Goal: Task Accomplishment & Management: Manage account settings

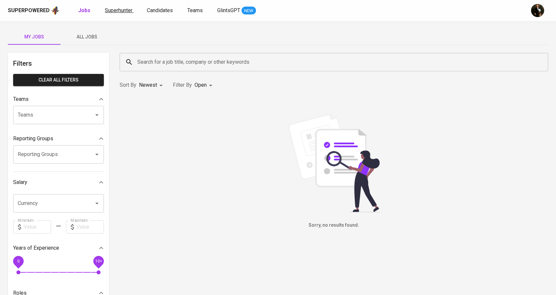
click at [122, 10] on span "Superhunter" at bounding box center [119, 10] width 28 height 6
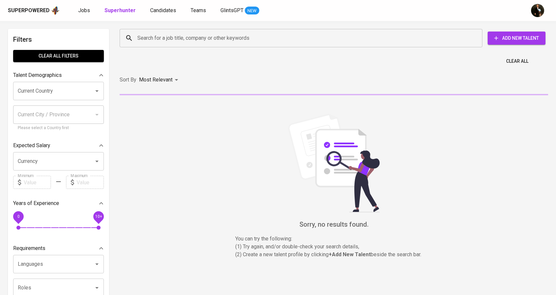
click at [145, 33] on input "Search for a job title, company or other keywords" at bounding box center [303, 38] width 334 height 12
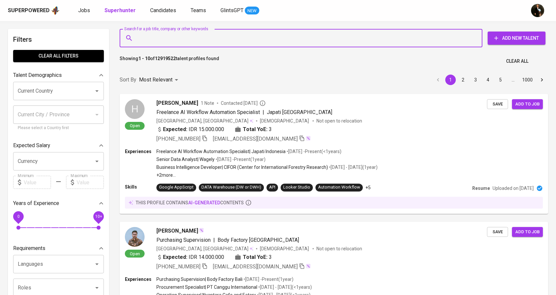
paste input "[EMAIL_ADDRESS][DOMAIN_NAME]"
type input "[EMAIL_ADDRESS][DOMAIN_NAME]"
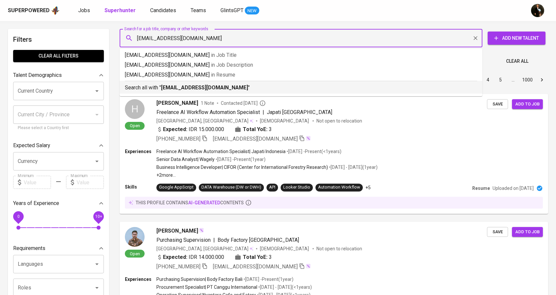
click at [188, 90] on b "[EMAIL_ADDRESS][DOMAIN_NAME]" at bounding box center [204, 87] width 87 height 6
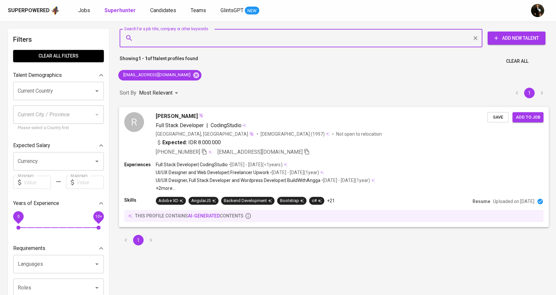
click at [375, 166] on div "Full Stack Developer | CodingStudio • [DATE] - [DATE] ( <1 years )" at bounding box center [265, 164] width 219 height 7
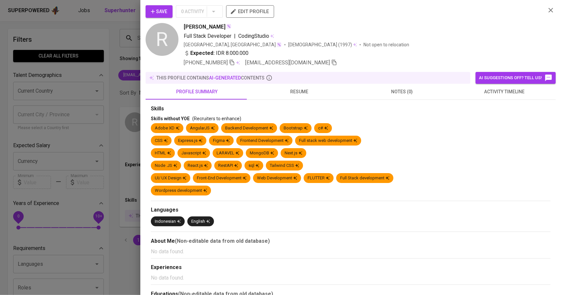
click at [158, 15] on span "Save" at bounding box center [159, 12] width 16 height 8
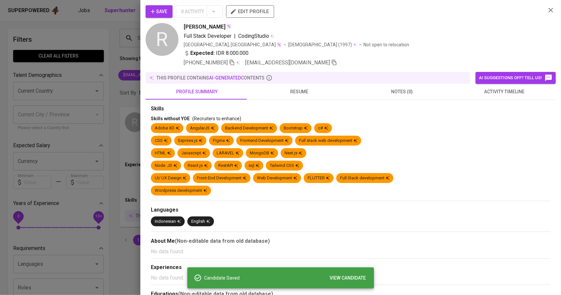
click at [114, 89] on div at bounding box center [280, 147] width 561 height 295
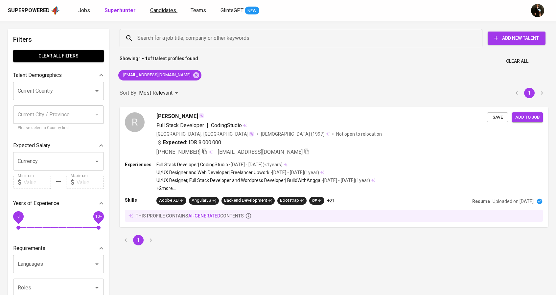
click at [168, 10] on span "Candidates" at bounding box center [163, 10] width 26 height 6
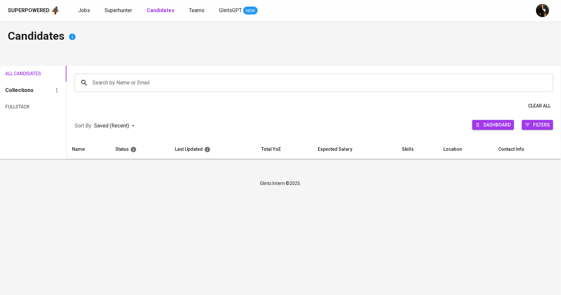
click at [134, 78] on input "Search by Name or Email" at bounding box center [315, 83] width 449 height 12
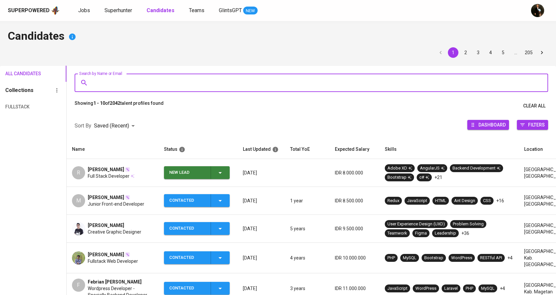
click at [190, 176] on div "New Lead" at bounding box center [187, 172] width 36 height 13
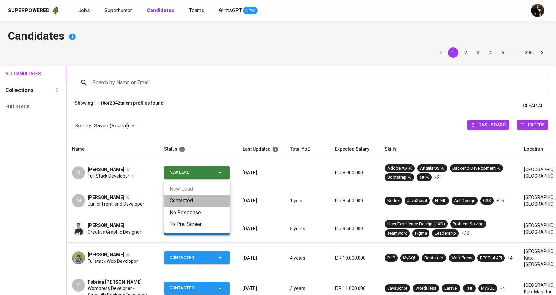
click at [187, 201] on li "Contacted" at bounding box center [197, 201] width 66 height 12
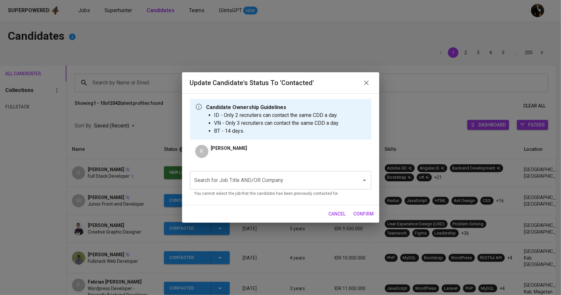
click at [212, 190] on p "You cannot select the job that the candidate has been previously contacted for." at bounding box center [280, 193] width 172 height 7
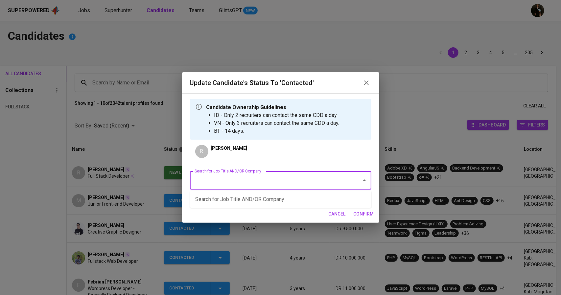
click at [223, 183] on input "Search for Job Title AND/OR Company" at bounding box center [271, 180] width 157 height 12
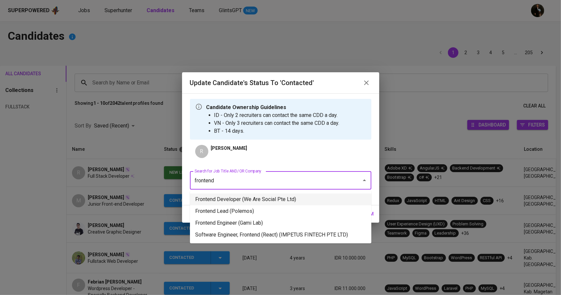
click at [236, 199] on li "Frontend Developer (We Are Social Pte Ltd)" at bounding box center [280, 199] width 181 height 12
type input "frontend"
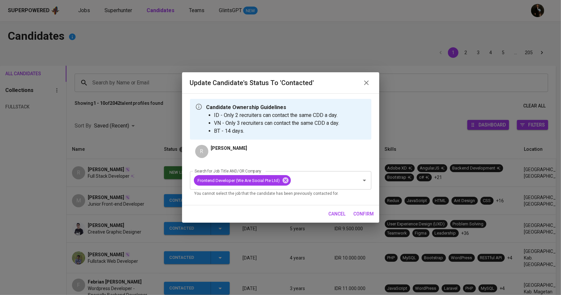
click at [362, 212] on span "confirm" at bounding box center [363, 214] width 20 height 8
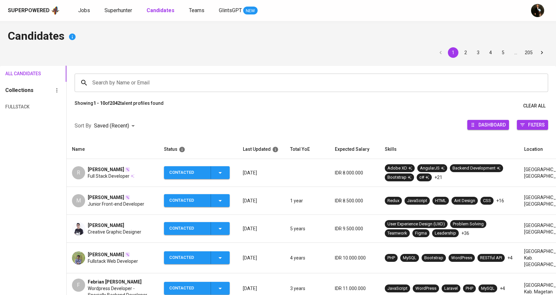
click at [119, 223] on span "[PERSON_NAME]" at bounding box center [106, 225] width 36 height 7
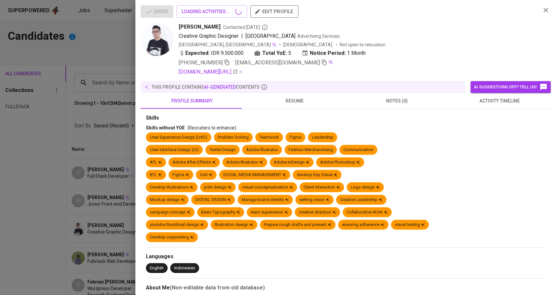
click at [290, 62] on div "Rizky Febriano Syaputra Contacted 1 day ago Creative Graphic Designer | Binar A…" at bounding box center [338, 49] width 395 height 53
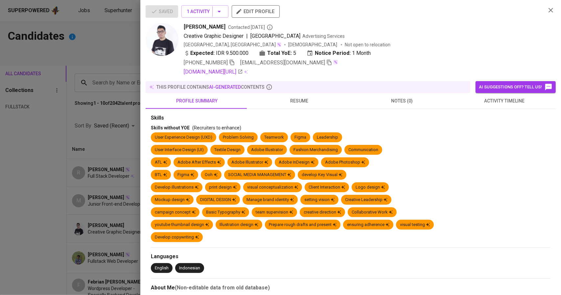
click at [327, 62] on icon "button" at bounding box center [329, 63] width 5 height 6
click at [95, 83] on div at bounding box center [280, 147] width 561 height 295
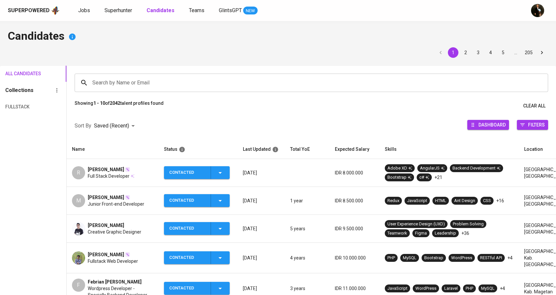
click at [120, 11] on span "Superhunter" at bounding box center [118, 10] width 28 height 6
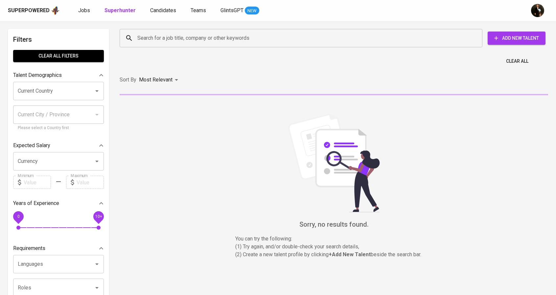
click at [164, 38] on input "Search for a job title, company or other keywords" at bounding box center [303, 38] width 334 height 12
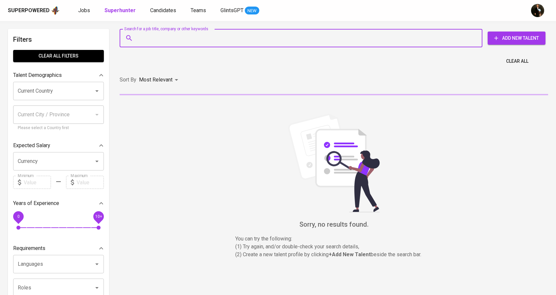
paste input "[EMAIL_ADDRESS][DOMAIN_NAME]"
type input "[EMAIL_ADDRESS][DOMAIN_NAME]"
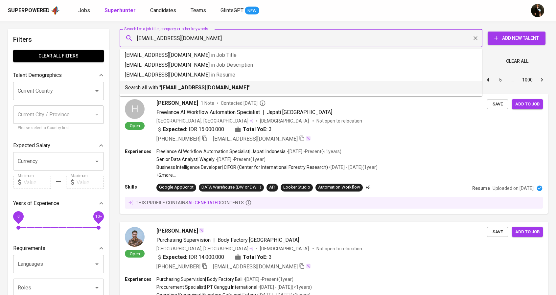
click at [178, 89] on b "ryzkyfs@gmail.com" at bounding box center [204, 87] width 87 height 6
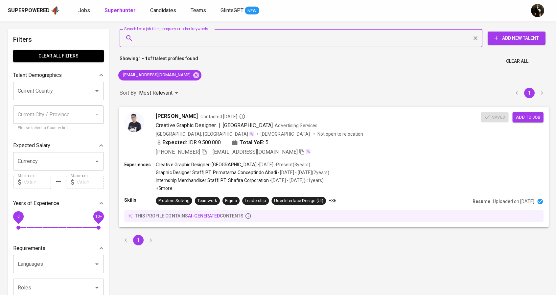
click at [528, 117] on span "Add to job" at bounding box center [528, 117] width 24 height 8
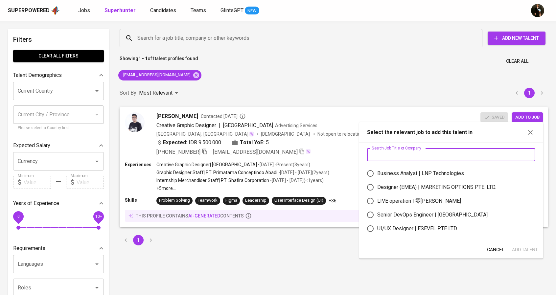
click at [425, 154] on input "text" at bounding box center [451, 154] width 168 height 13
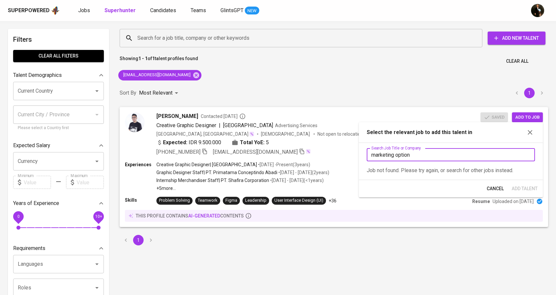
type input "marketing options"
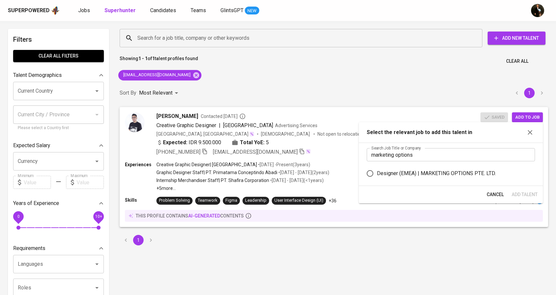
click at [430, 176] on div "Designer (EMEA) | MARKETING OPTIONS PTE. LTD." at bounding box center [436, 173] width 119 height 8
click at [377, 176] on input "Designer (EMEA) | MARKETING OPTIONS PTE. LTD." at bounding box center [370, 174] width 14 height 14
radio input "true"
click at [515, 193] on span "Add Talent" at bounding box center [524, 194] width 26 height 8
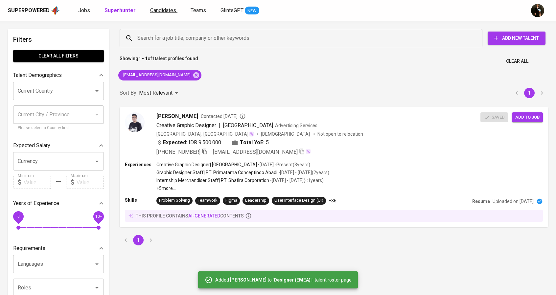
click at [161, 11] on span "Candidates" at bounding box center [163, 10] width 26 height 6
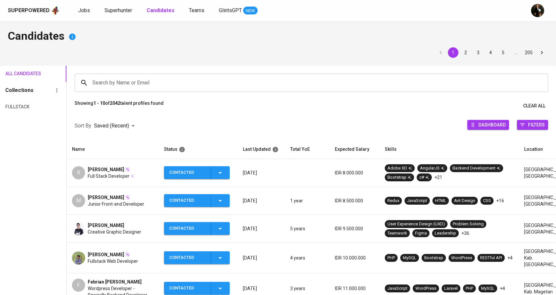
click at [106, 75] on div "Search by Name or Email" at bounding box center [311, 83] width 473 height 18
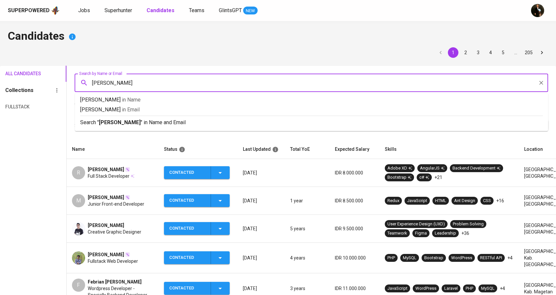
type input "elvira"
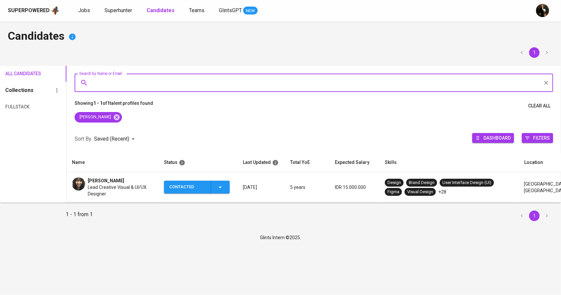
click at [105, 179] on span "Elvira Tantri" at bounding box center [106, 180] width 36 height 7
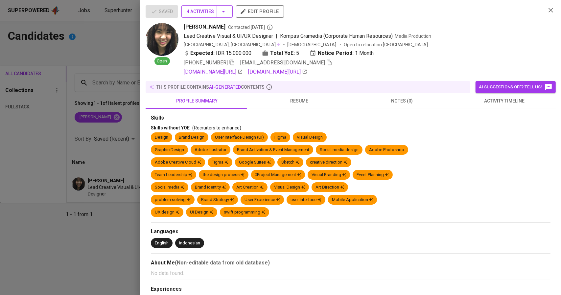
click at [218, 11] on span "4 Activities" at bounding box center [207, 12] width 41 height 8
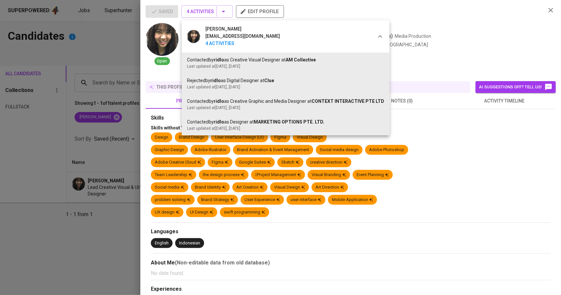
click at [417, 19] on div at bounding box center [280, 147] width 561 height 295
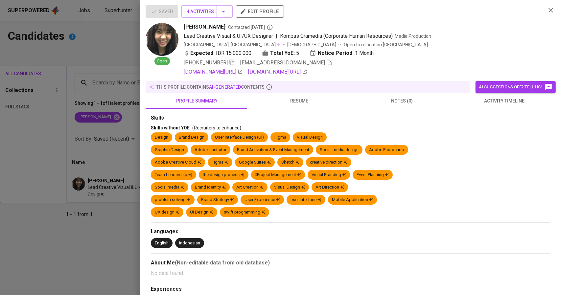
click at [307, 72] on icon at bounding box center [304, 71] width 5 height 5
click at [300, 58] on div "Expected: IDR 15.000.000 Total YoE: 5 Notice Period: 1 Month" at bounding box center [362, 54] width 357 height 10
click at [326, 62] on icon "button" at bounding box center [329, 62] width 6 height 6
click at [27, 79] on div at bounding box center [280, 147] width 561 height 295
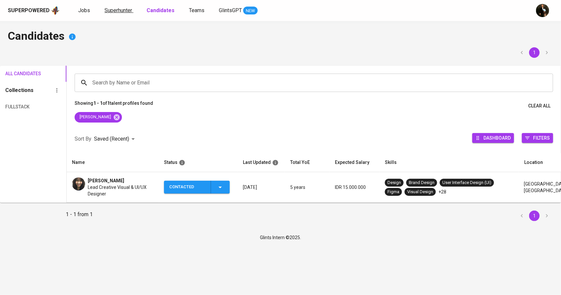
click at [114, 11] on span "Superhunter" at bounding box center [118, 10] width 28 height 6
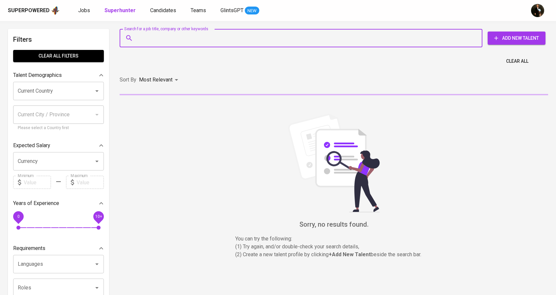
click at [185, 42] on input "Search for a job title, company or other keywords" at bounding box center [303, 38] width 334 height 12
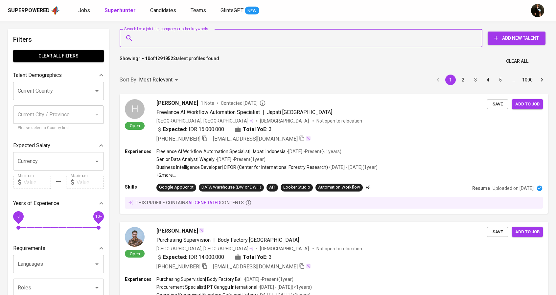
paste input "elviratantri@gmail.com"
type input "elviratantri@gmail.com"
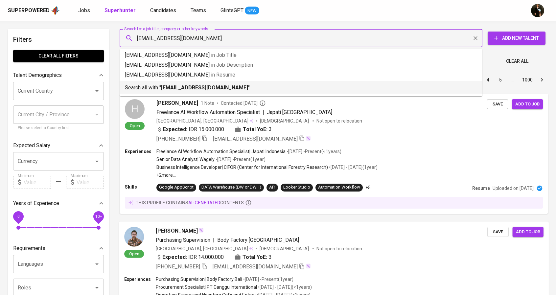
drag, startPoint x: 192, startPoint y: 86, endPoint x: 367, endPoint y: 295, distance: 271.4
click at [192, 86] on b "elviratantri@gmail.com" at bounding box center [204, 87] width 87 height 6
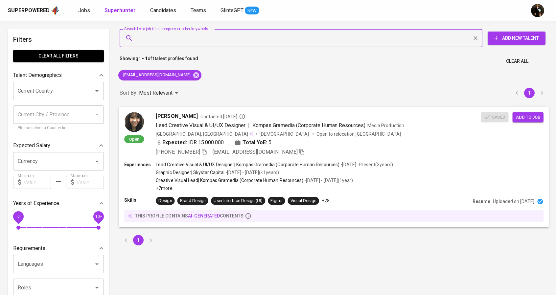
click at [527, 119] on span "Add to job" at bounding box center [528, 117] width 24 height 8
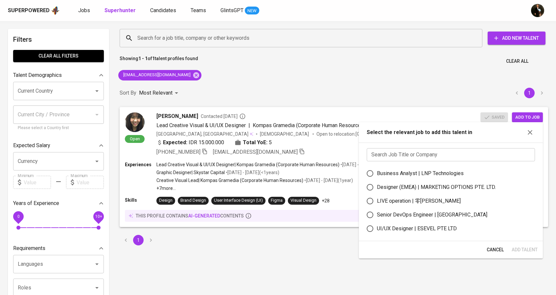
click at [456, 153] on input "text" at bounding box center [451, 154] width 168 height 13
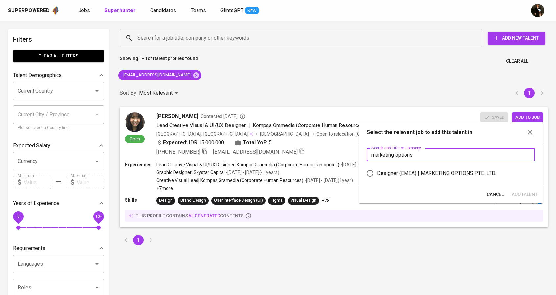
type input "marketing options"
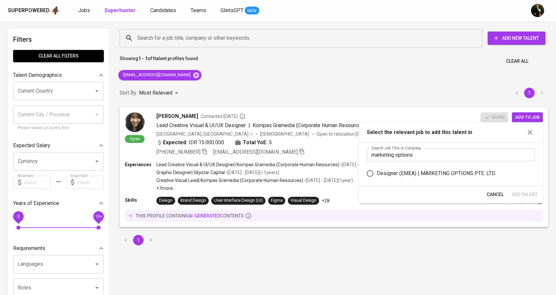
click at [438, 169] on div "Designer (EMEA) | MARKETING OPTIONS PTE. LTD." at bounding box center [436, 173] width 119 height 8
click at [377, 169] on input "Designer (EMEA) | MARKETING OPTIONS PTE. LTD." at bounding box center [370, 174] width 14 height 14
radio input "true"
click at [525, 195] on span "Add Talent" at bounding box center [525, 194] width 26 height 8
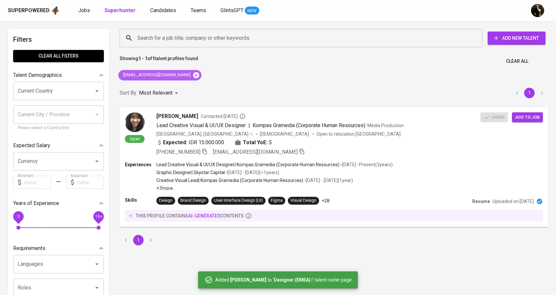
click at [192, 75] on icon at bounding box center [195, 75] width 7 height 7
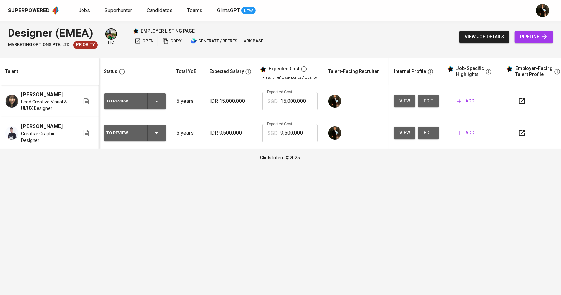
click at [469, 139] on button "add" at bounding box center [466, 133] width 22 height 12
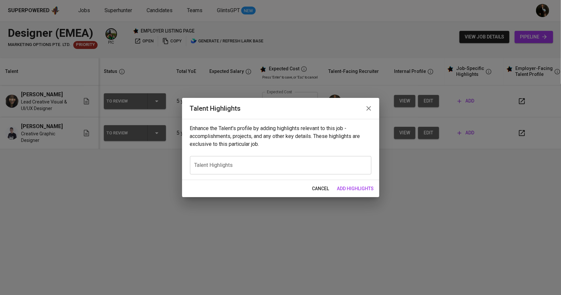
click at [236, 163] on textarea at bounding box center [280, 165] width 172 height 6
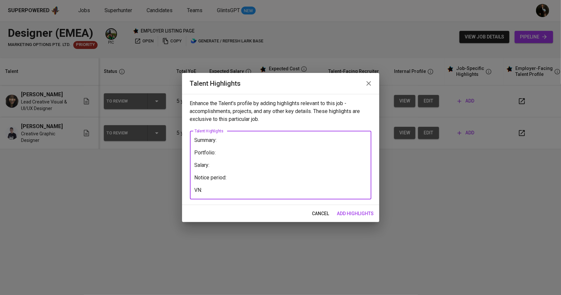
type textarea "Summary: Portfolio: Salary: Notice period: VN:"
click at [351, 215] on span "add highlights" at bounding box center [355, 214] width 37 height 8
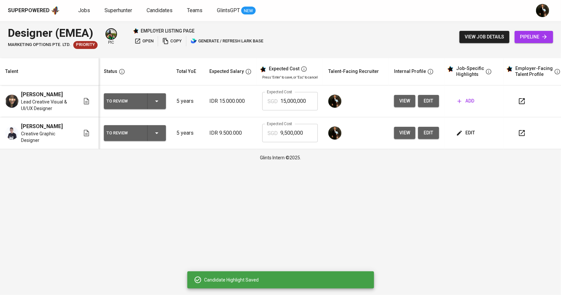
click at [468, 103] on span "add" at bounding box center [465, 101] width 17 height 8
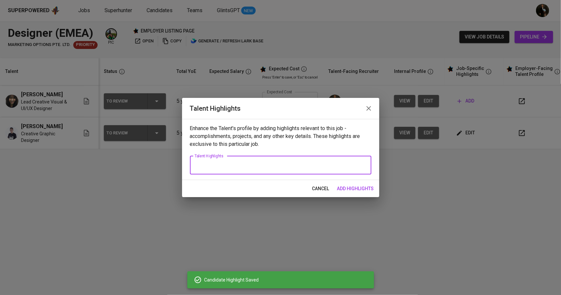
click at [259, 163] on textarea at bounding box center [280, 165] width 172 height 6
paste textarea "Summary: Portfolio: Salary: Notice period: VN:"
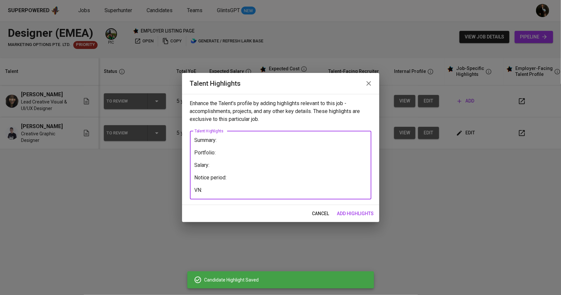
type textarea "Summary: Portfolio: Salary: Notice period: VN:"
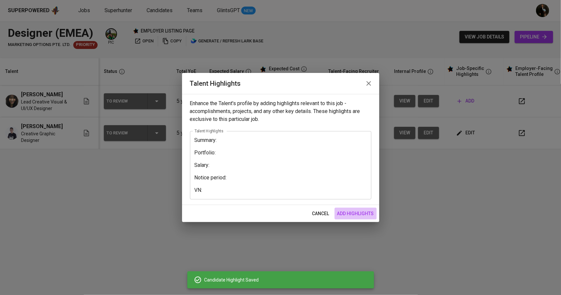
click at [361, 216] on span "add highlights" at bounding box center [355, 214] width 37 height 8
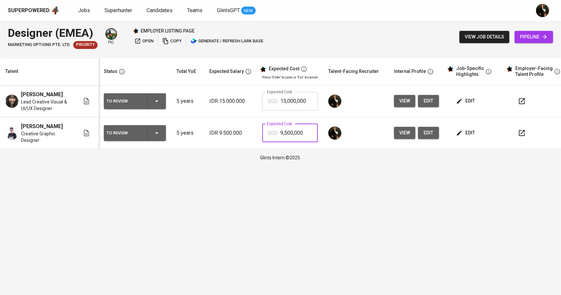
drag, startPoint x: 307, startPoint y: 139, endPoint x: 265, endPoint y: 139, distance: 41.7
click at [265, 139] on div "SGD 9,500,000 Expected Cost" at bounding box center [290, 133] width 56 height 18
click at [362, 149] on td at bounding box center [356, 133] width 66 height 32
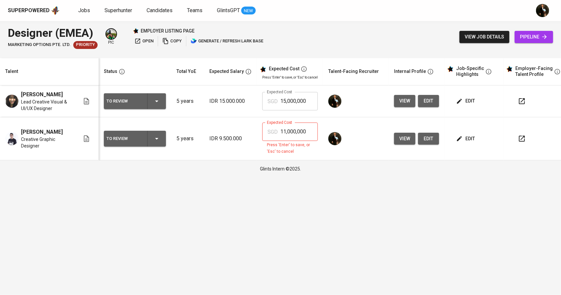
click at [294, 136] on input "11,000,000" at bounding box center [298, 131] width 37 height 18
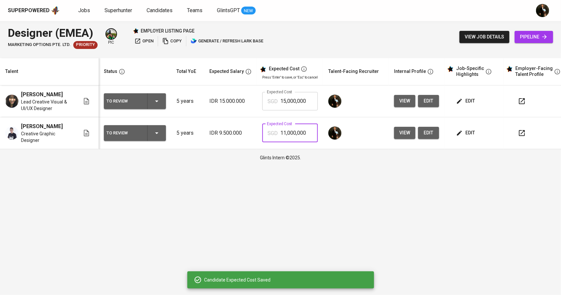
drag, startPoint x: 312, startPoint y: 137, endPoint x: 290, endPoint y: 139, distance: 22.0
click at [290, 139] on input "11,000,000" at bounding box center [298, 133] width 37 height 18
type input "1,100"
click at [467, 132] on button "edit" at bounding box center [466, 133] width 23 height 12
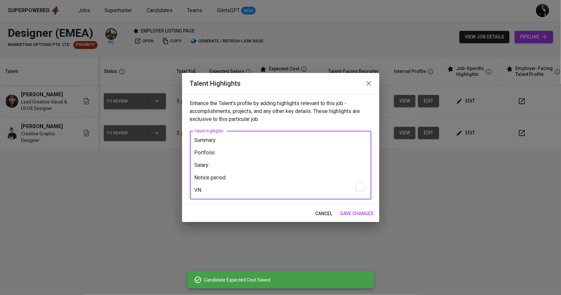
click at [225, 190] on textarea "Summary: Portfolio: Salary: Notice period: VN:" at bounding box center [280, 165] width 172 height 56
paste textarea "https://glints.sg.larksuite.com/minutes/obsg939t4onp49d8ngi93yi8?from=from_copy…"
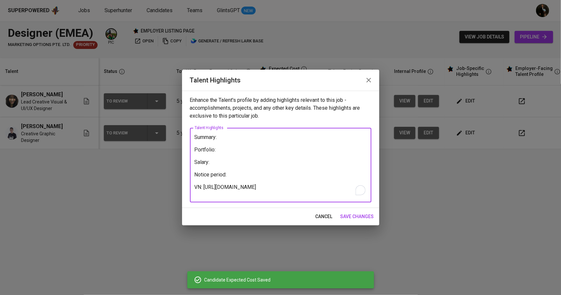
click at [239, 177] on textarea "Summary: Portfolio: Salary: Notice period: VN: https://glints.sg.larksuite.com/…" at bounding box center [280, 165] width 172 height 62
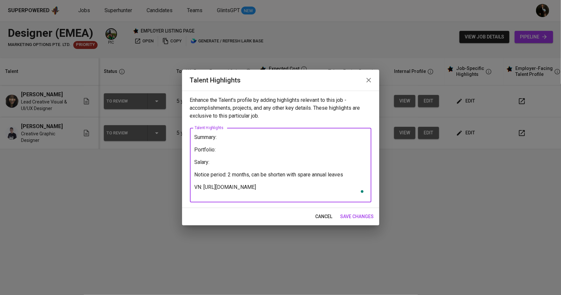
click at [222, 163] on textarea "Summary: Portfolio: Salary: Notice period: 2 months, can be shorten with spare …" at bounding box center [280, 165] width 172 height 62
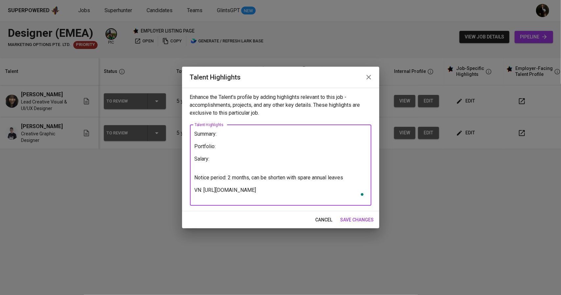
click at [229, 149] on textarea "Summary: Portfolio: Salary: Notice period: 2 months, can be shorten with spare …" at bounding box center [280, 165] width 172 height 69
paste textarea "https://www.behance.net/ryzkyfebriano"
click at [227, 132] on textarea "Summary: Portfolio: https://www.behance.net/ryzkyfebriano Salary: Notice period…" at bounding box center [280, 165] width 172 height 69
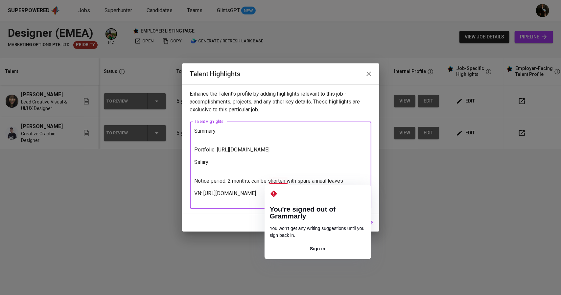
click at [284, 181] on textarea "Summary: Portfolio: https://www.behance.net/ryzkyfebriano Salary: Notice period…" at bounding box center [280, 165] width 172 height 75
click at [285, 179] on textarea "Summary: Portfolio: https://www.behance.net/ryzkyfebriano Salary: Notice period…" at bounding box center [280, 165] width 172 height 75
click at [273, 180] on textarea "Summary: Portfolio: https://www.behance.net/ryzkyfebriano Salary: Notice period…" at bounding box center [280, 165] width 172 height 75
click at [266, 180] on textarea "Summary: Portfolio: https://www.behance.net/ryzkyfebriano Salary: Notice period…" at bounding box center [280, 165] width 172 height 75
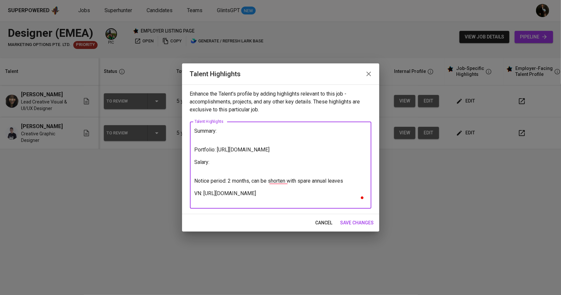
click at [259, 187] on textarea "Summary: Portfolio: https://www.behance.net/ryzkyfebriano Salary: Notice period…" at bounding box center [280, 165] width 172 height 75
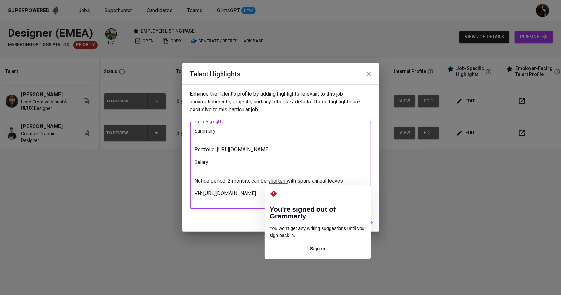
click at [286, 182] on textarea "Summary: Portfolio: https://www.behance.net/ryzkyfebriano Salary: Notice period…" at bounding box center [280, 165] width 172 height 75
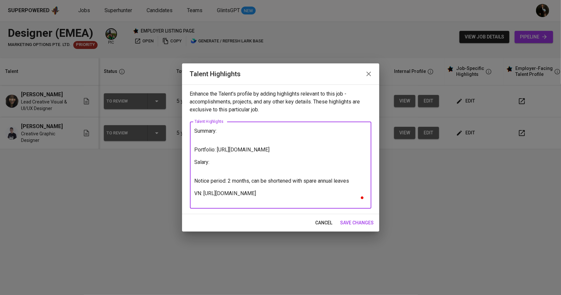
click at [314, 177] on textarea "Summary: Portfolio: https://www.behance.net/ryzkyfebriano Salary: Notice period…" at bounding box center [280, 165] width 172 height 75
click at [296, 194] on textarea "Summary: Portfolio: https://www.behance.net/ryzkyfebriano Salary: Notice period…" at bounding box center [280, 165] width 172 height 75
click at [352, 183] on textarea "Summary: Portfolio: https://www.behance.net/ryzkyfebriano Salary: Notice period…" at bounding box center [280, 165] width 172 height 75
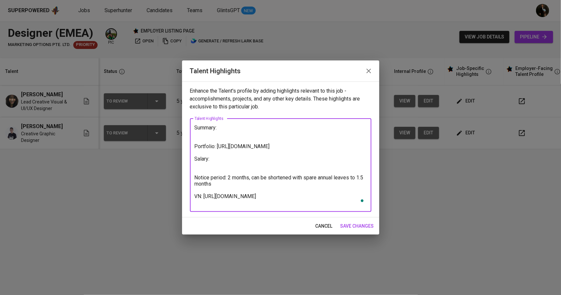
type textarea "Summary: Portfolio: https://www.behance.net/ryzkyfebriano Salary: Notice period…"
click at [368, 224] on span "save changes" at bounding box center [356, 226] width 33 height 8
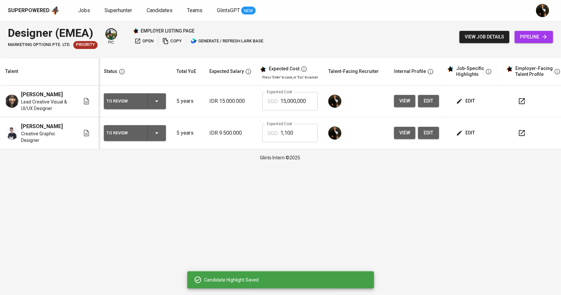
click at [462, 137] on span "edit" at bounding box center [465, 133] width 17 height 8
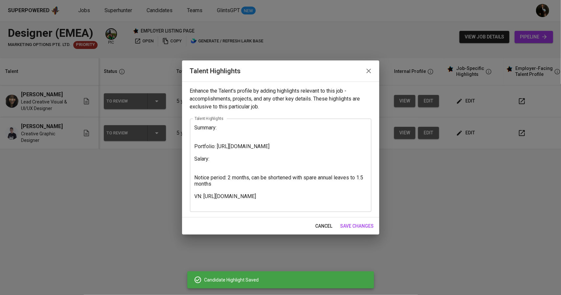
click at [221, 136] on textarea "Summary: Portfolio: https://www.behance.net/ryzkyfebriano Salary: Notice period…" at bounding box center [280, 164] width 172 height 81
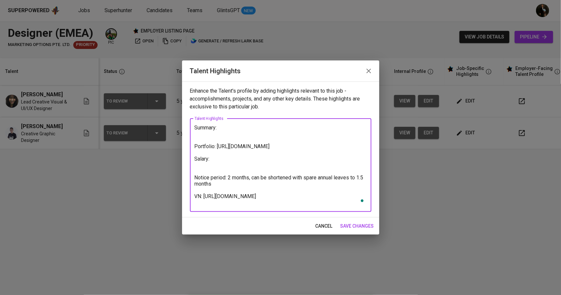
paste textarea "Rizky Febriano Syaputra is a creative designer with over 5 years of experience …"
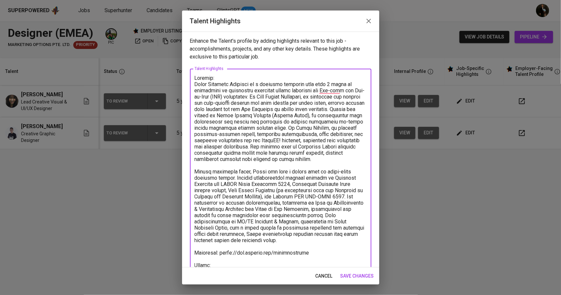
drag, startPoint x: 208, startPoint y: 85, endPoint x: 250, endPoint y: 84, distance: 42.4
click at [250, 84] on textarea "To enrich screen reader interactions, please activate Accessibility in Grammarl…" at bounding box center [280, 196] width 172 height 243
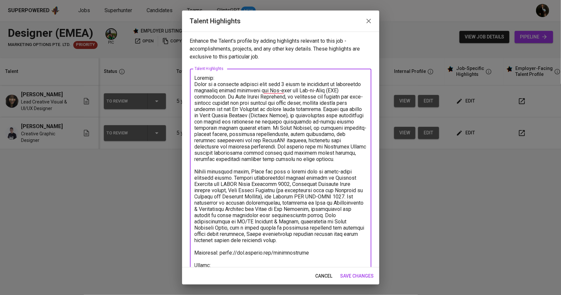
drag, startPoint x: 220, startPoint y: 96, endPoint x: 280, endPoint y: 98, distance: 59.5
click at [280, 98] on textarea "To enrich screen reader interactions, please activate Accessibility in Grammarl…" at bounding box center [280, 196] width 172 height 243
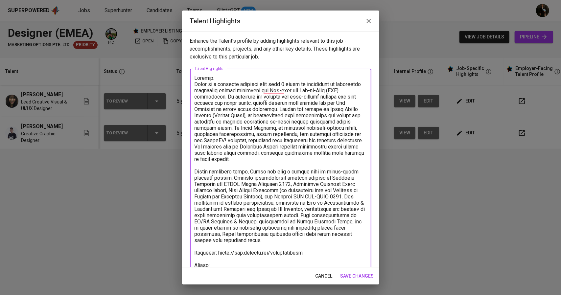
click at [255, 109] on textarea "To enrich screen reader interactions, please activate Accessibility in Grammarl…" at bounding box center [280, 196] width 172 height 243
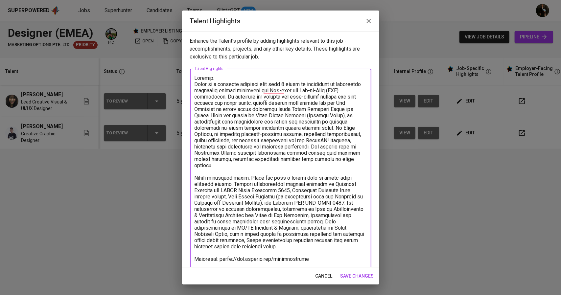
click at [335, 127] on textarea "To enrich screen reader interactions, please activate Accessibility in Grammarl…" at bounding box center [280, 196] width 172 height 243
drag, startPoint x: 221, startPoint y: 135, endPoint x: 211, endPoint y: 117, distance: 20.9
click at [211, 117] on textarea "To enrich screen reader interactions, please activate Accessibility in Grammarl…" at bounding box center [280, 196] width 172 height 243
click at [223, 129] on textarea "To enrich screen reader interactions, please activate Accessibility in Grammarl…" at bounding box center [280, 196] width 172 height 243
drag, startPoint x: 337, startPoint y: 127, endPoint x: 242, endPoint y: 117, distance: 95.1
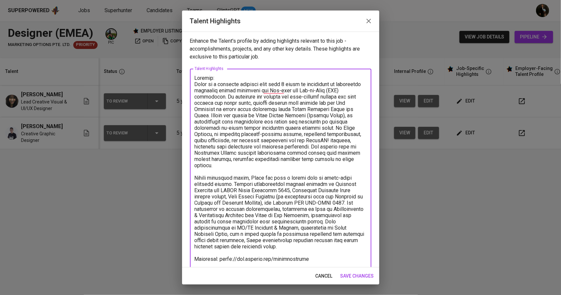
click at [242, 117] on textarea "To enrich screen reader interactions, please activate Accessibility in Grammarl…" at bounding box center [280, 196] width 172 height 243
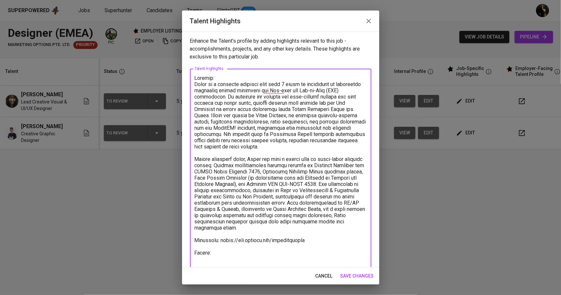
drag, startPoint x: 319, startPoint y: 145, endPoint x: 280, endPoint y: 129, distance: 42.1
click at [280, 129] on textarea "To enrich screen reader interactions, please activate Accessibility in Grammarl…" at bounding box center [280, 190] width 172 height 231
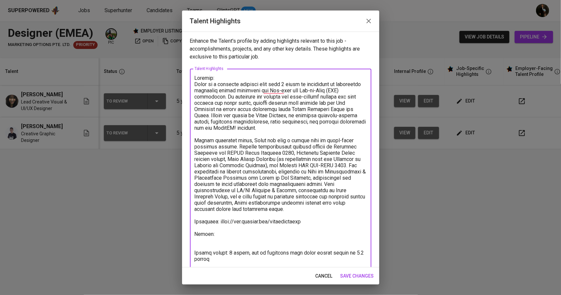
click at [279, 116] on textarea "To enrich screen reader interactions, please activate Accessibility in Grammarl…" at bounding box center [280, 181] width 172 height 212
click at [210, 121] on textarea "To enrich screen reader interactions, please activate Accessibility in Grammarl…" at bounding box center [280, 181] width 172 height 212
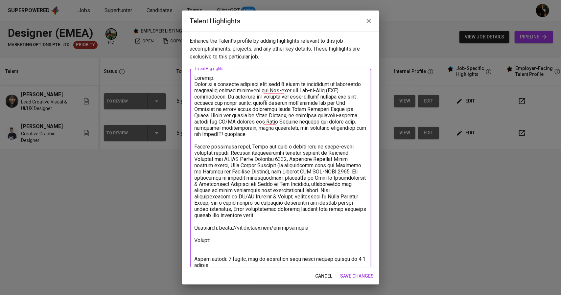
drag, startPoint x: 239, startPoint y: 136, endPoint x: 193, endPoint y: 125, distance: 47.2
click at [193, 125] on div "x Talent Highlights" at bounding box center [280, 184] width 181 height 231
click at [193, 126] on div "x Talent Highlights" at bounding box center [280, 184] width 181 height 231
click at [195, 126] on textarea "To enrich screen reader interactions, please activate Accessibility in Grammarl…" at bounding box center [280, 184] width 172 height 218
click at [195, 191] on textarea "To enrich screen reader interactions, please activate Accessibility in Grammarl…" at bounding box center [280, 184] width 172 height 218
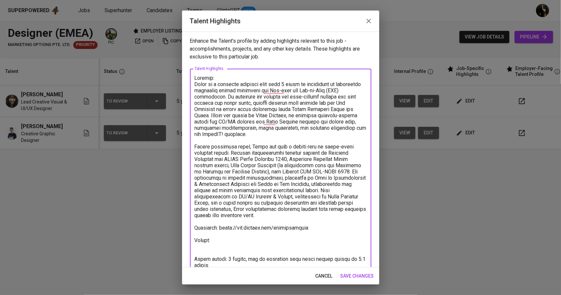
drag, startPoint x: 355, startPoint y: 190, endPoint x: 240, endPoint y: 131, distance: 129.3
click at [240, 131] on textarea "To enrich screen reader interactions, please activate Accessibility in Grammarl…" at bounding box center [280, 184] width 172 height 218
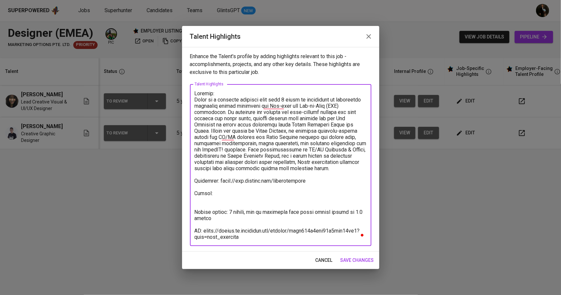
click at [290, 167] on textarea "To enrich screen reader interactions, please activate Accessibility in Grammarl…" at bounding box center [280, 165] width 172 height 150
type textarea "Summary: Rizky is a creative designer with over 5 years of experience in delive…"
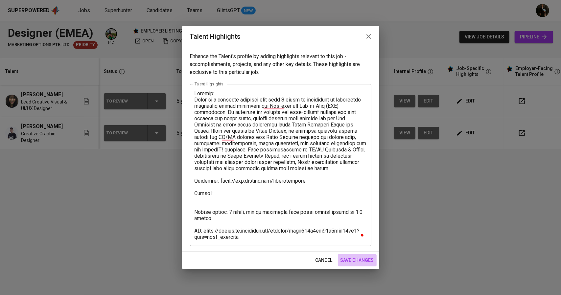
click at [353, 263] on span "save changes" at bounding box center [356, 260] width 33 height 8
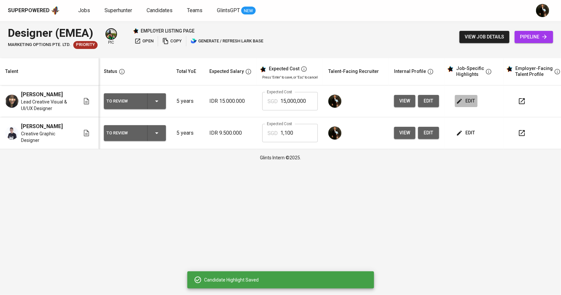
click at [460, 100] on icon "button" at bounding box center [459, 101] width 7 height 7
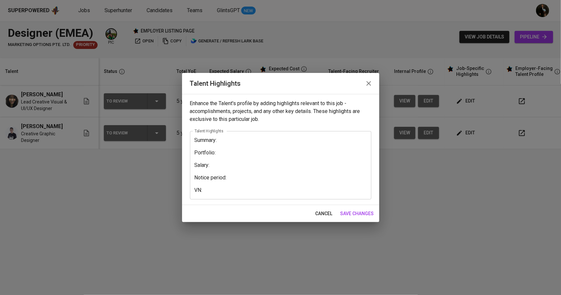
click at [225, 145] on textarea "Summary: Portfolio: Salary: Notice period: VN:" at bounding box center [280, 165] width 172 height 56
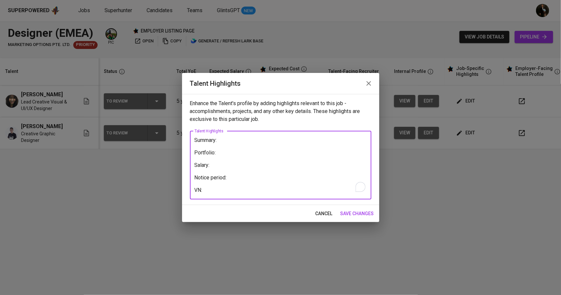
click at [227, 141] on textarea "Summary: Portfolio: Salary: Notice period: VN:" at bounding box center [280, 165] width 172 height 56
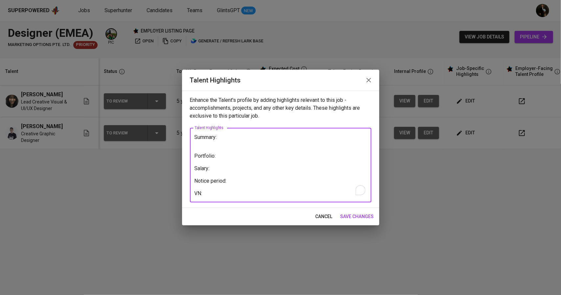
paste textarea "Elvira Tantri is a Graphic & UX Designer with proven expertise in creating impa…"
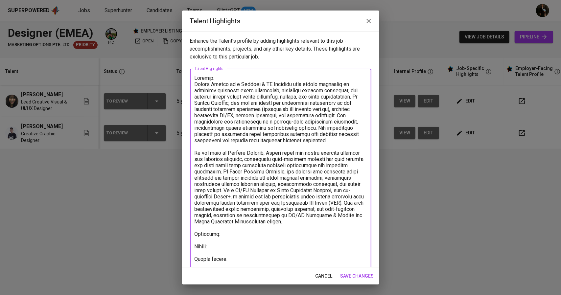
drag, startPoint x: 270, startPoint y: 143, endPoint x: 247, endPoint y: 136, distance: 23.4
click at [247, 136] on textarea "To enrich screen reader interactions, please activate Accessibility in Grammarl…" at bounding box center [280, 178] width 172 height 206
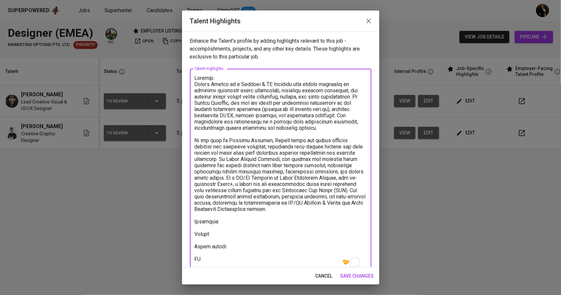
drag, startPoint x: 263, startPoint y: 145, endPoint x: 249, endPoint y: 135, distance: 17.0
click at [249, 135] on textarea "To enrich screen reader interactions, please activate Accessibility in Grammarl…" at bounding box center [280, 171] width 172 height 193
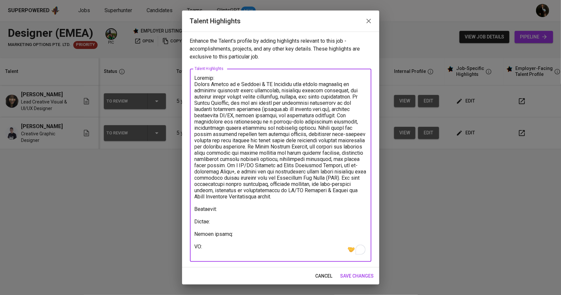
drag, startPoint x: 320, startPoint y: 128, endPoint x: 284, endPoint y: 142, distance: 38.5
click at [284, 142] on textarea "To enrich screen reader interactions, please activate Accessibility in Grammarl…" at bounding box center [280, 165] width 172 height 181
click at [286, 155] on textarea "To enrich screen reader interactions, please activate Accessibility in Grammarl…" at bounding box center [280, 165] width 172 height 181
drag, startPoint x: 319, startPoint y: 128, endPoint x: 345, endPoint y: 147, distance: 32.5
click at [345, 147] on textarea "To enrich screen reader interactions, please activate Accessibility in Grammarl…" at bounding box center [280, 165] width 172 height 181
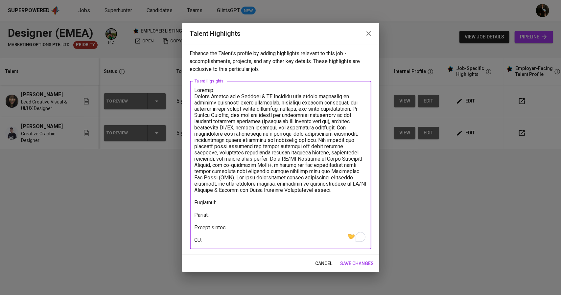
click at [253, 159] on textarea "To enrich screen reader interactions, please activate Accessibility in Grammarl…" at bounding box center [280, 165] width 172 height 156
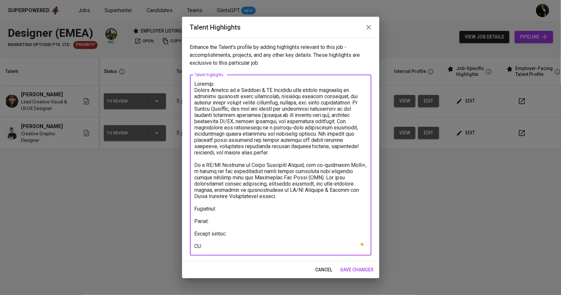
click at [269, 167] on textarea "To enrich screen reader interactions, please activate Accessibility in Grammarl…" at bounding box center [280, 165] width 172 height 168
click at [216, 247] on textarea "To enrich screen reader interactions, please activate Accessibility in Grammarl…" at bounding box center [280, 165] width 172 height 168
paste textarea "https://glints.sg.larksuite.com/minutes/obsghr1e5q26178j27va26te?from=from_copy…"
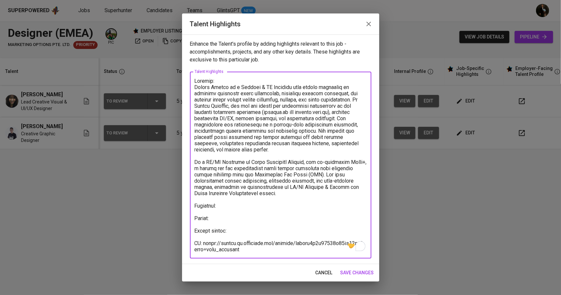
click at [239, 231] on textarea "To enrich screen reader interactions, please activate Accessibility in Grammarl…" at bounding box center [280, 165] width 172 height 175
click at [234, 209] on textarea "To enrich screen reader interactions, please activate Accessibility in Grammarl…" at bounding box center [280, 165] width 172 height 175
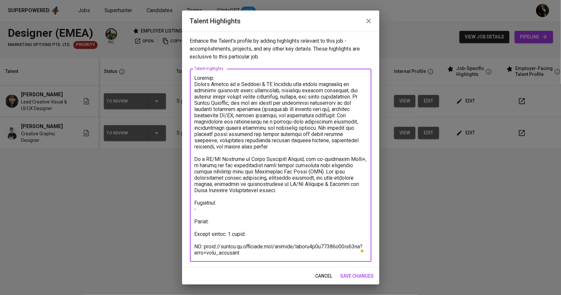
paste textarea "behance.net/elviratantri"
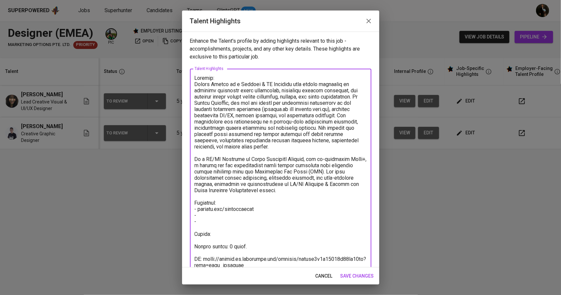
click at [242, 219] on textarea "To enrich screen reader interactions, please activate Accessibility in Grammarl…" at bounding box center [280, 178] width 172 height 206
click at [241, 219] on textarea "To enrich screen reader interactions, please activate Accessibility in Grammarl…" at bounding box center [280, 178] width 172 height 206
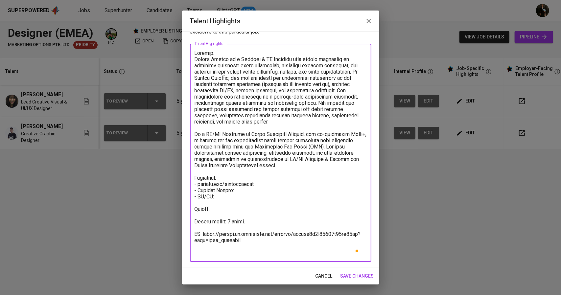
type textarea "Summary: Elvira Tantri is a Graphic & UX Designer with proven expertise in crea…"
click at [353, 278] on span "save changes" at bounding box center [356, 276] width 33 height 8
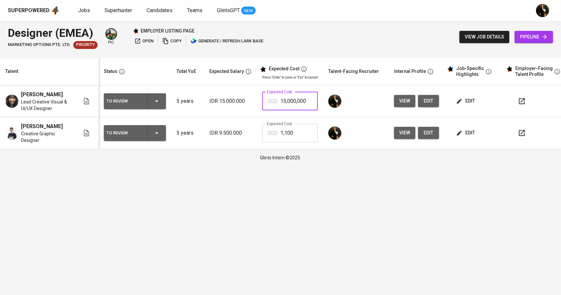
drag, startPoint x: 303, startPoint y: 103, endPoint x: 279, endPoint y: 101, distance: 24.3
click at [280, 101] on input "15,000,000" at bounding box center [298, 101] width 37 height 18
click at [307, 101] on input "15,000,000" at bounding box center [298, 101] width 37 height 18
type input "1,500"
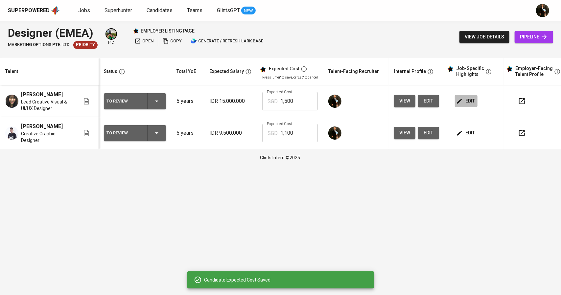
click at [456, 103] on icon "button" at bounding box center [459, 101] width 7 height 7
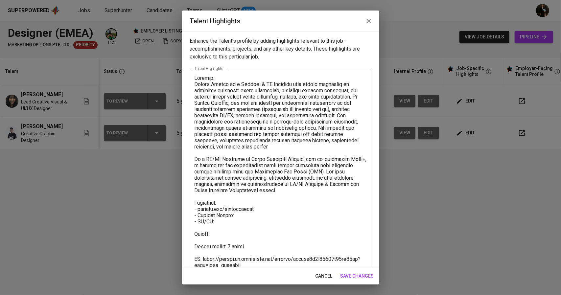
click at [244, 223] on textarea at bounding box center [280, 178] width 172 height 206
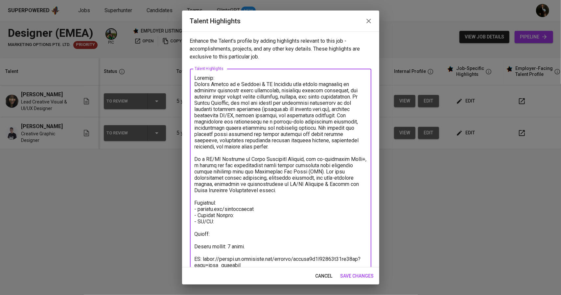
paste textarea "https://glints.sg.larksuite.com/file/K7hfbwkM5o1pIaxmEgolu7xggtg?from=from_copy…"
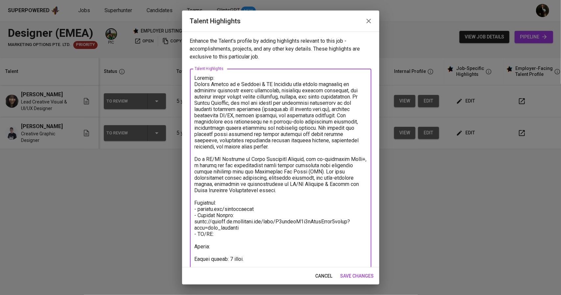
click at [236, 239] on textarea "To enrich screen reader interactions, please activate Accessibility in Grammarl…" at bounding box center [280, 184] width 172 height 218
paste textarea "https://glints.sg.larksuite.com/file/AomjbwSNZo5BgBxChA0lpkx0gpe?from=from_copy…"
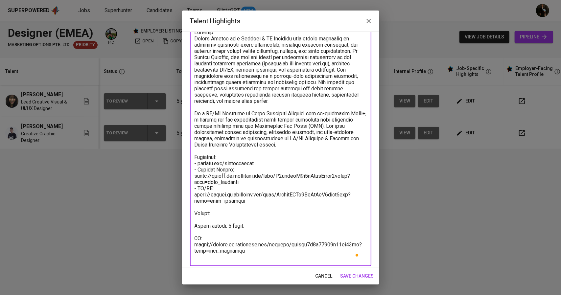
scroll to position [50, 0]
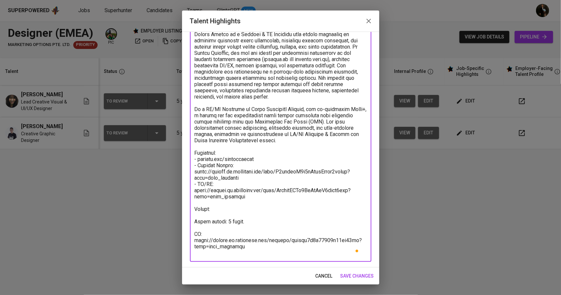
type textarea "Summary: [PERSON_NAME] is a Graphic & UX Designer with proven expertise in crea…"
click at [361, 275] on span "save changes" at bounding box center [356, 276] width 33 height 8
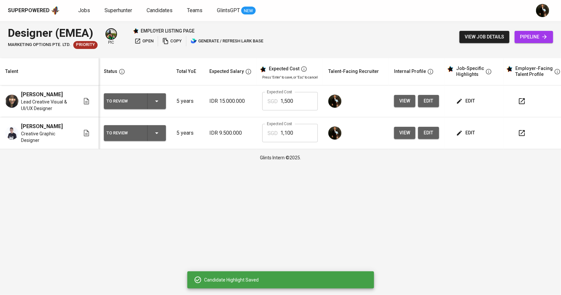
click at [463, 137] on span "edit" at bounding box center [465, 133] width 17 height 8
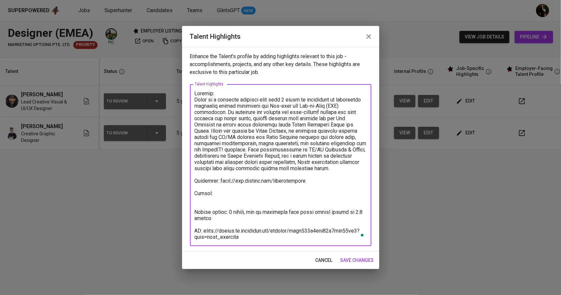
drag, startPoint x: 245, startPoint y: 237, endPoint x: 204, endPoint y: 231, distance: 41.5
click at [204, 231] on textarea "To enrich screen reader interactions, please activate Accessibility in Grammarl…" at bounding box center [280, 165] width 172 height 150
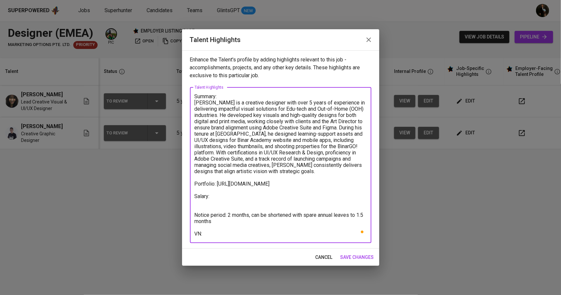
paste textarea "https://glints.sg.larksuite.com/minutes/obsgarm87frf5kcjfo7m2n64?from=from_copy…"
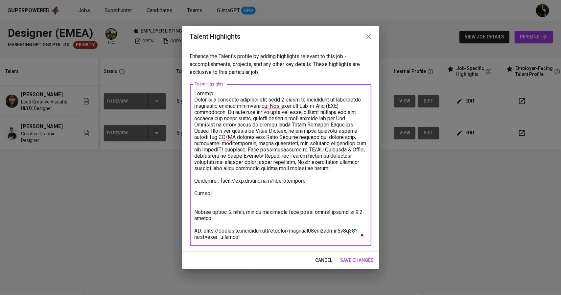
type textarea "Summary: Rizky is a creative designer with over 5 years of experience in delive…"
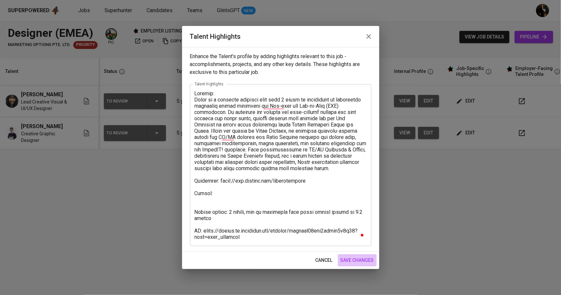
click at [368, 257] on span "save changes" at bounding box center [356, 260] width 33 height 8
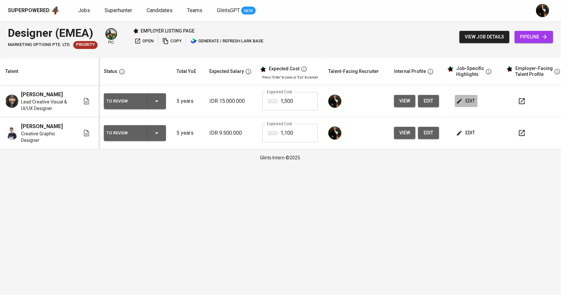
click at [460, 101] on span "edit" at bounding box center [465, 101] width 17 height 8
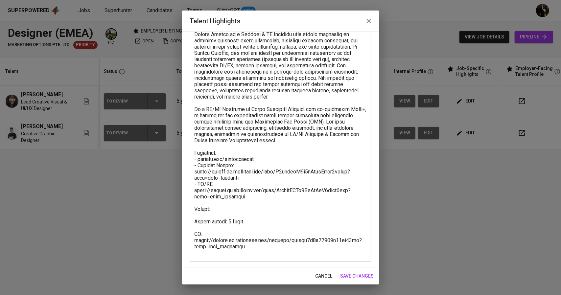
click at [225, 217] on textarea at bounding box center [280, 140] width 172 height 231
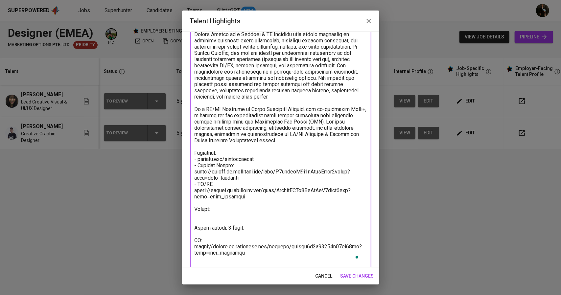
paste textarea "Salary Breakdown: Total Monthly Salary 2,271.89 SGD Basic Salary 1,680.51 SGD B…"
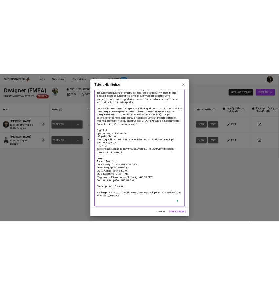
scroll to position [94, 0]
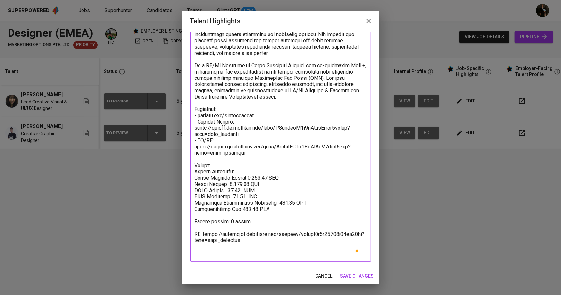
type textarea "Summary: Elvira Tantri is a Graphic & UX Designer with proven expertise in crea…"
click at [360, 277] on span "save changes" at bounding box center [356, 276] width 33 height 8
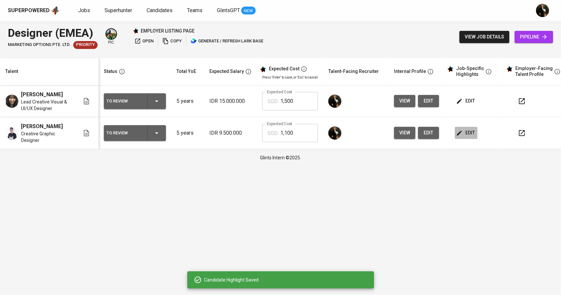
click at [466, 136] on span "edit" at bounding box center [465, 133] width 17 height 8
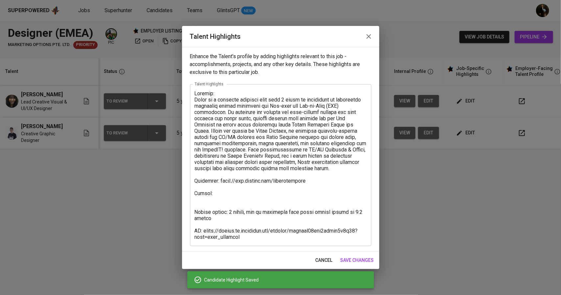
click at [224, 194] on textarea at bounding box center [280, 165] width 172 height 150
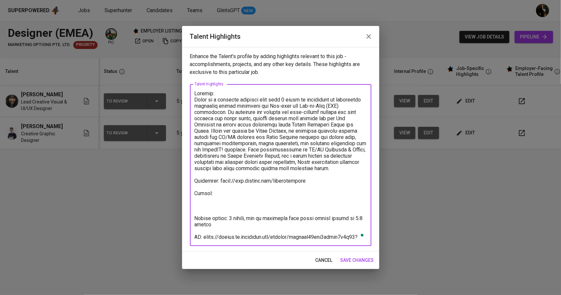
paste textarea "Salary Breakdown: Total Monthly Salary 2,271.89 SGD Basic Salary 1,680.51 SGD B…"
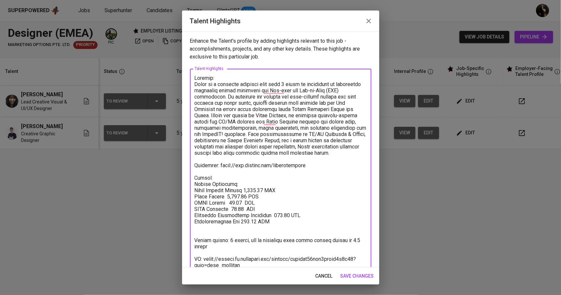
click at [229, 224] on textarea "To enrich screen reader interactions, please activate Accessibility in Grammarl…" at bounding box center [280, 175] width 172 height 200
click at [231, 227] on textarea "To enrich screen reader interactions, please activate Accessibility in Grammarl…" at bounding box center [280, 175] width 172 height 200
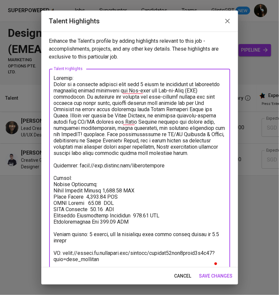
click at [118, 189] on textarea "To enrich screen reader interactions, please activate Accessibility in Grammarl…" at bounding box center [140, 171] width 172 height 193
drag, startPoint x: 123, startPoint y: 188, endPoint x: 103, endPoint y: 190, distance: 19.8
click at [103, 190] on textarea "To enrich screen reader interactions, please activate Accessibility in Grammarl…" at bounding box center [140, 171] width 172 height 193
drag, startPoint x: 104, startPoint y: 197, endPoint x: 90, endPoint y: 197, distance: 14.5
click at [90, 197] on textarea "To enrich screen reader interactions, please activate Accessibility in Grammarl…" at bounding box center [140, 171] width 172 height 193
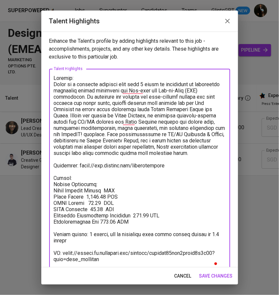
drag, startPoint x: 106, startPoint y: 208, endPoint x: 96, endPoint y: 210, distance: 10.9
click at [96, 210] on textarea "To enrich screen reader interactions, please activate Accessibility in Grammarl…" at bounding box center [140, 171] width 172 height 193
drag, startPoint x: 145, startPoint y: 215, endPoint x: 128, endPoint y: 216, distance: 16.1
click at [128, 216] on textarea "To enrich screen reader interactions, please activate Accessibility in Grammarl…" at bounding box center [140, 171] width 172 height 193
drag, startPoint x: 145, startPoint y: 216, endPoint x: 139, endPoint y: 215, distance: 6.6
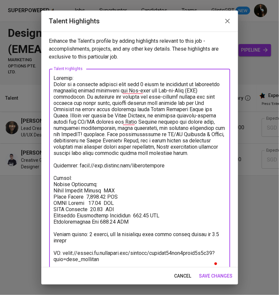
click at [139, 215] on textarea "To enrich screen reader interactions, please activate Accessibility in Grammarl…" at bounding box center [140, 171] width 172 height 193
click at [107, 207] on textarea "To enrich screen reader interactions, please activate Accessibility in Grammarl…" at bounding box center [140, 171] width 172 height 193
click at [102, 189] on textarea "To enrich screen reader interactions, please activate Accessibility in Grammarl…" at bounding box center [140, 171] width 172 height 193
click at [102, 191] on textarea "To enrich screen reader interactions, please activate Accessibility in Grammarl…" at bounding box center [140, 171] width 172 height 193
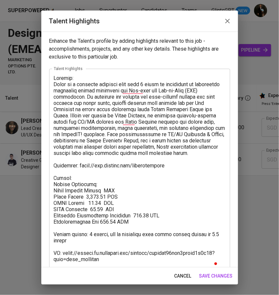
drag, startPoint x: 103, startPoint y: 189, endPoint x: 103, endPoint y: 205, distance: 15.8
click at [103, 189] on textarea "To enrich screen reader interactions, please activate Accessibility in Grammarl…" at bounding box center [140, 171] width 172 height 193
click at [202, 178] on textarea "To enrich screen reader interactions, please activate Accessibility in Grammarl…" at bounding box center [140, 171] width 172 height 193
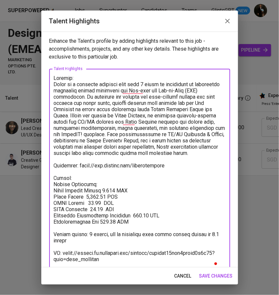
drag, startPoint x: 115, startPoint y: 189, endPoint x: 110, endPoint y: 189, distance: 4.6
click at [110, 189] on textarea "To enrich screen reader interactions, please activate Accessibility in Grammarl…" at bounding box center [140, 171] width 172 height 193
click at [106, 189] on textarea "To enrich screen reader interactions, please activate Accessibility in Grammarl…" at bounding box center [140, 171] width 172 height 193
type textarea "Summary: Rizky is a creative designer with over 5 years of experience in delive…"
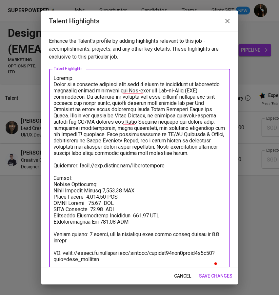
click at [150, 152] on textarea "To enrich screen reader interactions, please activate Accessibility in Grammarl…" at bounding box center [140, 171] width 172 height 193
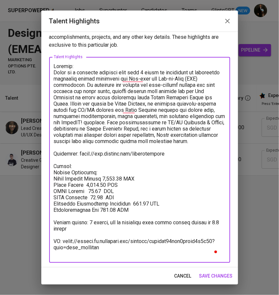
scroll to position [12, 0]
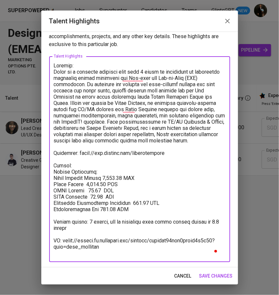
click at [203, 274] on span "save changes" at bounding box center [216, 276] width 33 height 8
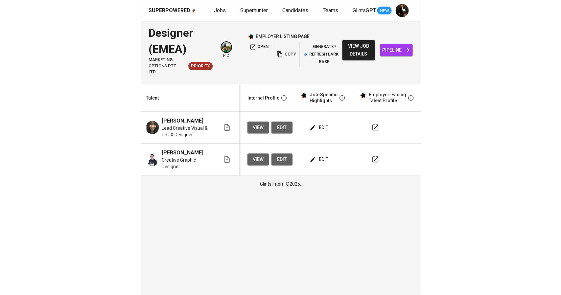
scroll to position [0, 6]
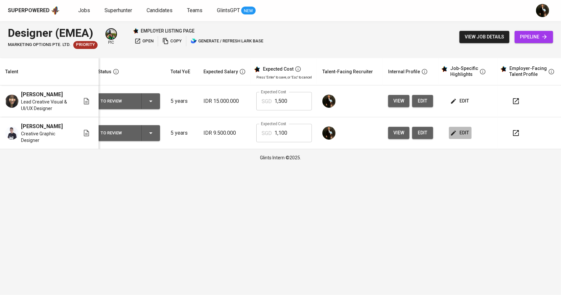
click at [464, 134] on span "edit" at bounding box center [459, 133] width 17 height 8
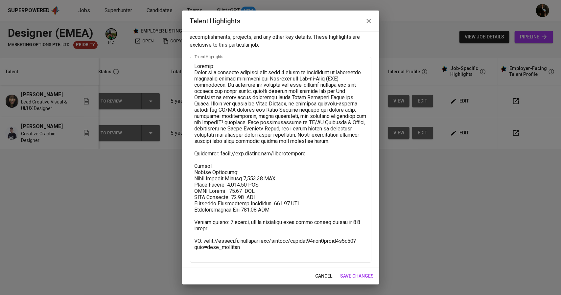
scroll to position [12, 0]
drag, startPoint x: 369, startPoint y: 16, endPoint x: 337, endPoint y: 75, distance: 66.7
click at [369, 16] on button "button" at bounding box center [369, 21] width 16 height 16
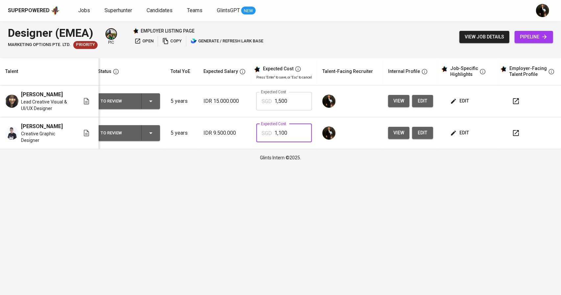
drag, startPoint x: 292, startPoint y: 138, endPoint x: 265, endPoint y: 136, distance: 27.6
click at [265, 136] on div "SGD 1,100 Expected Cost" at bounding box center [284, 133] width 56 height 18
type input "1,733"
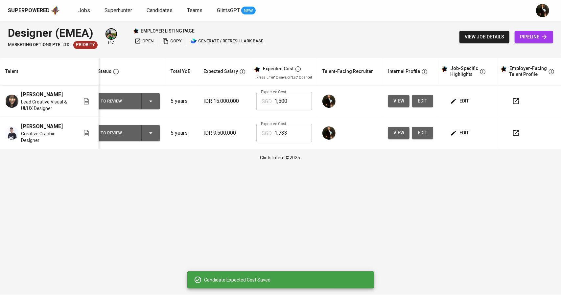
click at [457, 102] on span "edit" at bounding box center [459, 101] width 17 height 8
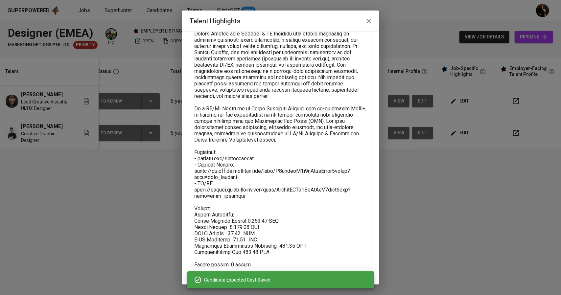
scroll to position [94, 0]
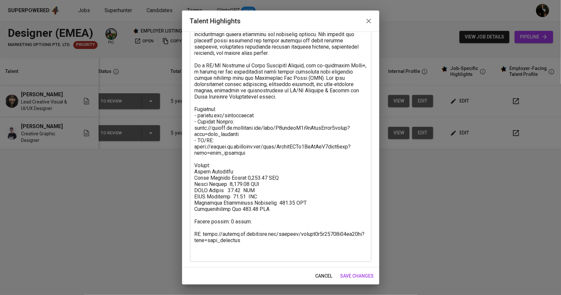
click at [369, 18] on icon "button" at bounding box center [369, 21] width 8 height 8
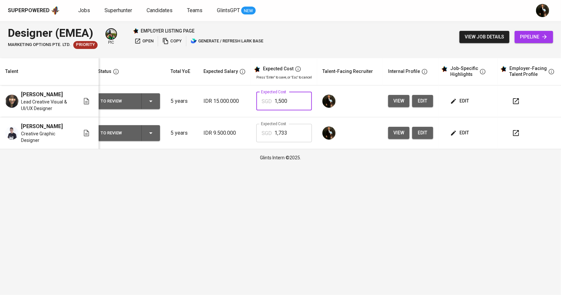
drag, startPoint x: 299, startPoint y: 100, endPoint x: 263, endPoint y: 100, distance: 36.5
click at [263, 100] on div "SGD 1,500 Expected Cost" at bounding box center [284, 101] width 56 height 18
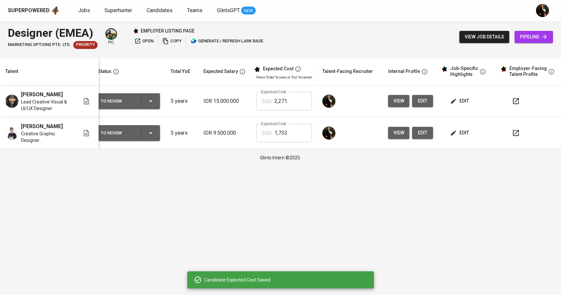
click at [453, 100] on icon "button" at bounding box center [453, 101] width 7 height 7
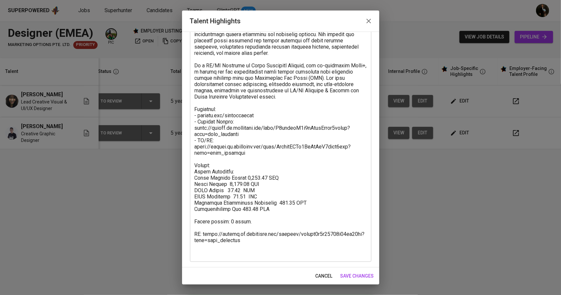
click at [370, 17] on icon "button" at bounding box center [369, 21] width 8 height 8
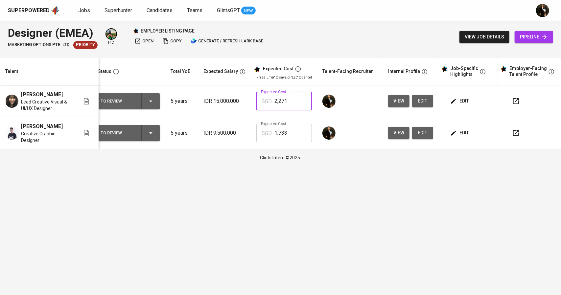
drag, startPoint x: 289, startPoint y: 102, endPoint x: 282, endPoint y: 102, distance: 7.2
click at [282, 102] on input "2,271" at bounding box center [292, 101] width 37 height 18
type input "2,272"
click at [450, 136] on icon "button" at bounding box center [453, 133] width 7 height 7
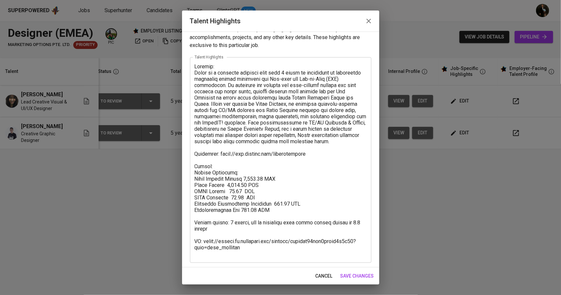
scroll to position [12, 0]
click at [369, 20] on icon "button" at bounding box center [368, 21] width 5 height 5
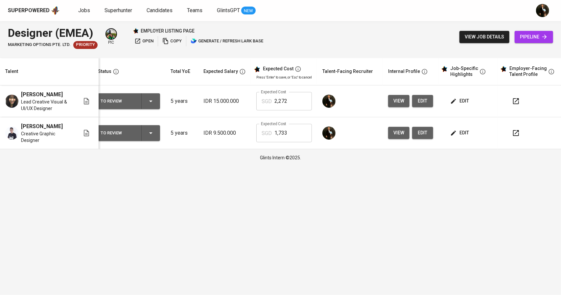
click at [158, 102] on button "To Review" at bounding box center [129, 101] width 62 height 16
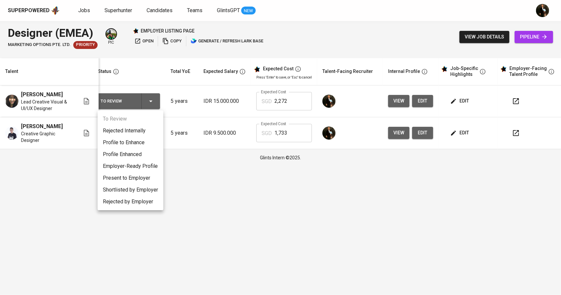
click at [255, 206] on div at bounding box center [280, 147] width 561 height 295
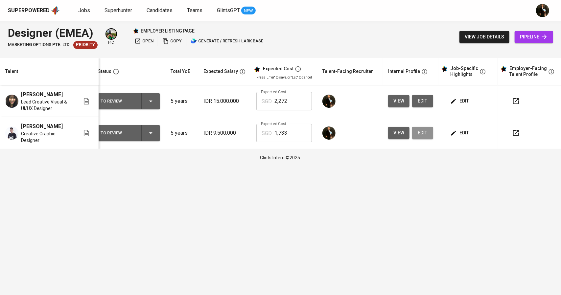
click at [424, 139] on button "edit" at bounding box center [422, 133] width 21 height 12
click at [420, 103] on span "edit" at bounding box center [422, 101] width 11 height 8
click at [393, 100] on span "view" at bounding box center [398, 101] width 11 height 8
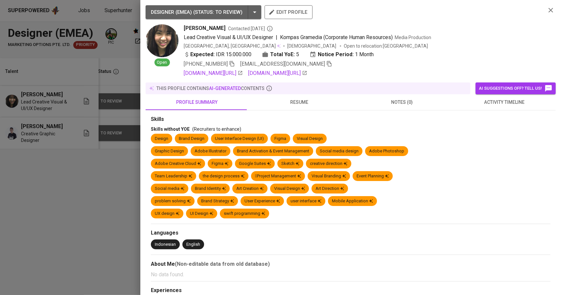
click at [285, 103] on span "resume" at bounding box center [299, 102] width 95 height 8
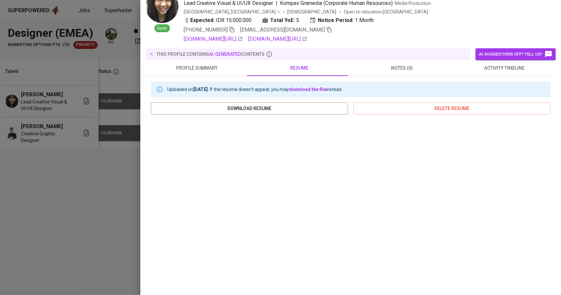
scroll to position [66, 0]
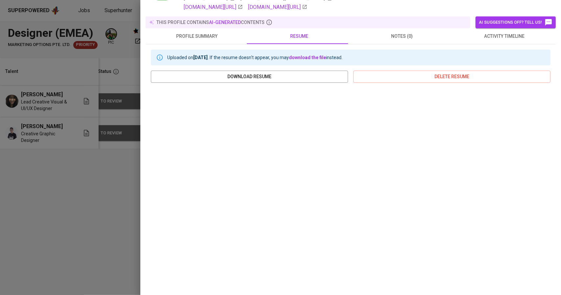
click at [50, 177] on div at bounding box center [280, 147] width 561 height 295
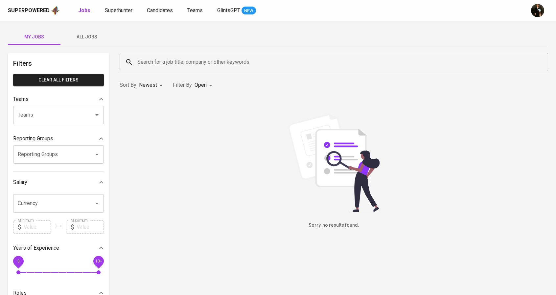
click at [91, 38] on span "All Jobs" at bounding box center [86, 37] width 45 height 8
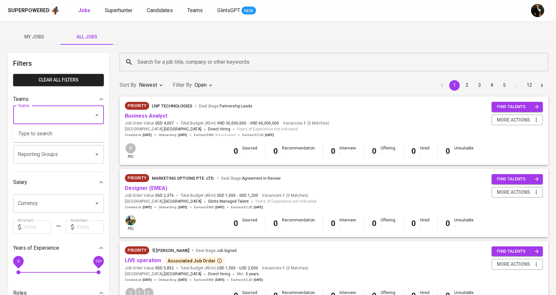
click at [38, 118] on input "Teams" at bounding box center [49, 115] width 66 height 12
type input "r"
click at [44, 129] on li "Pod [PERSON_NAME]" at bounding box center [58, 134] width 91 height 12
type input "eva"
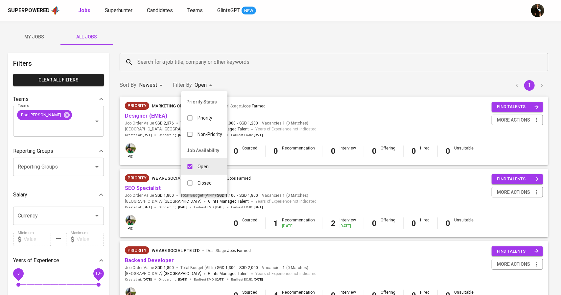
click at [204, 88] on body "Superpowered Jobs Superhunter Candidates Teams GlintsGPT NEW My Jobs All Jobs F…" at bounding box center [280, 284] width 561 height 569
drag, startPoint x: 201, startPoint y: 180, endPoint x: 202, endPoint y: 170, distance: 9.9
click at [201, 180] on p "Closed" at bounding box center [204, 183] width 14 height 7
type input "OPEN,CLOSE"
checkbox input "true"
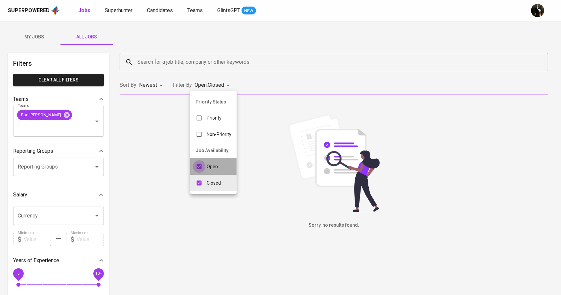
click at [203, 167] on input "checkbox" at bounding box center [199, 166] width 12 height 12
checkbox input "false"
type input "CLOSE"
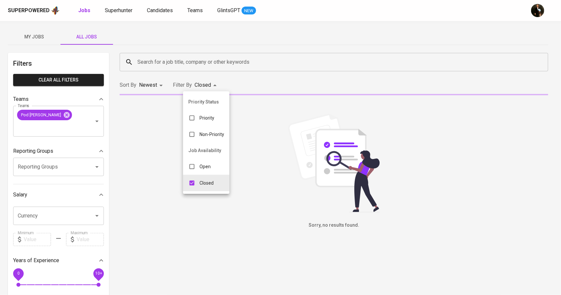
click at [288, 38] on div at bounding box center [280, 147] width 561 height 295
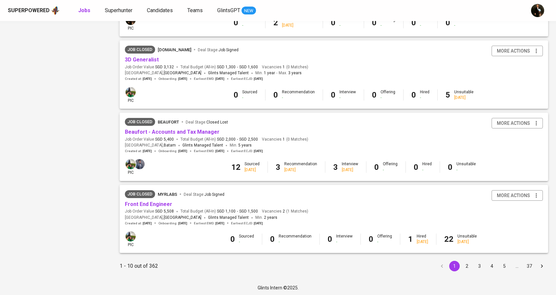
scroll to position [564, 0]
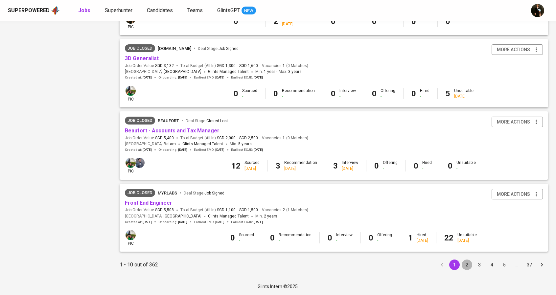
click at [470, 263] on button "2" at bounding box center [466, 264] width 11 height 11
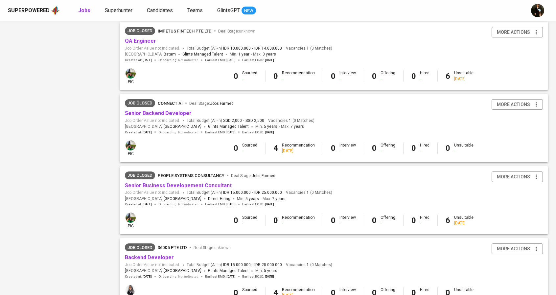
scroll to position [564, 0]
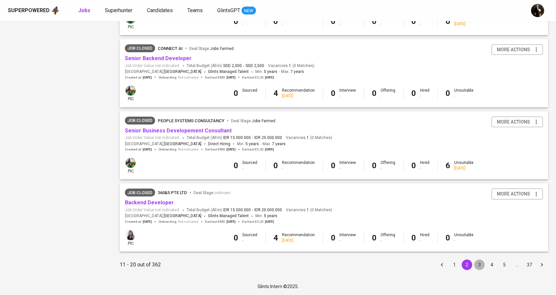
click at [475, 262] on button "3" at bounding box center [479, 264] width 11 height 11
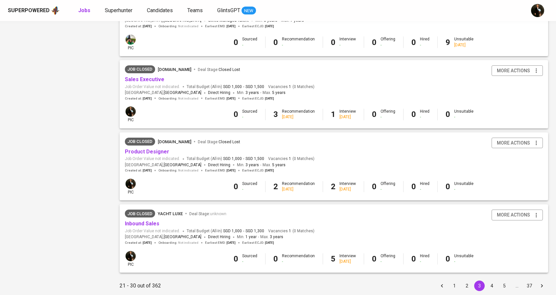
scroll to position [564, 0]
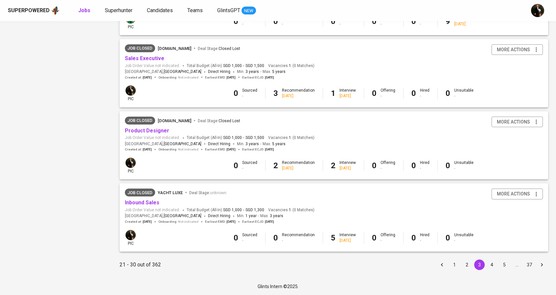
click at [493, 266] on button "4" at bounding box center [491, 264] width 11 height 11
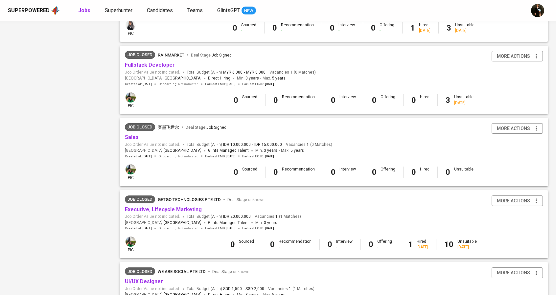
scroll to position [564, 0]
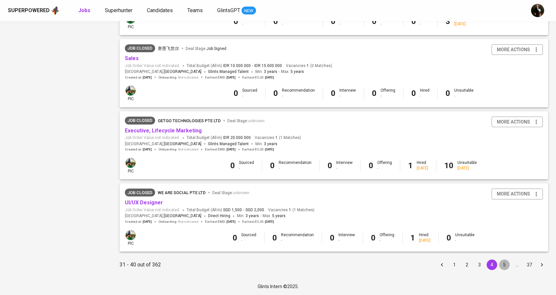
click at [502, 266] on button "5" at bounding box center [504, 264] width 11 height 11
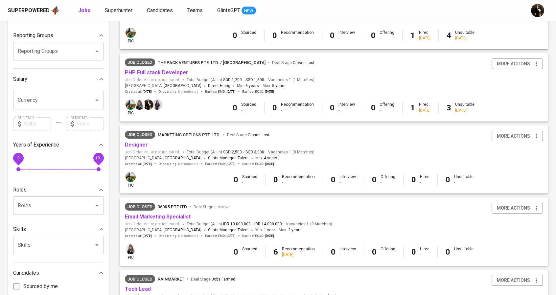
scroll to position [116, 0]
click at [143, 146] on link "Designer" at bounding box center [136, 144] width 23 height 6
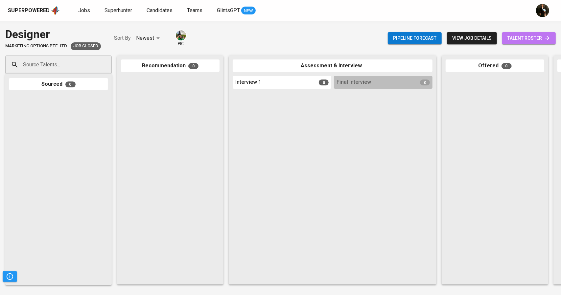
click at [534, 41] on span "talent roster" at bounding box center [528, 38] width 43 height 8
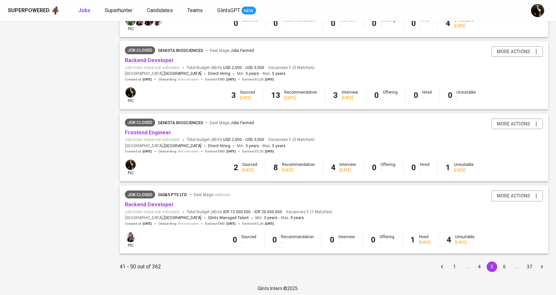
scroll to position [564, 0]
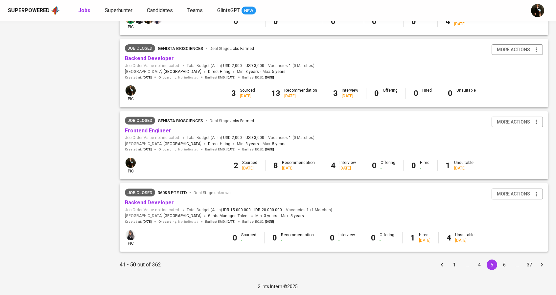
click at [507, 265] on button "6" at bounding box center [504, 264] width 11 height 11
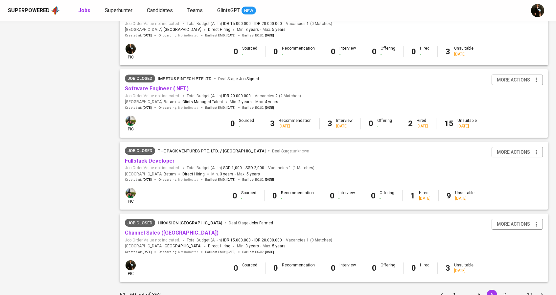
scroll to position [564, 0]
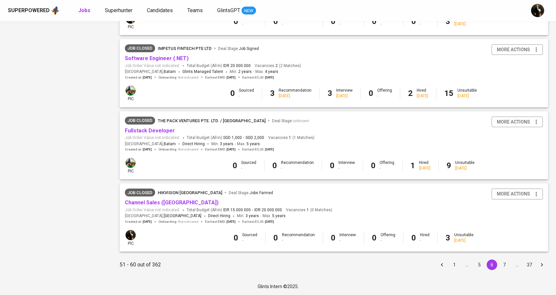
click at [503, 265] on button "7" at bounding box center [504, 264] width 11 height 11
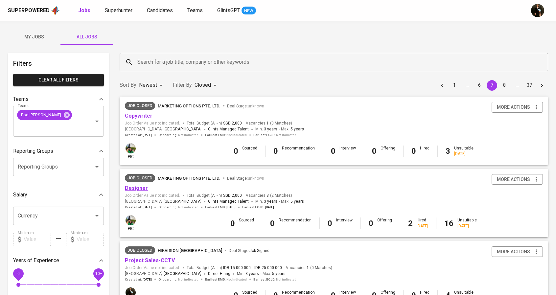
click at [140, 189] on link "Designer" at bounding box center [136, 188] width 23 height 6
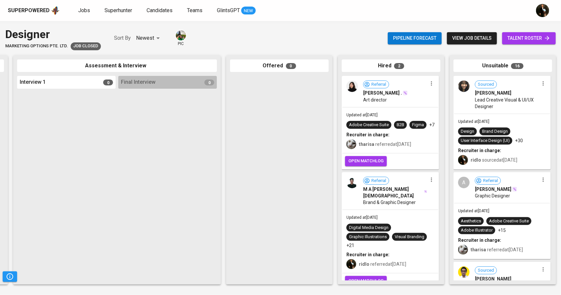
scroll to position [0, 214]
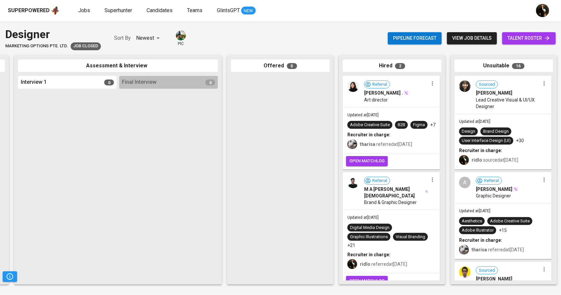
click at [530, 41] on span "talent roster" at bounding box center [528, 38] width 43 height 8
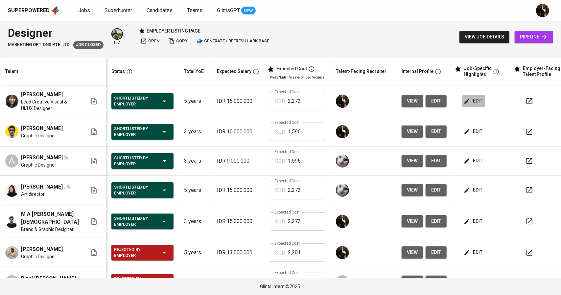
click at [467, 101] on span "edit" at bounding box center [473, 101] width 17 height 8
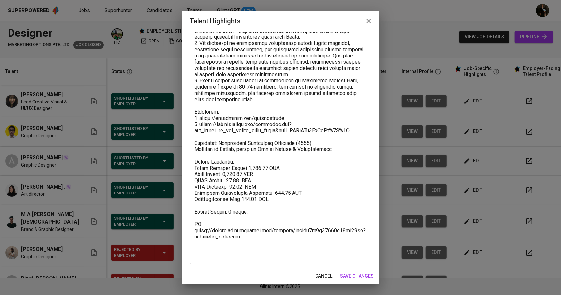
scroll to position [81, 0]
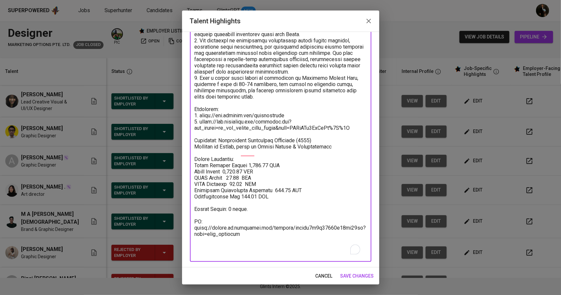
drag, startPoint x: 269, startPoint y: 204, endPoint x: 195, endPoint y: 165, distance: 84.3
click at [195, 165] on textarea "To enrich screen reader interactions, please activate Accessibility in Grammarl…" at bounding box center [280, 125] width 172 height 262
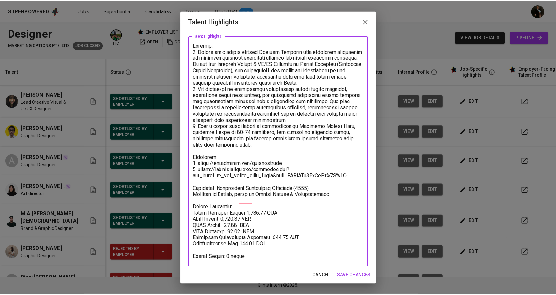
scroll to position [0, 0]
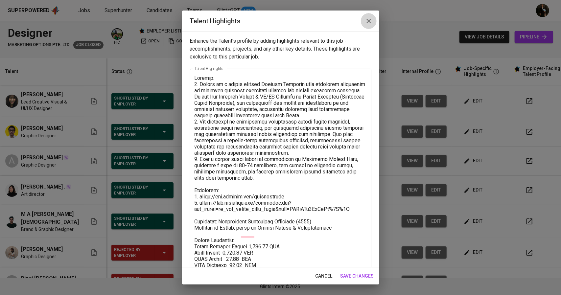
click at [372, 19] on button "button" at bounding box center [369, 21] width 16 height 16
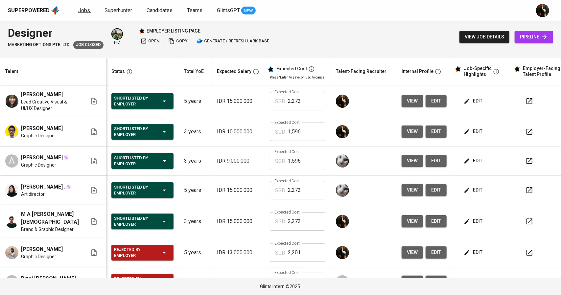
click at [80, 13] on span "Jobs" at bounding box center [84, 10] width 12 height 6
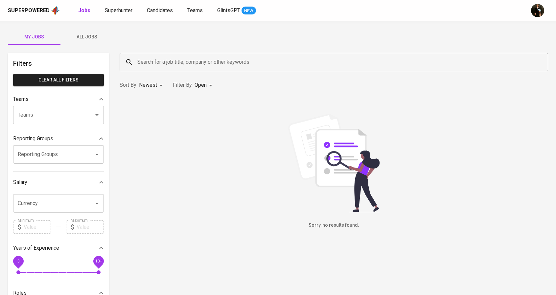
click at [86, 35] on span "All Jobs" at bounding box center [86, 37] width 45 height 8
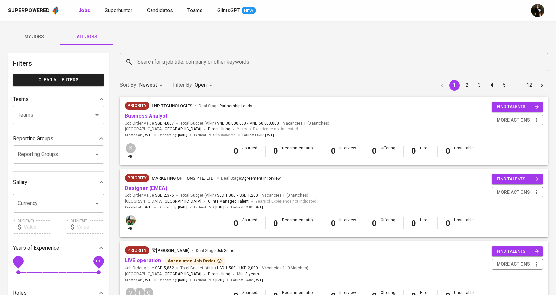
click at [39, 121] on div "Teams" at bounding box center [58, 115] width 91 height 18
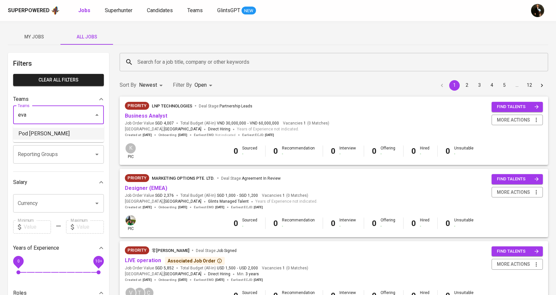
click at [41, 130] on li "Pod Eva" at bounding box center [58, 134] width 91 height 12
type input "eva"
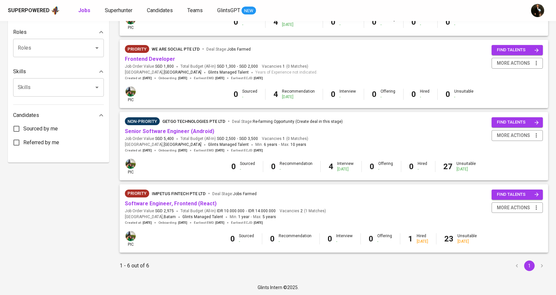
scroll to position [275, 0]
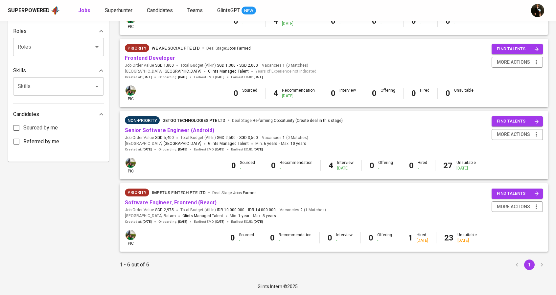
click at [165, 201] on link "Software Engineer, Frontend (React)" at bounding box center [171, 202] width 92 height 6
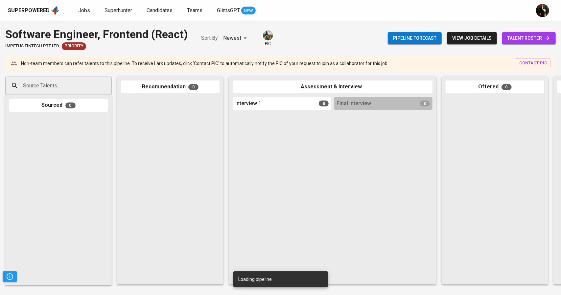
click at [527, 38] on span "talent roster" at bounding box center [528, 38] width 43 height 8
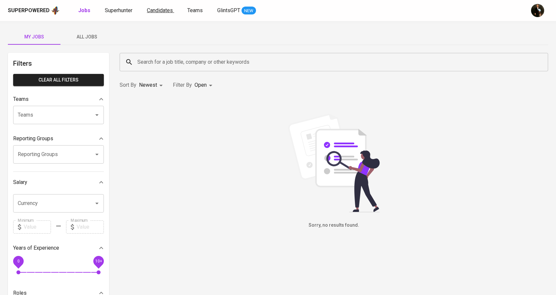
click at [147, 11] on span "Candidates" at bounding box center [160, 10] width 26 height 6
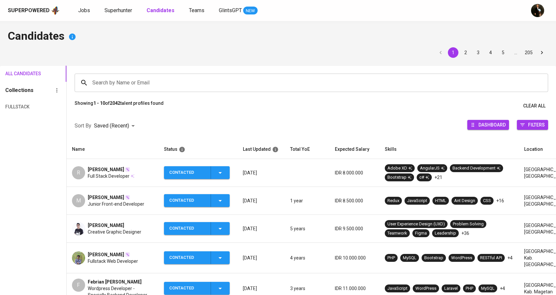
click at [123, 196] on span "[PERSON_NAME]" at bounding box center [106, 197] width 36 height 7
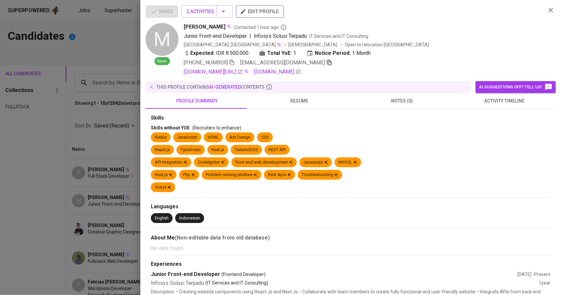
click at [326, 63] on icon "button" at bounding box center [329, 62] width 6 height 6
click at [85, 108] on div at bounding box center [280, 147] width 561 height 295
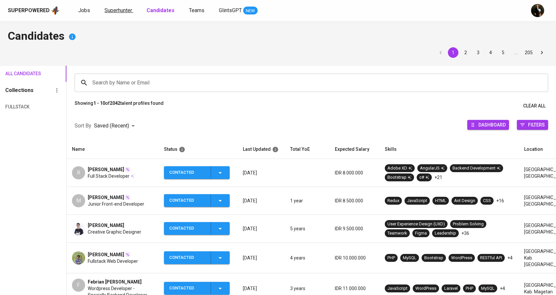
click at [109, 11] on span "Superhunter" at bounding box center [118, 10] width 28 height 6
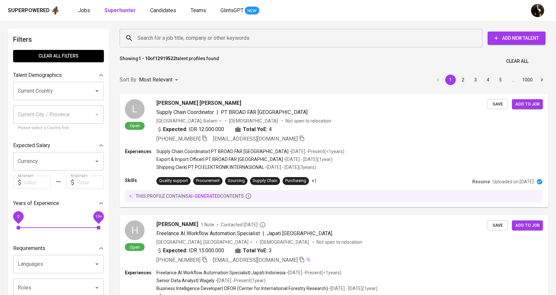
click at [153, 35] on input "Search for a job title, company or other keywords" at bounding box center [303, 38] width 334 height 12
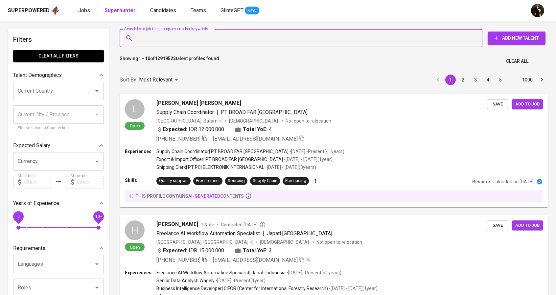
paste input "[EMAIL_ADDRESS][DOMAIN_NAME]"
type input "[EMAIL_ADDRESS][DOMAIN_NAME]"
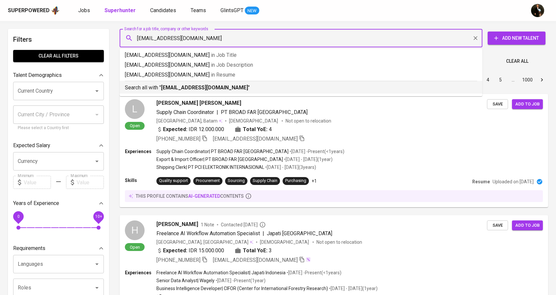
click at [182, 90] on b "[EMAIL_ADDRESS][DOMAIN_NAME]" at bounding box center [204, 87] width 87 height 6
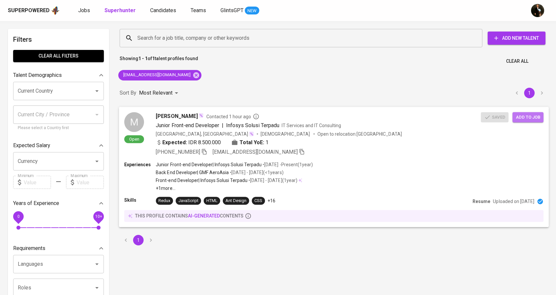
click at [517, 119] on span "Add to job" at bounding box center [528, 117] width 24 height 8
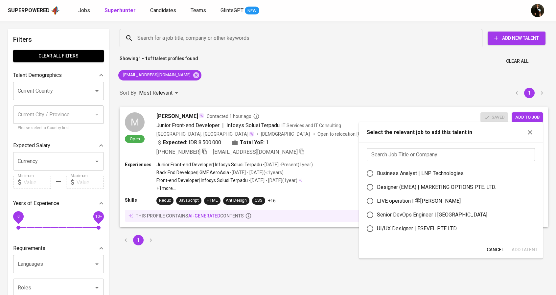
click at [439, 149] on input "text" at bounding box center [451, 154] width 168 height 13
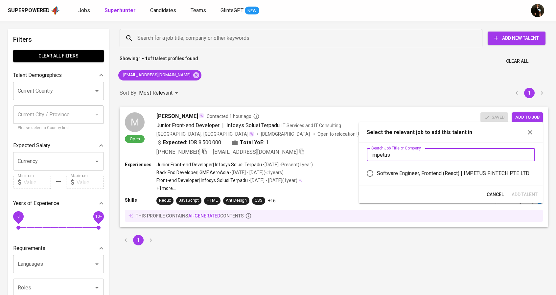
type input "impetus"
click at [446, 172] on div "Software Engineer, Frontend (React) | IMPETUS FINTECH PTE LTD" at bounding box center [453, 173] width 152 height 8
click at [377, 172] on input "Software Engineer, Frontend (React) | IMPETUS FINTECH PTE LTD" at bounding box center [370, 174] width 14 height 14
radio input "true"
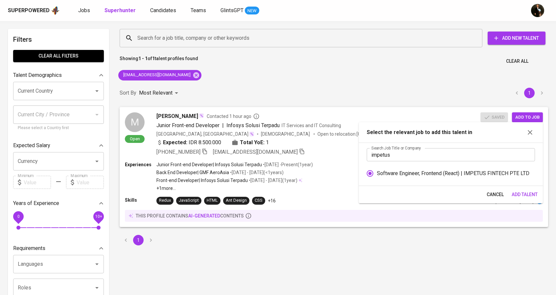
click at [531, 197] on span "Add Talent" at bounding box center [524, 194] width 26 height 8
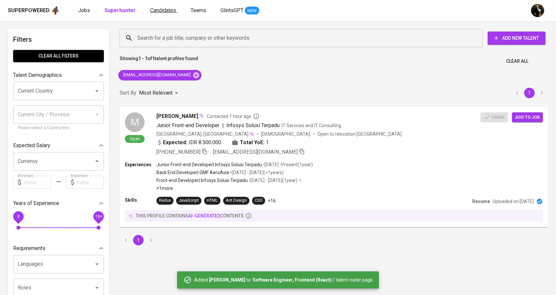
click at [155, 8] on span "Candidates" at bounding box center [163, 10] width 26 height 6
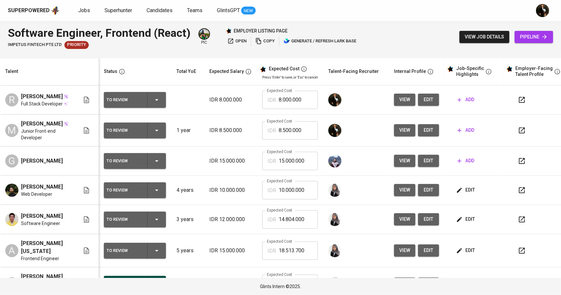
click at [464, 204] on td "edit" at bounding box center [473, 190] width 59 height 29
click at [464, 194] on span "edit" at bounding box center [465, 190] width 17 height 8
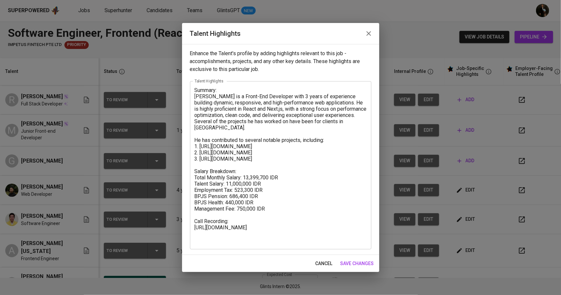
click at [293, 188] on textarea "Summary: [PERSON_NAME] is a Front-End Developer with 3 years of experience buil…" at bounding box center [280, 165] width 172 height 156
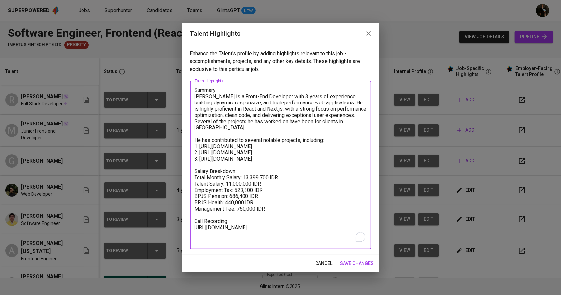
click at [368, 31] on icon "button" at bounding box center [369, 34] width 8 height 8
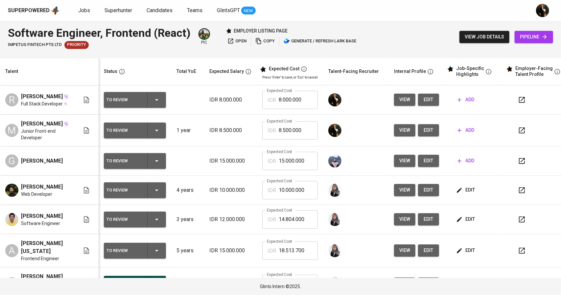
click at [461, 134] on span "add" at bounding box center [465, 130] width 17 height 8
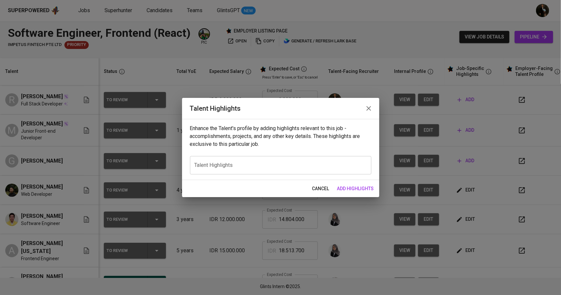
click at [247, 164] on textarea at bounding box center [280, 165] width 172 height 6
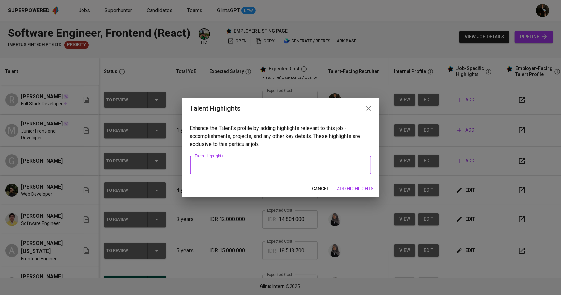
paste textarea "Summary: Vedri is a Front-End Developer with 3 years of experience building dyn…"
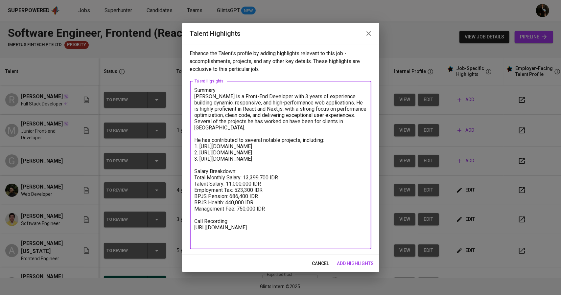
drag, startPoint x: 294, startPoint y: 162, endPoint x: 192, endPoint y: 147, distance: 103.4
click at [192, 147] on div "Summary: Vedri is a Front-End Developer with 3 years of experience building dyn…" at bounding box center [280, 165] width 181 height 168
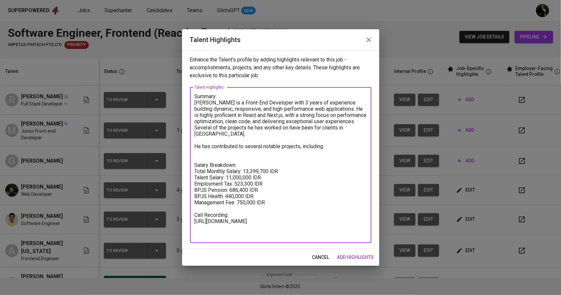
drag, startPoint x: 224, startPoint y: 134, endPoint x: 187, endPoint y: 103, distance: 48.8
click at [187, 103] on div "Enhance the Talent's profile by adding highlights relevant to this job - accomp…" at bounding box center [280, 149] width 197 height 198
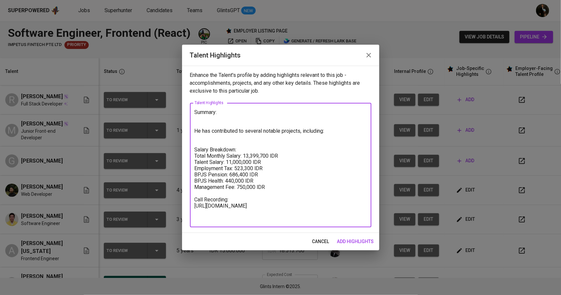
drag, startPoint x: 267, startPoint y: 189, endPoint x: 192, endPoint y: 160, distance: 80.3
click at [192, 160] on div "Summary: He has contributed to several notable projects, including: Salary Brea…" at bounding box center [280, 165] width 181 height 124
click at [244, 214] on textarea "Summary: He has contributed to several notable projects, including: Salary Brea…" at bounding box center [280, 165] width 172 height 112
drag, startPoint x: 233, startPoint y: 212, endPoint x: 192, endPoint y: 204, distance: 41.2
click at [192, 204] on div "Summary: He has contributed to several notable projects, including: Salary Brea…" at bounding box center [280, 165] width 181 height 124
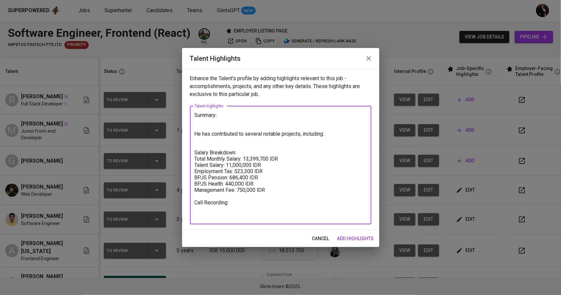
type textarea "Summary: He has contributed to several notable projects, including: Salary Brea…"
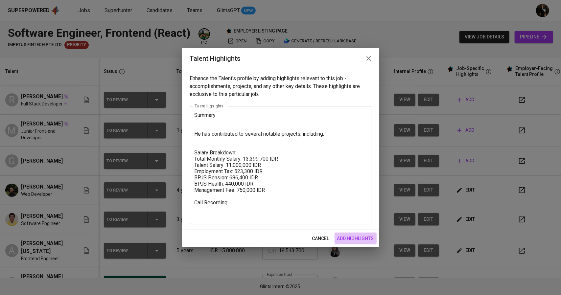
click at [360, 238] on span "add highlights" at bounding box center [355, 238] width 37 height 8
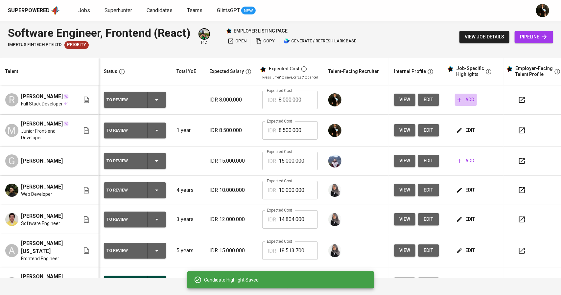
click at [462, 101] on span "add" at bounding box center [465, 100] width 17 height 8
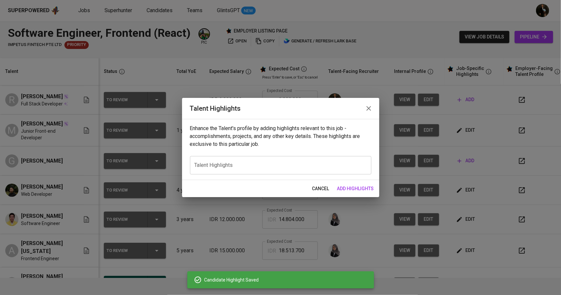
click at [273, 163] on textarea at bounding box center [280, 165] width 172 height 6
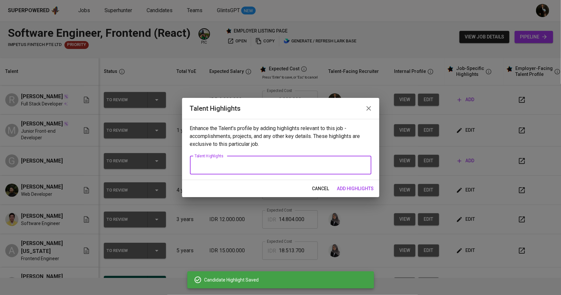
paste textarea "Summary: He has contributed to several notable projects, including: Salary Brea…"
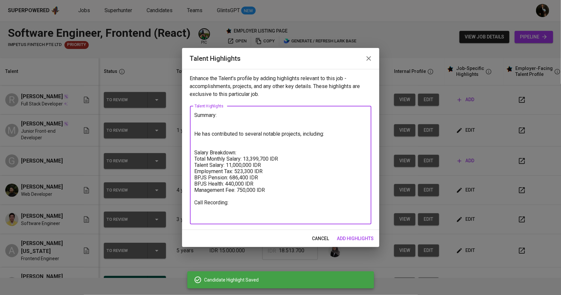
type textarea "Summary: He has contributed to several notable projects, including: Salary Brea…"
click at [359, 237] on span "add highlights" at bounding box center [355, 238] width 37 height 8
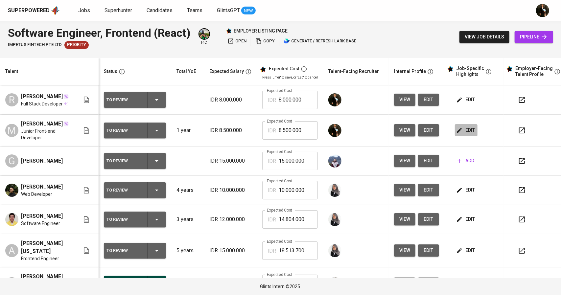
click at [462, 133] on span "edit" at bounding box center [465, 130] width 17 height 8
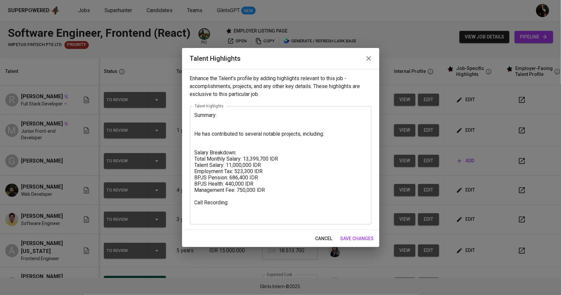
click at [220, 122] on textarea "Summary: He has contributed to several notable projects, including: Salary Brea…" at bounding box center [280, 165] width 172 height 106
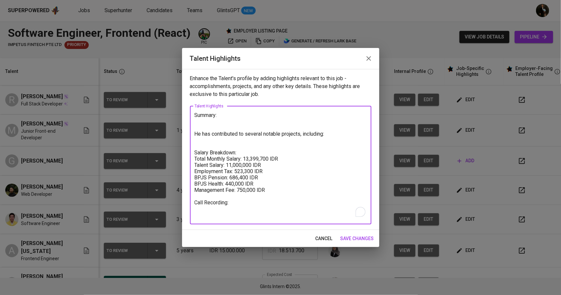
paste textarea "Muhammad Zakki Mardhi is a resourceful Frontend Developer with strong expertise…"
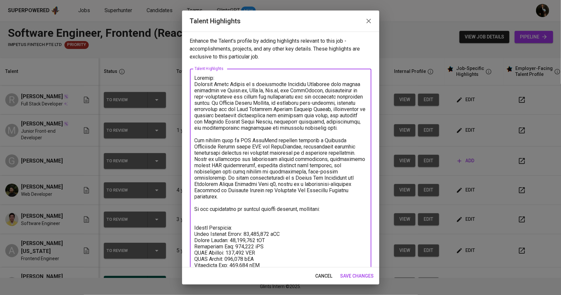
drag, startPoint x: 224, startPoint y: 85, endPoint x: 192, endPoint y: 84, distance: 32.2
click at [192, 84] on div "x Talent Highlights" at bounding box center [280, 187] width 181 height 237
click at [215, 87] on textarea "To enrich screen reader interactions, please activate Accessibility in Grammarl…" at bounding box center [280, 184] width 172 height 218
click at [214, 82] on textarea "To enrich screen reader interactions, please activate Accessibility in Grammarl…" at bounding box center [280, 184] width 172 height 218
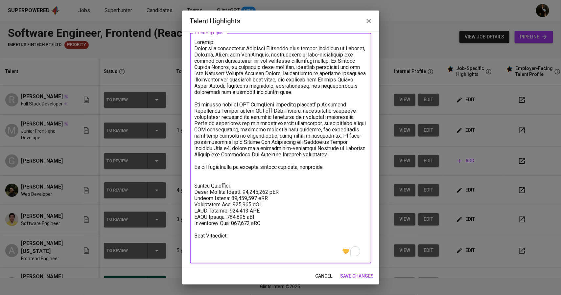
scroll to position [37, 0]
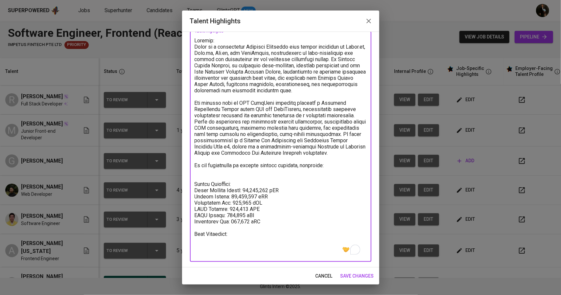
drag, startPoint x: 332, startPoint y: 171, endPoint x: 190, endPoint y: 166, distance: 142.3
click at [190, 166] on div "x Talent Highlights" at bounding box center [280, 146] width 181 height 231
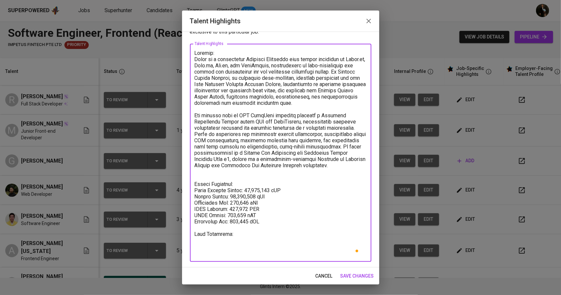
click at [230, 177] on textarea "To enrich screen reader interactions, please activate Accessibility in Grammarl…" at bounding box center [280, 153] width 172 height 206
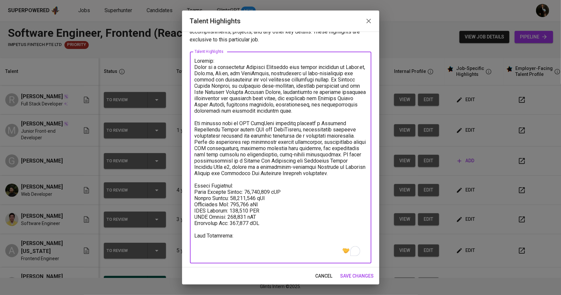
scroll to position [19, 0]
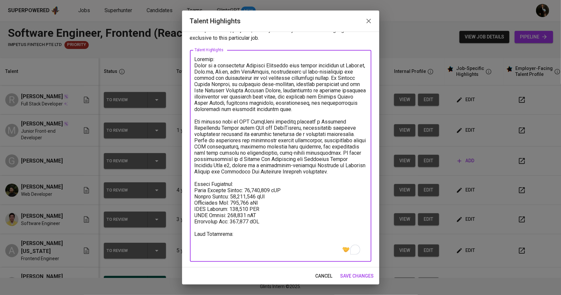
click at [287, 239] on textarea "To enrich screen reader interactions, please activate Accessibility in Grammarl…" at bounding box center [280, 156] width 172 height 200
paste textarea "https://glints.sg.larksuite.com/minutes/obsgarydh28l79ae4f6g3498?from=from_copy…"
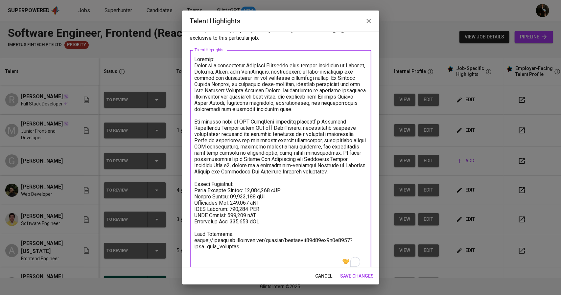
type textarea "Summary: Zakki is a resourceful Frontend Developer with strong expertise in Rea…"
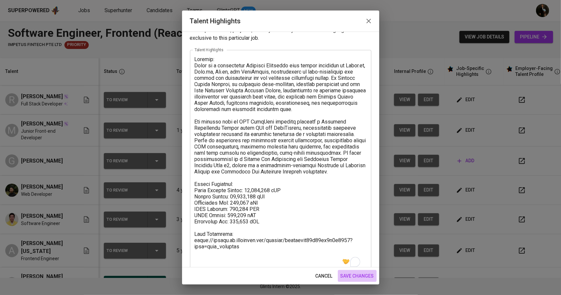
click at [353, 277] on span "save changes" at bounding box center [356, 276] width 33 height 8
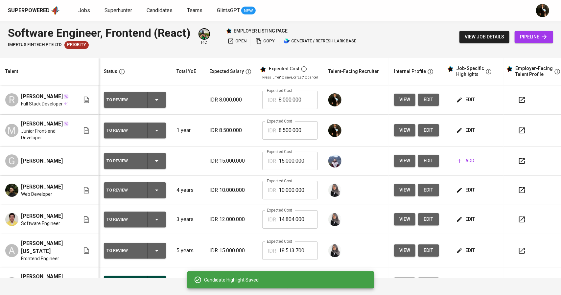
click at [463, 131] on span "edit" at bounding box center [465, 130] width 17 height 8
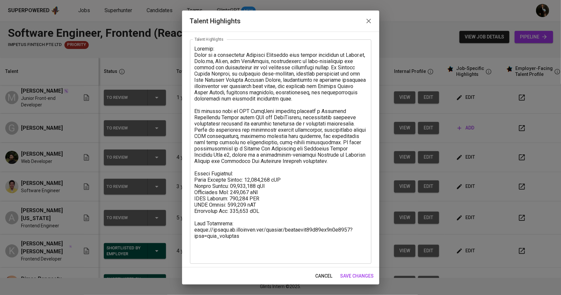
scroll to position [31, 0]
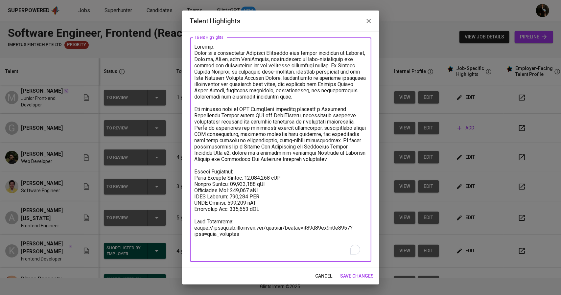
click at [231, 254] on textarea "To enrich screen reader interactions, please activate Accessibility in Grammarl…" at bounding box center [280, 150] width 172 height 212
type textarea "Summary: Zakki is a resourceful Frontend Developer with strong expertise in Rea…"
click at [359, 274] on span "save changes" at bounding box center [356, 276] width 33 height 8
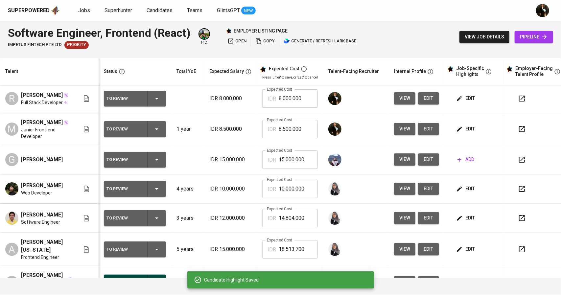
scroll to position [0, 0]
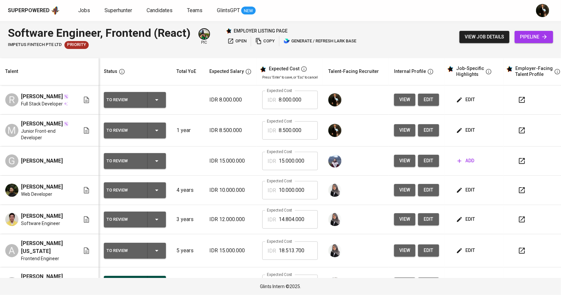
click at [461, 194] on span "edit" at bounding box center [465, 190] width 17 height 8
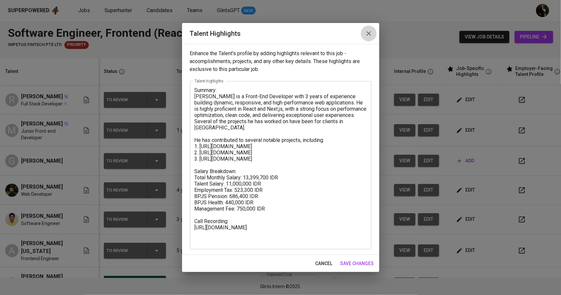
click at [367, 35] on icon "button" at bounding box center [369, 34] width 8 height 8
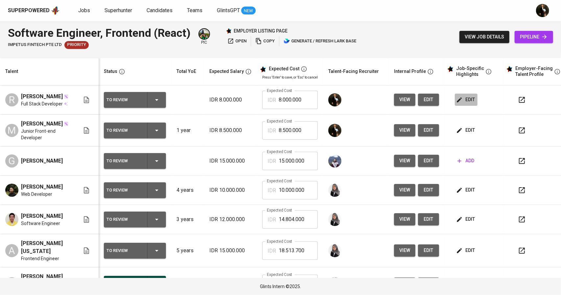
click at [467, 98] on span "edit" at bounding box center [465, 100] width 17 height 8
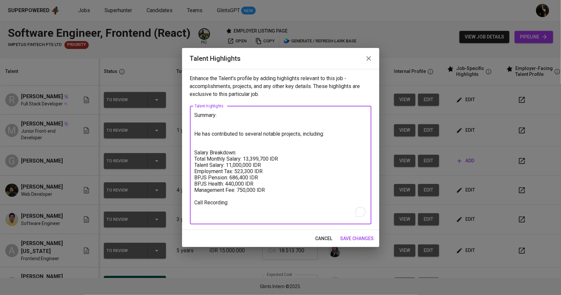
click at [243, 211] on textarea "Summary: He has contributed to several notable projects, including: Salary Brea…" at bounding box center [280, 165] width 172 height 106
click at [248, 204] on textarea "Summary: He has contributed to several notable projects, including: Salary Brea…" at bounding box center [280, 165] width 172 height 106
click at [247, 217] on div "Summary: He has contributed to several notable projects, including: Salary Brea…" at bounding box center [280, 165] width 181 height 118
click at [249, 213] on textarea "Summary: He has contributed to several notable projects, including: Salary Brea…" at bounding box center [280, 165] width 172 height 106
click at [236, 203] on textarea "Summary: He has contributed to several notable projects, including: Salary Brea…" at bounding box center [280, 165] width 172 height 106
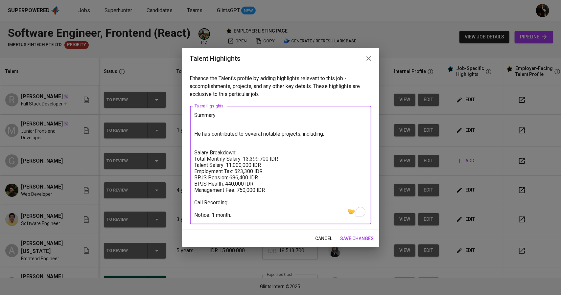
paste textarea "https://glints.sg.larksuite.com/minutes/obsgar5j74gpvrjum5ibdmq8?from=from_copy…"
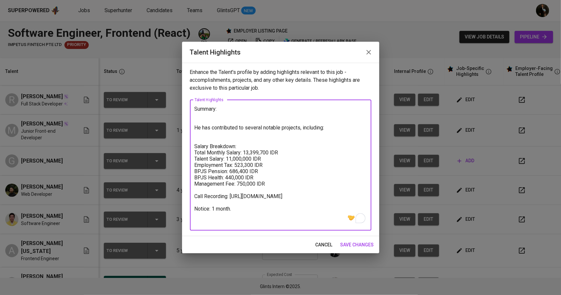
type textarea "Summary: He has contributed to several notable projects, including: Salary Brea…"
click at [360, 243] on span "save changes" at bounding box center [356, 245] width 33 height 8
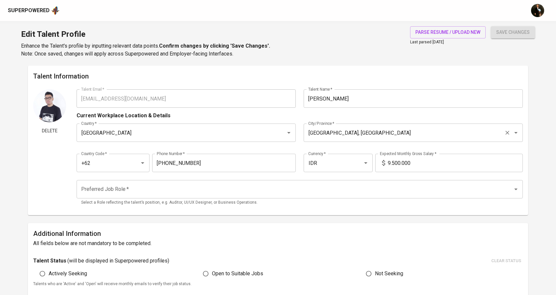
type input "[EMAIL_ADDRESS][DOMAIN_NAME]"
type input "[PERSON_NAME]"
type input "[GEOGRAPHIC_DATA]"
type input "[GEOGRAPHIC_DATA], [GEOGRAPHIC_DATA]"
type input "+62"
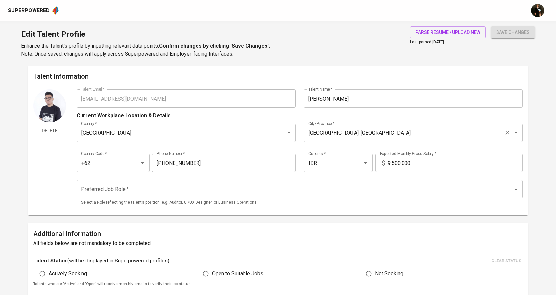
type input "[PHONE_NUMBER]"
type input "IDR"
radio input "true"
type input "5"
type input "1 Month"
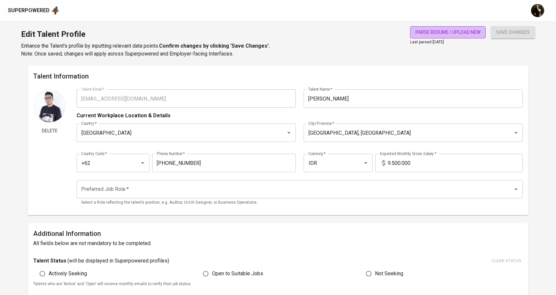
click at [454, 30] on span "parse resume / upload new" at bounding box center [447, 32] width 65 height 8
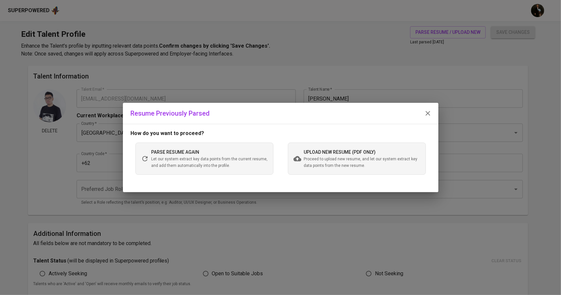
click at [335, 155] on div "upload new resume (pdf only) Proceed to upload new resume, and let our system e…" at bounding box center [362, 158] width 116 height 21
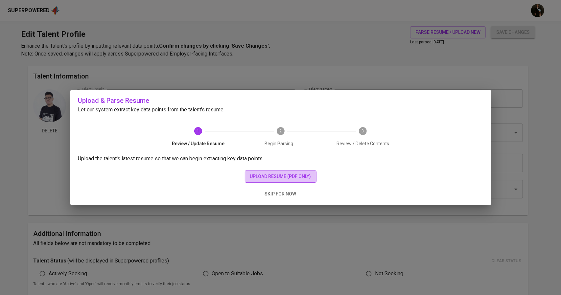
click at [285, 173] on span "upload resume (pdf only)" at bounding box center [280, 176] width 61 height 8
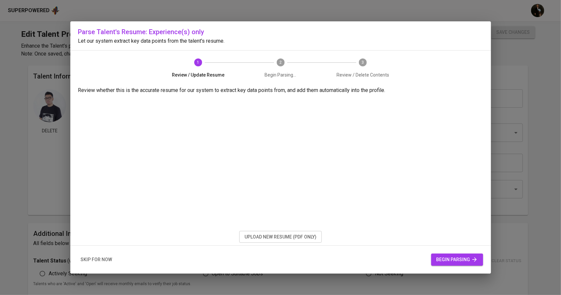
click at [449, 260] on span "begin parsing" at bounding box center [456, 260] width 41 height 8
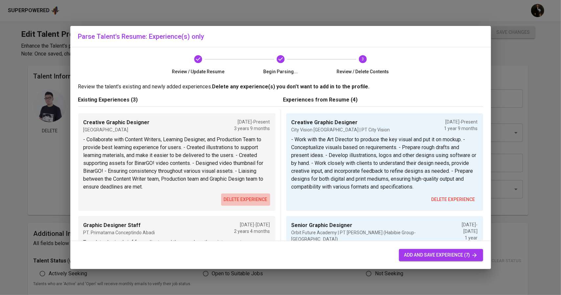
click at [249, 196] on span "delete experience" at bounding box center [246, 199] width 44 height 8
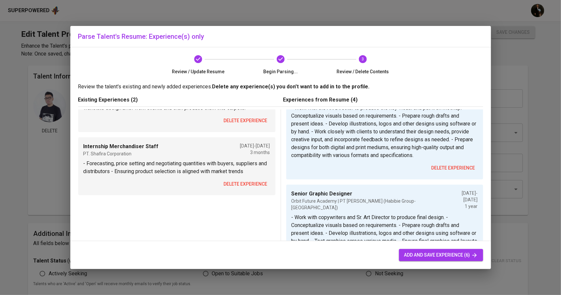
scroll to position [33, 0]
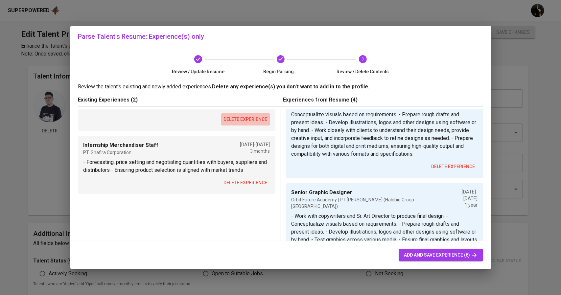
click at [229, 120] on span "delete experience" at bounding box center [246, 119] width 44 height 8
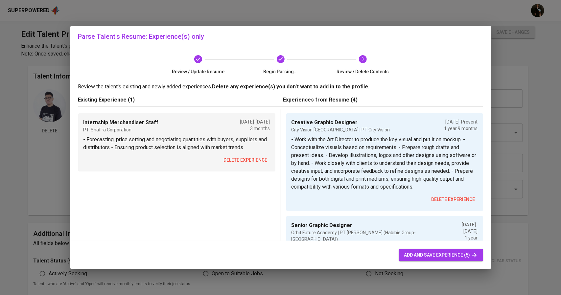
click at [233, 159] on span "delete experience" at bounding box center [246, 160] width 44 height 8
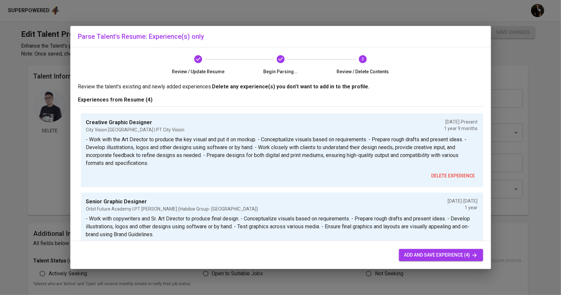
click at [419, 256] on span "add and save experience (4)" at bounding box center [441, 255] width 74 height 8
type input "City Vision [GEOGRAPHIC_DATA] | PT City Vision"
type input "[DATE]"
type textarea "- Work with the Art Director to produce the key visual and put it on mockup. - …"
type input "Senior Graphic Designer"
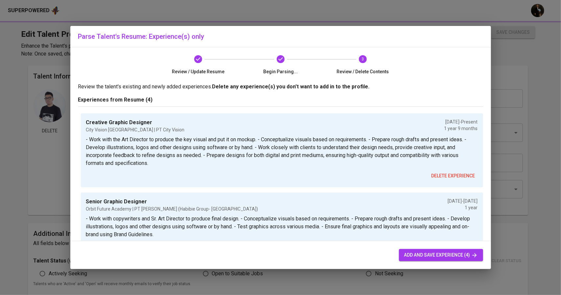
type input "Orbit Future Academy | PT [PERSON_NAME] (Habibie Group- [GEOGRAPHIC_DATA])"
type input "[DATE]"
type textarea "- Work with copywriters and Sr. Art Director to produce final design. - Concept…"
type input "Graphic Designer"
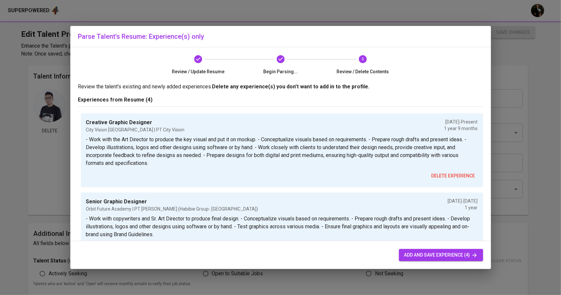
type input "Binar Academy | PT Lentera Bangsa Benderang"
type input "[DATE]"
type textarea "- Created illustrations to support learning materials, and make it easier to be…"
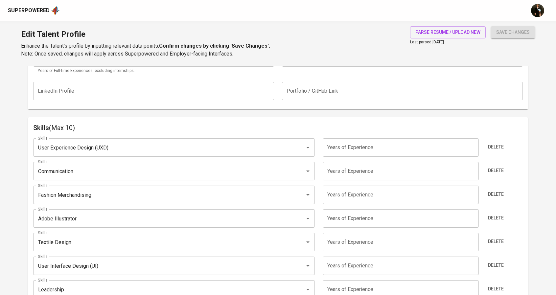
scroll to position [281, 0]
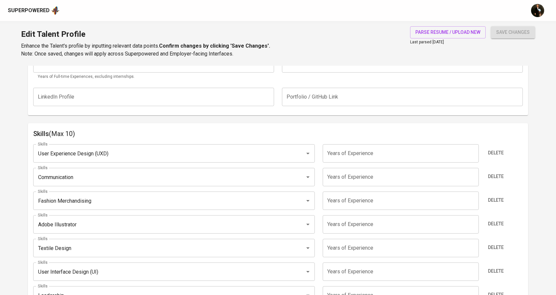
click at [343, 154] on input "number" at bounding box center [401, 153] width 156 height 18
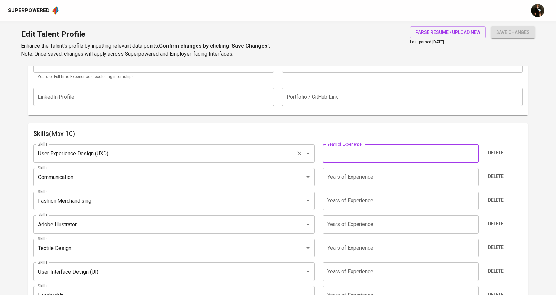
click at [116, 151] on input "User Experience Design (UXD)" at bounding box center [164, 153] width 257 height 12
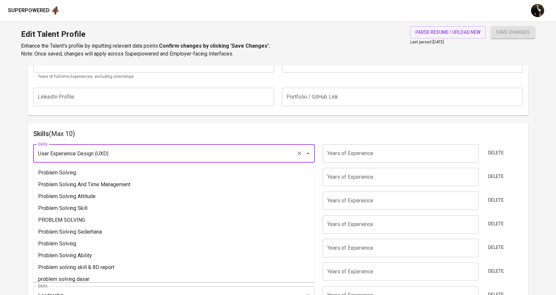
click at [117, 152] on input "User Experience Design (UXD)" at bounding box center [164, 153] width 257 height 12
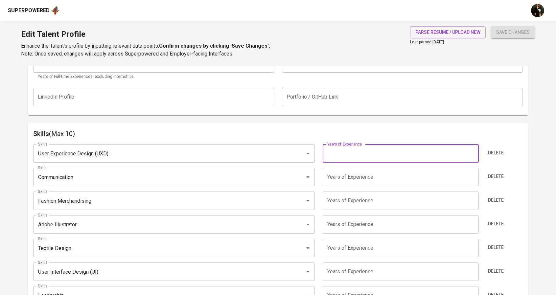
click at [399, 151] on input "number" at bounding box center [401, 153] width 156 height 18
type input "2"
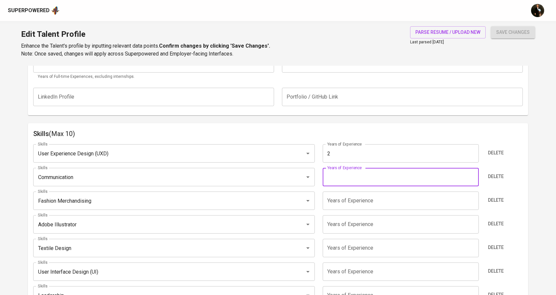
click at [352, 178] on input "number" at bounding box center [401, 177] width 156 height 18
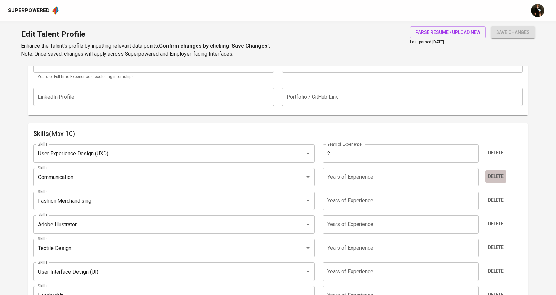
click at [499, 174] on span "Delete" at bounding box center [496, 176] width 16 height 8
click at [496, 176] on span "Delete" at bounding box center [496, 176] width 16 height 8
click at [369, 182] on input "number" at bounding box center [401, 177] width 156 height 18
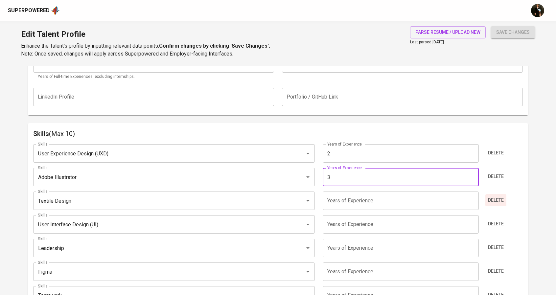
type input "3"
click at [500, 201] on span "Delete" at bounding box center [496, 200] width 16 height 8
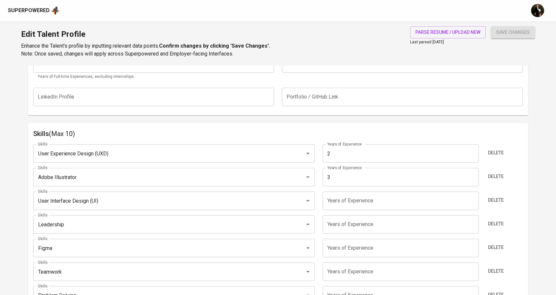
click at [388, 209] on input "number" at bounding box center [401, 200] width 156 height 18
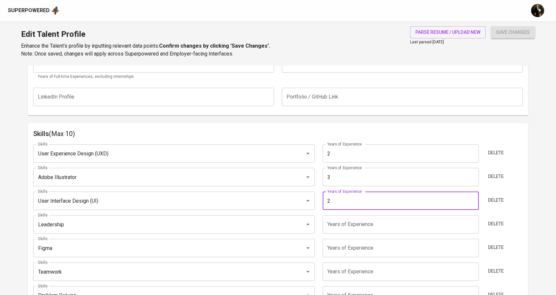
type input "2"
click at [369, 225] on input "number" at bounding box center [401, 224] width 156 height 18
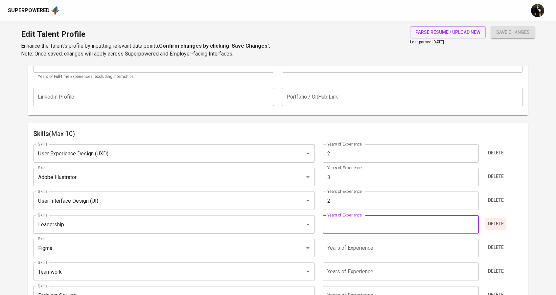
click at [498, 223] on span "Delete" at bounding box center [496, 224] width 16 height 8
click at [360, 228] on input "number" at bounding box center [401, 224] width 156 height 18
type input "2"
click at [371, 243] on input "number" at bounding box center [401, 248] width 156 height 18
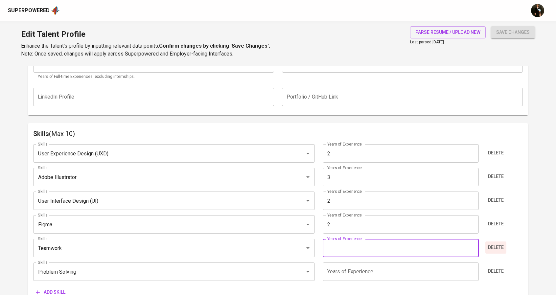
click at [491, 249] on span "Delete" at bounding box center [496, 247] width 16 height 8
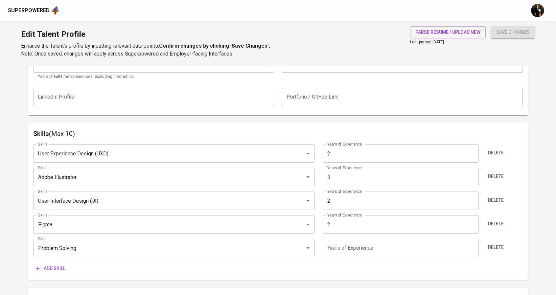
click at [497, 249] on span "Delete" at bounding box center [496, 247] width 16 height 8
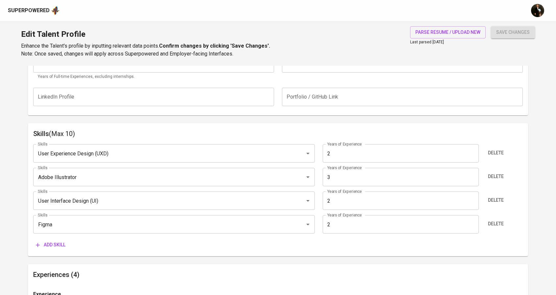
click at [55, 248] on span "Add skill" at bounding box center [51, 245] width 30 height 8
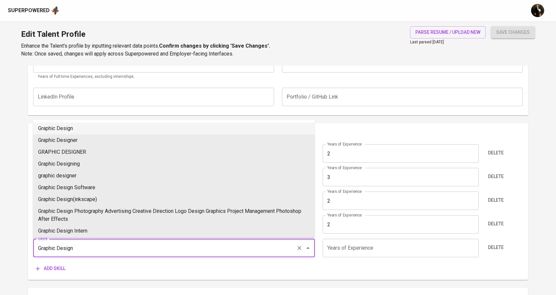
click at [64, 130] on li "Graphic Design" at bounding box center [174, 128] width 282 height 12
type input "Graphic Design"
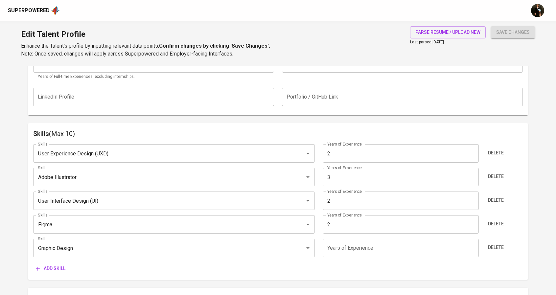
click at [62, 267] on span "Add skill" at bounding box center [51, 268] width 30 height 8
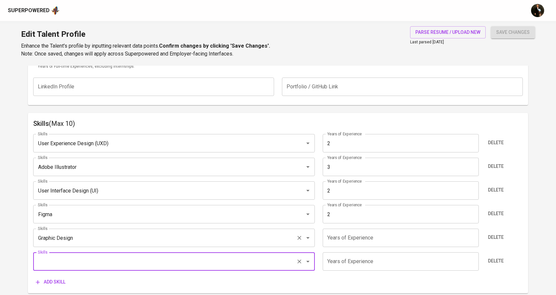
scroll to position [347, 0]
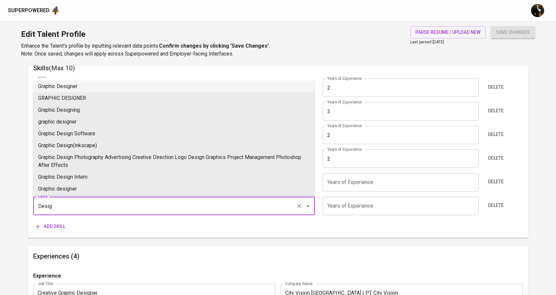
type input "Design"
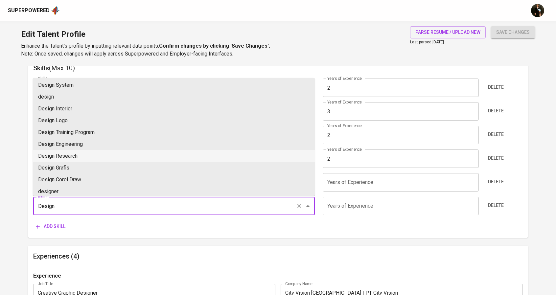
scroll to position [356, 0]
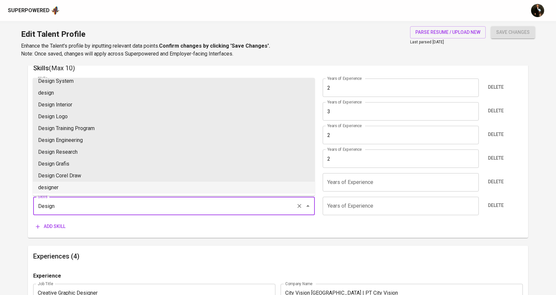
drag, startPoint x: 54, startPoint y: 203, endPoint x: 32, endPoint y: 200, distance: 22.5
click at [32, 200] on div "Skills (Max 10) Skills User Experience Design (UXD) Skills Years of Experience …" at bounding box center [278, 147] width 500 height 180
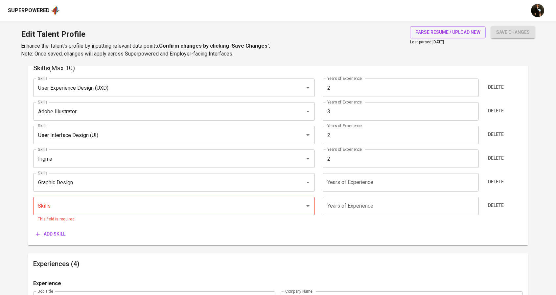
click at [374, 183] on input "number" at bounding box center [401, 182] width 156 height 18
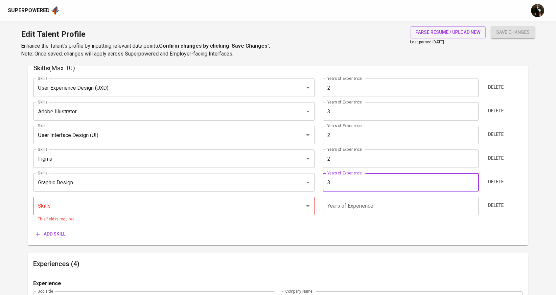
type input "3"
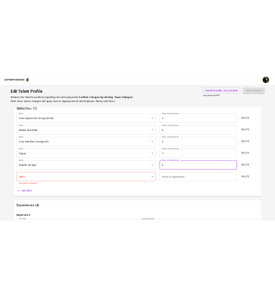
scroll to position [366, 0]
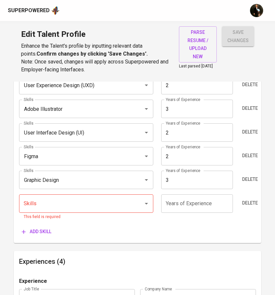
click at [52, 201] on input "Skills" at bounding box center [77, 203] width 110 height 12
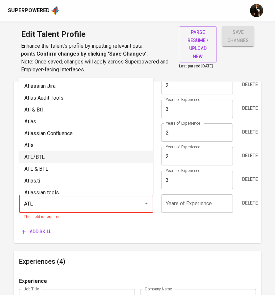
click at [43, 157] on li "ATL/BTL" at bounding box center [86, 157] width 134 height 12
type input "ATL/BTL"
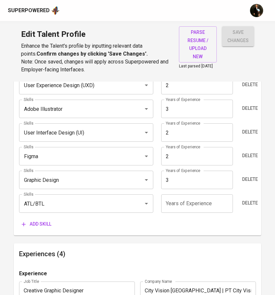
click at [42, 224] on span "Add skill" at bounding box center [37, 224] width 30 height 8
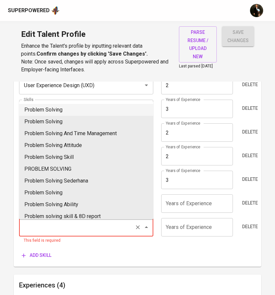
click at [43, 226] on input "Skills" at bounding box center [77, 227] width 110 height 12
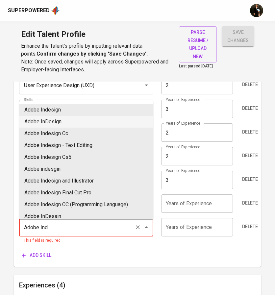
click at [51, 121] on li "Adobe InDesign" at bounding box center [86, 122] width 134 height 12
type input "Adobe InDesign"
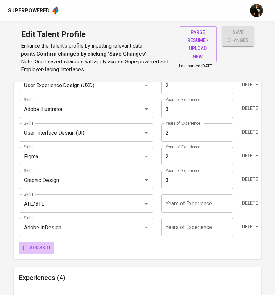
click at [45, 252] on span "Add skill" at bounding box center [37, 247] width 30 height 8
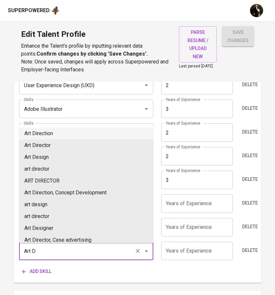
click at [55, 135] on li "Art Direction" at bounding box center [86, 133] width 134 height 12
type input "Art Direction"
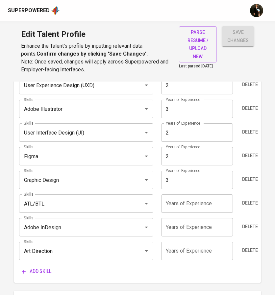
click at [35, 273] on span "Add skill" at bounding box center [37, 271] width 30 height 8
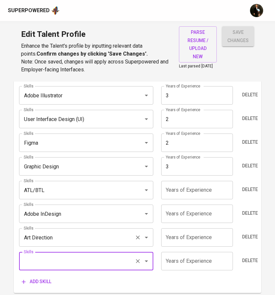
scroll to position [398, 0]
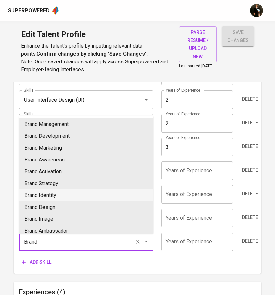
click at [77, 197] on li "Brand Identity" at bounding box center [86, 195] width 134 height 12
type input "Brand Identity"
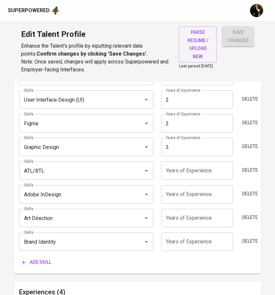
click at [45, 265] on span "Add skill" at bounding box center [37, 262] width 30 height 8
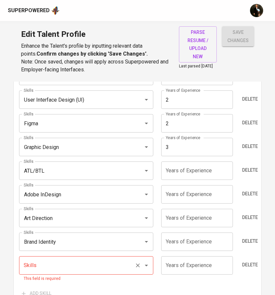
click at [53, 267] on input "Skills" at bounding box center [77, 265] width 110 height 12
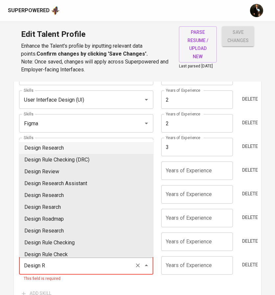
click at [71, 148] on li "Design Research" at bounding box center [86, 148] width 134 height 12
type input "Design Research"
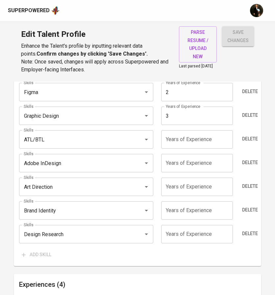
scroll to position [431, 0]
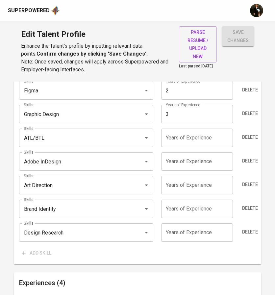
click at [179, 236] on input "number" at bounding box center [197, 232] width 72 height 18
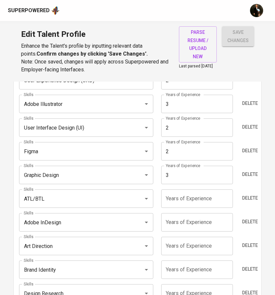
scroll to position [366, 0]
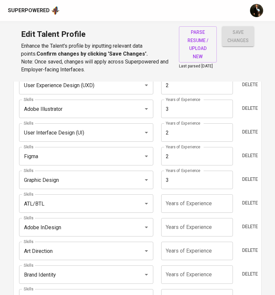
click at [194, 204] on input "number" at bounding box center [197, 203] width 72 height 18
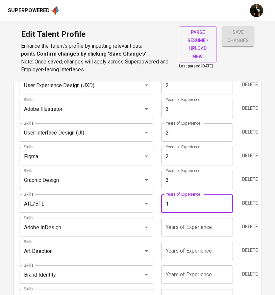
type input "1"
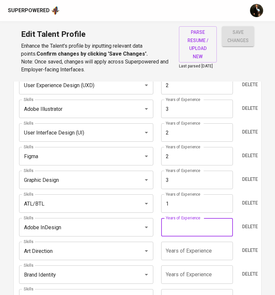
click at [183, 228] on input "number" at bounding box center [197, 227] width 72 height 18
type input "3"
click at [180, 249] on input "number" at bounding box center [197, 250] width 72 height 18
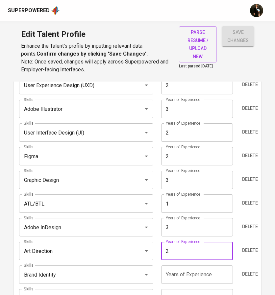
type input "2"
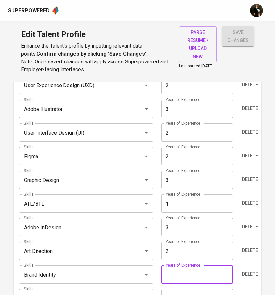
click at [181, 276] on input "number" at bounding box center [197, 274] width 72 height 18
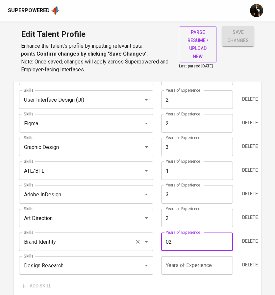
drag, startPoint x: 175, startPoint y: 247, endPoint x: 151, endPoint y: 246, distance: 23.4
click at [151, 246] on div "Skills Brand Identity Skills Years of Experience 02 Years of Experience Delete" at bounding box center [137, 241] width 236 height 18
type input "2"
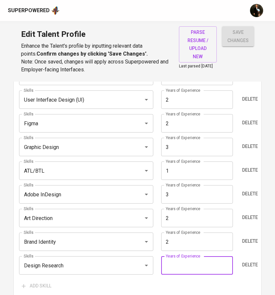
click at [183, 263] on input "number" at bounding box center [197, 265] width 72 height 18
type input "3"
click at [250, 68] on div "save changes" at bounding box center [238, 49] width 32 height 47
click at [244, 28] on button "save changes" at bounding box center [238, 36] width 32 height 20
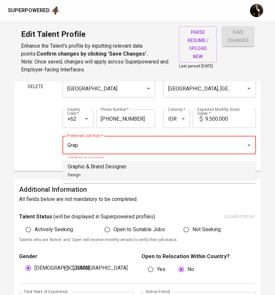
click at [84, 167] on p "Graphic & Brand Designer" at bounding box center [97, 167] width 58 height 8
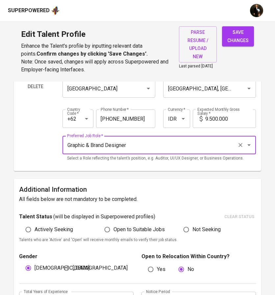
type input "Graphic & Brand Designer"
click at [244, 41] on span "save changes" at bounding box center [237, 36] width 21 height 16
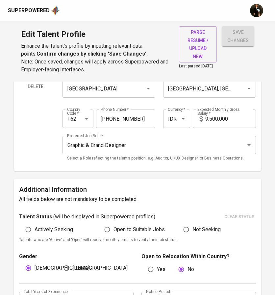
type input "Design Research"
type input "3"
type input "Adobe InDesign"
type input "Graphic Design"
type input "3"
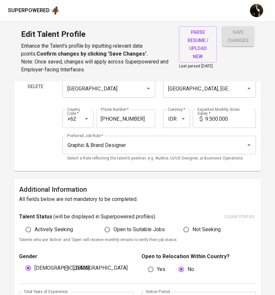
type input "Adobe Illustrator"
type input "3"
type input "User Experience Design (UXD)"
type input "2"
type input "Figma"
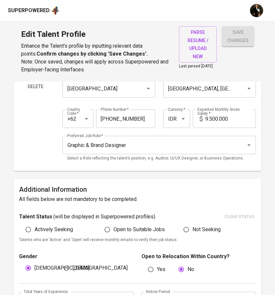
type input "2"
type input "Branding and Identity"
type input "2"
type input "User Interface Design (UI)"
type input "Below the Line (BTL) Advertising"
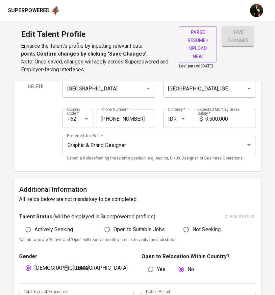
type input "1"
click at [136, 227] on label "Open to Suitable Jobs" at bounding box center [133, 229] width 64 height 12
click at [113, 227] on input "Open to Suitable Jobs" at bounding box center [107, 229] width 12 height 12
radio input "true"
click at [244, 28] on span "save changes" at bounding box center [237, 36] width 21 height 16
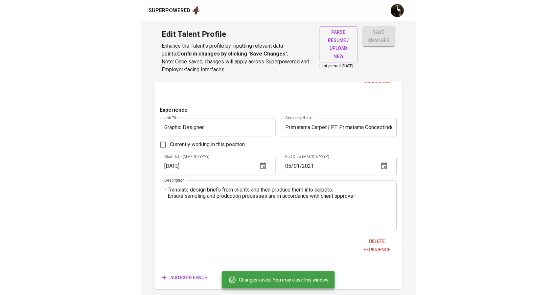
scroll to position [0, 0]
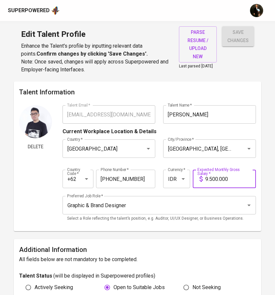
drag, startPoint x: 211, startPoint y: 180, endPoint x: 205, endPoint y: 180, distance: 6.2
click at [205, 180] on input "9.500.000" at bounding box center [230, 178] width 51 height 18
type input "11.000.000"
click at [222, 26] on button "save changes" at bounding box center [238, 36] width 32 height 20
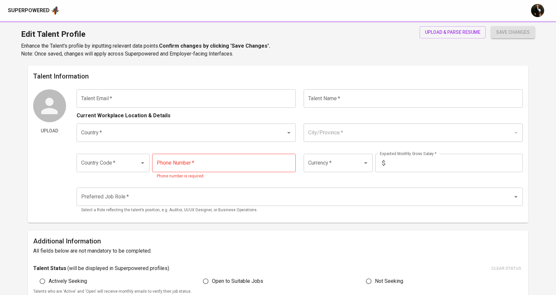
type input "[EMAIL_ADDRESS][DOMAIN_NAME]"
type input "[PERSON_NAME]"
type input "[GEOGRAPHIC_DATA]"
type input "[GEOGRAPHIC_DATA], [GEOGRAPHIC_DATA]"
type input "+62"
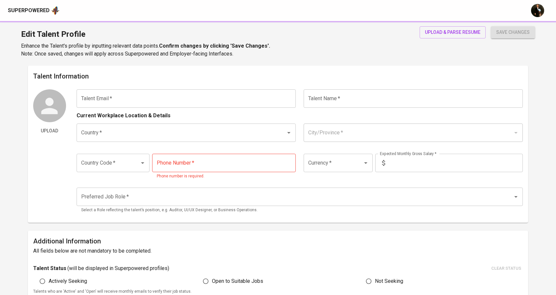
type input "[PHONE_NUMBER]"
type input "IDR"
type input "Graphic & Brand Designer"
radio input "true"
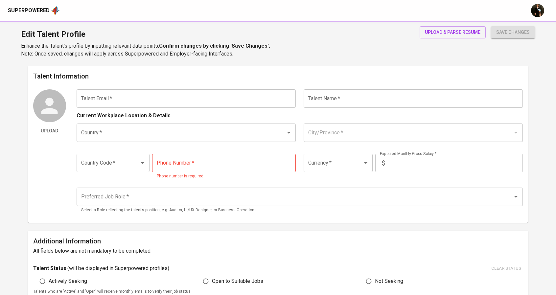
type input "5"
type input "1 Month"
type input "[URL][DOMAIN_NAME]"
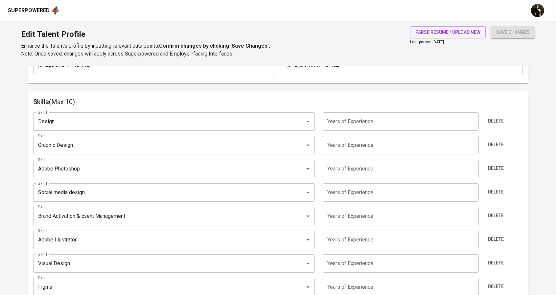
scroll to position [347, 0]
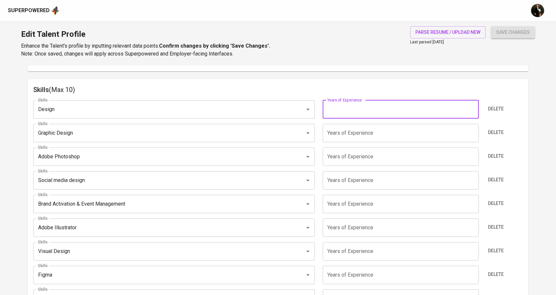
click at [367, 114] on input "number" at bounding box center [401, 109] width 156 height 18
click at [370, 130] on input "number" at bounding box center [401, 133] width 156 height 18
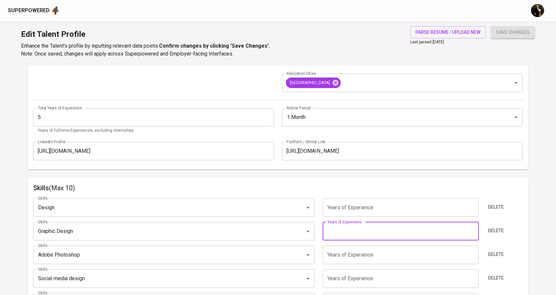
scroll to position [334, 0]
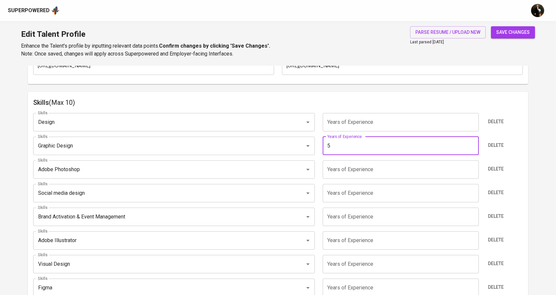
type input "5"
click at [337, 167] on input "number" at bounding box center [401, 169] width 156 height 18
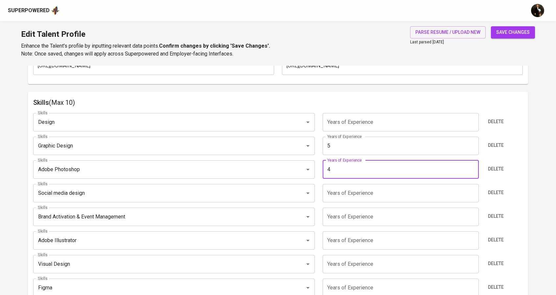
type input "4"
click at [337, 191] on input "number" at bounding box center [401, 193] width 156 height 18
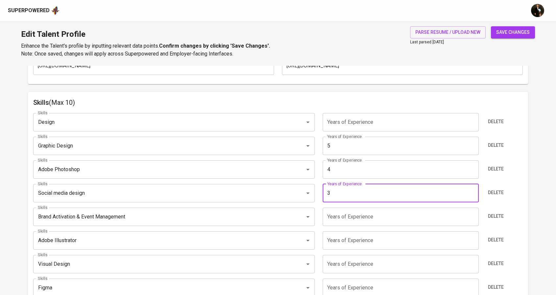
type input "3"
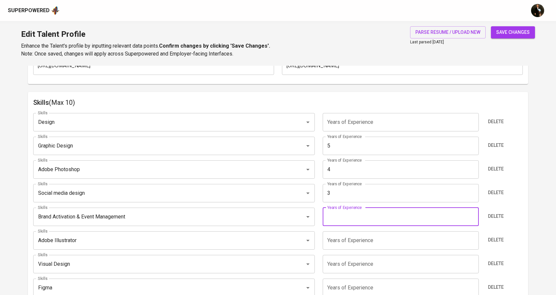
click at [340, 211] on input "number" at bounding box center [401, 217] width 156 height 18
type input "4"
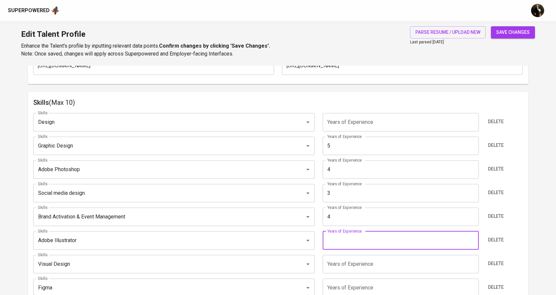
click at [338, 242] on input "number" at bounding box center [401, 240] width 156 height 18
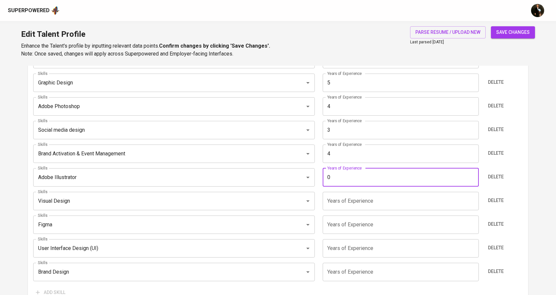
scroll to position [400, 0]
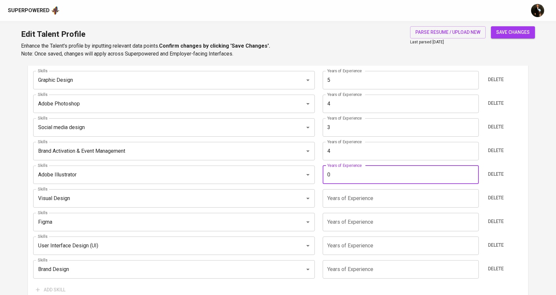
drag, startPoint x: 339, startPoint y: 175, endPoint x: 323, endPoint y: 175, distance: 16.1
click at [323, 175] on input "0" at bounding box center [401, 175] width 156 height 18
type input "3"
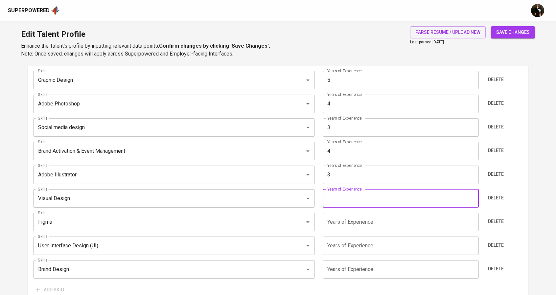
click at [332, 198] on input "number" at bounding box center [401, 198] width 156 height 18
type input "4"
click at [335, 223] on input "number" at bounding box center [401, 222] width 156 height 18
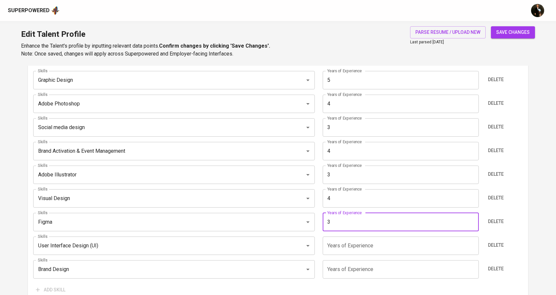
type input "3"
click at [335, 244] on input "number" at bounding box center [401, 245] width 156 height 18
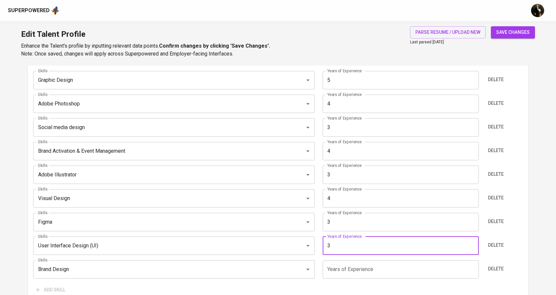
type input "3"
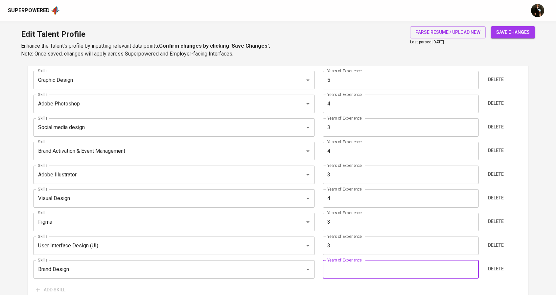
click at [338, 268] on input "number" at bounding box center [401, 269] width 156 height 18
type input "5"
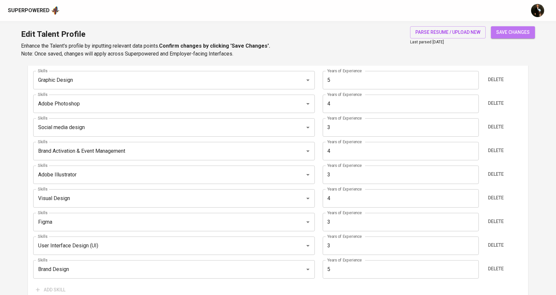
click at [505, 31] on span "save changes" at bounding box center [512, 32] width 33 height 8
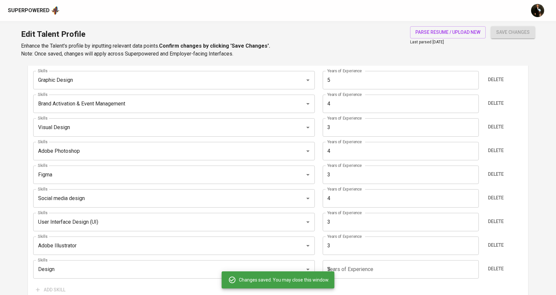
type input "Brand Design"
type input "5"
type input "Brand Activation & Event Management"
type input "Visual Design"
type input "4"
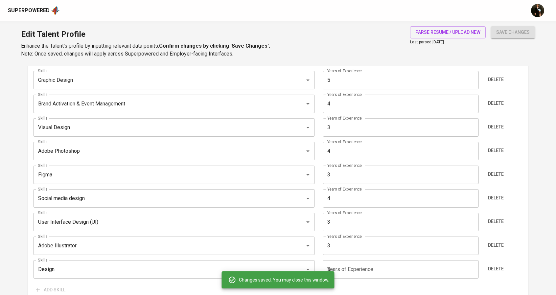
type input "Adobe Photoshop"
type input "Figma"
type input "Social media design"
type input "3"
type input "User Interface Design (UI)"
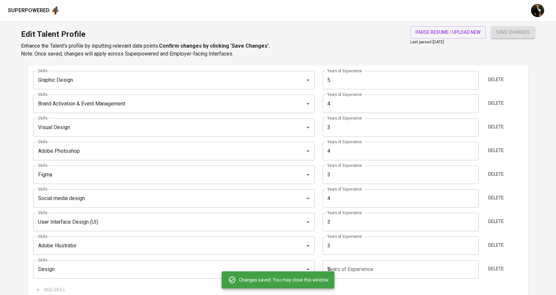
type input "Adobe Illustrator"
type input "Design"
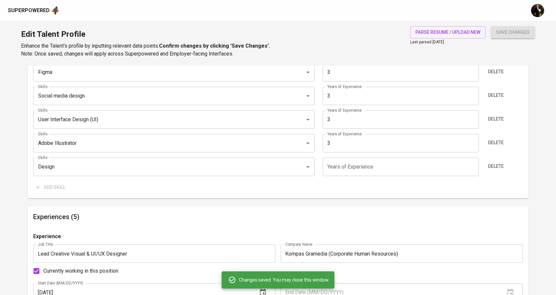
scroll to position [550, 0]
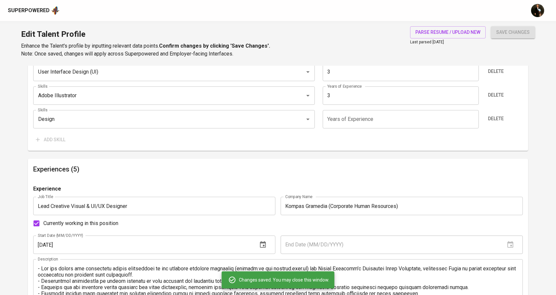
click at [337, 115] on input "number" at bounding box center [401, 119] width 156 height 18
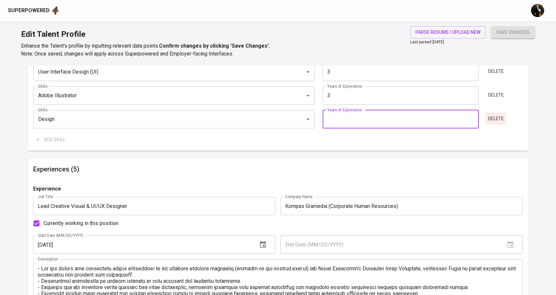
click at [490, 122] on span "Delete" at bounding box center [496, 119] width 16 height 8
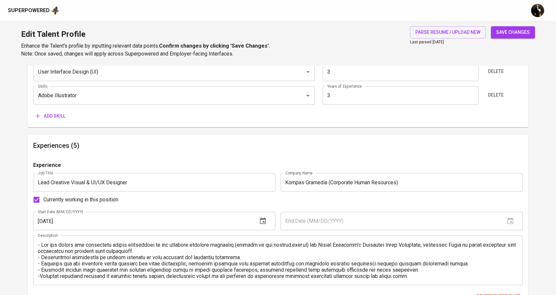
scroll to position [526, 0]
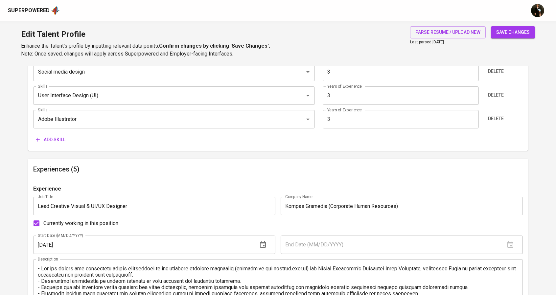
click at [55, 137] on span "Add skill" at bounding box center [51, 140] width 30 height 8
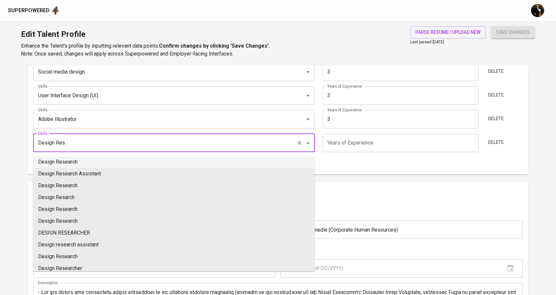
click at [79, 157] on li "Design Research" at bounding box center [174, 162] width 282 height 12
type input "Design Research"
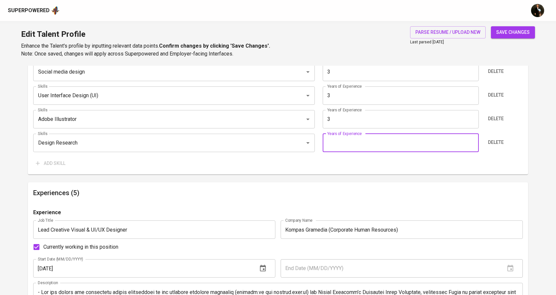
click at [347, 141] on input "number" at bounding box center [401, 143] width 156 height 18
type input "3"
click at [517, 33] on span "save changes" at bounding box center [512, 32] width 33 height 8
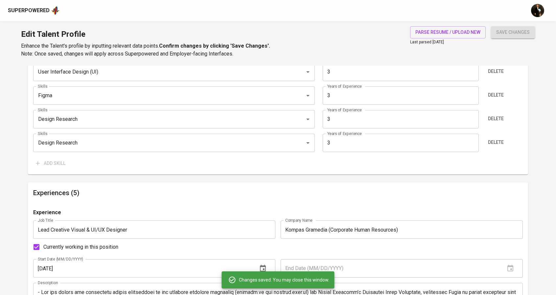
type input "Adobe Illustrator"
type input "User Interface Design (UI)"
type input "Figma"
type input "Design Research"
type input "Social media design"
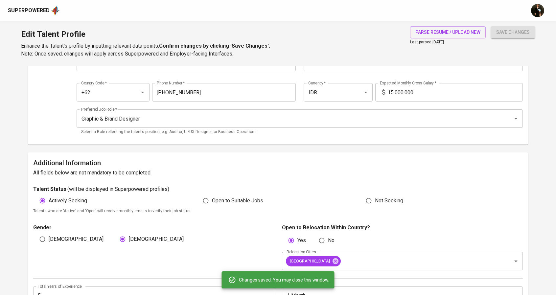
scroll to position [0, 0]
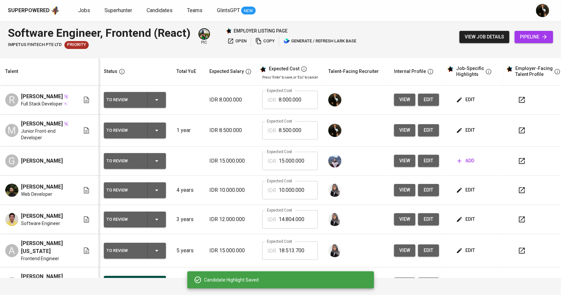
scroll to position [33, 0]
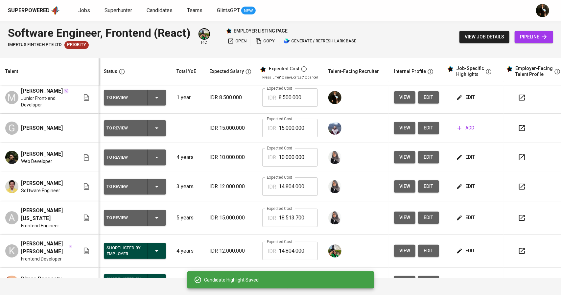
click at [465, 190] on span "edit" at bounding box center [465, 186] width 17 height 8
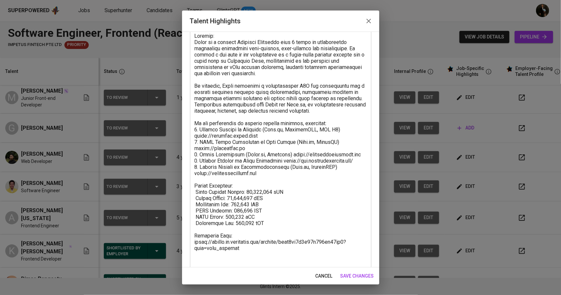
scroll to position [50, 0]
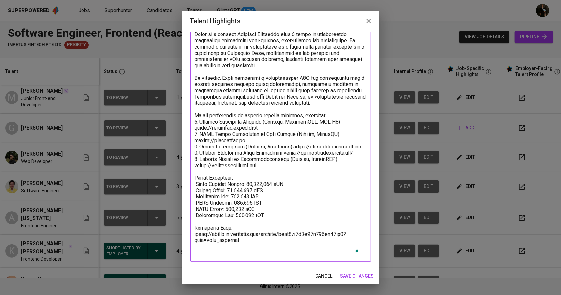
drag, startPoint x: 270, startPoint y: 230, endPoint x: 189, endPoint y: 192, distance: 89.0
click at [190, 192] on div "x Talent Highlights" at bounding box center [280, 140] width 181 height 243
click at [368, 20] on icon "button" at bounding box center [369, 21] width 8 height 8
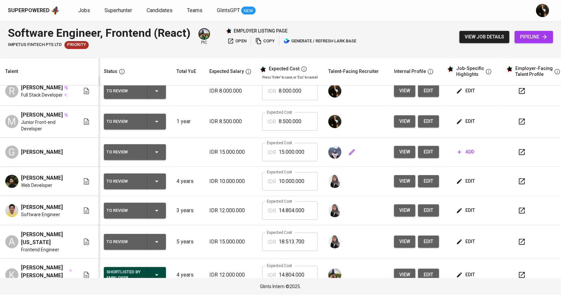
scroll to position [0, 0]
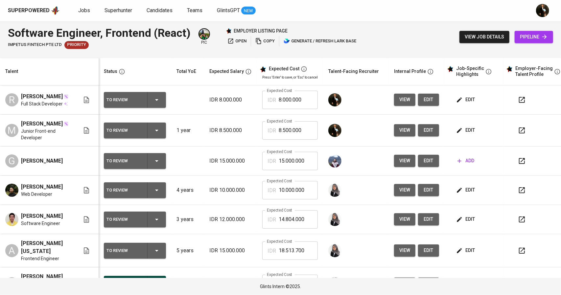
click at [470, 132] on span "edit" at bounding box center [465, 130] width 17 height 8
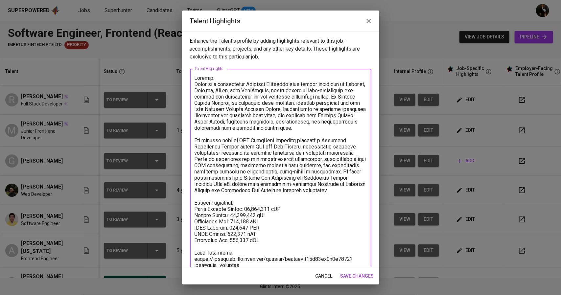
drag, startPoint x: 269, startPoint y: 247, endPoint x: 192, endPoint y: 217, distance: 81.6
click at [192, 217] on div "x Talent Highlights" at bounding box center [280, 181] width 181 height 224
click at [268, 244] on textarea "To enrich screen reader interactions, please activate Accessibility in Grammarl…" at bounding box center [280, 181] width 172 height 212
drag, startPoint x: 268, startPoint y: 244, endPoint x: 196, endPoint y: 207, distance: 81.4
click at [196, 207] on textarea "To enrich screen reader interactions, please activate Accessibility in Grammarl…" at bounding box center [280, 181] width 172 height 212
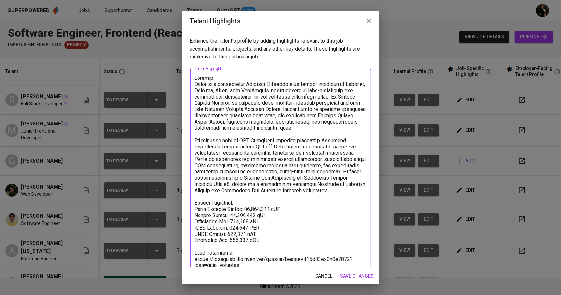
paste textarea "Total Monthly Salary: 14,804,000 lDR Talent Salary: 12,000,000 lDR Employment T…"
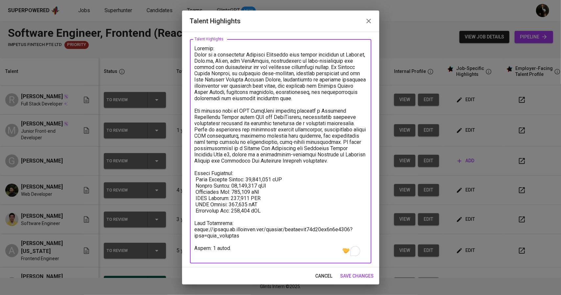
scroll to position [31, 0]
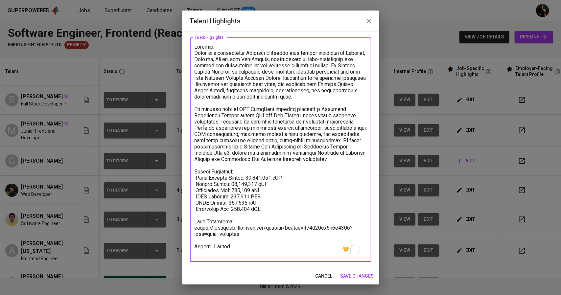
type textarea "Summary: Zakki is a resourceful Frontend Developer with strong expertise in Rea…"
click at [352, 274] on span "save changes" at bounding box center [356, 276] width 33 height 8
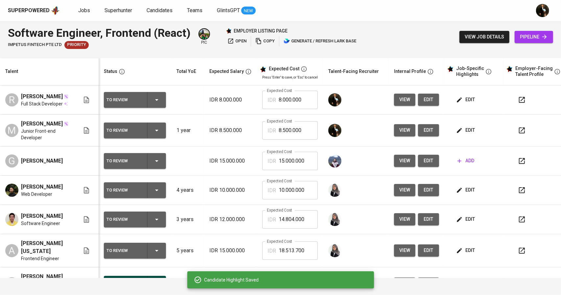
click at [469, 102] on span "edit" at bounding box center [465, 100] width 17 height 8
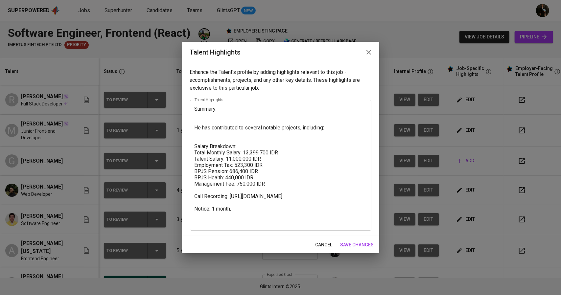
click at [224, 114] on textarea "Summary: He has contributed to several notable projects, including: Salary Brea…" at bounding box center [280, 165] width 172 height 119
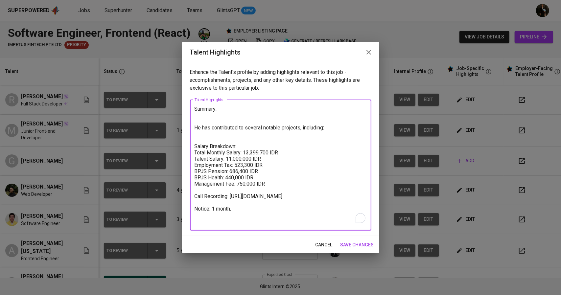
paste textarea "Rizqy Dwi Syahputra is a Full Stack Developer and UI/UX Designer with 2+ years …"
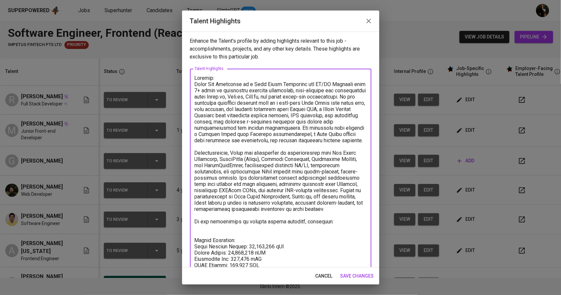
drag, startPoint x: 335, startPoint y: 230, endPoint x: 191, endPoint y: 224, distance: 144.3
click at [191, 224] on div "x Talent Highlights" at bounding box center [280, 200] width 181 height 262
click at [207, 227] on textarea "To enrich screen reader interactions, please activate Accessibility in Grammarl…" at bounding box center [280, 196] width 172 height 243
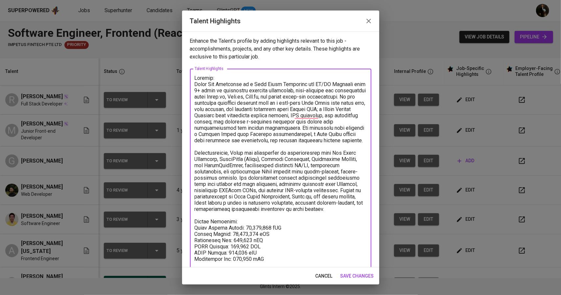
drag, startPoint x: 242, startPoint y: 85, endPoint x: 208, endPoint y: 86, distance: 33.9
click at [208, 86] on textarea "To enrich screen reader interactions, please activate Accessibility in Grammarl…" at bounding box center [280, 190] width 172 height 231
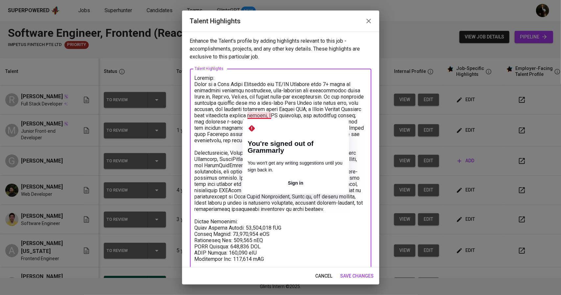
click at [258, 116] on textarea "To enrich screen reader interactions, please activate Accessibility in Grammarl…" at bounding box center [280, 190] width 172 height 231
click at [310, 109] on textarea "To enrich screen reader interactions, please activate Accessibility in Grammarl…" at bounding box center [280, 190] width 172 height 231
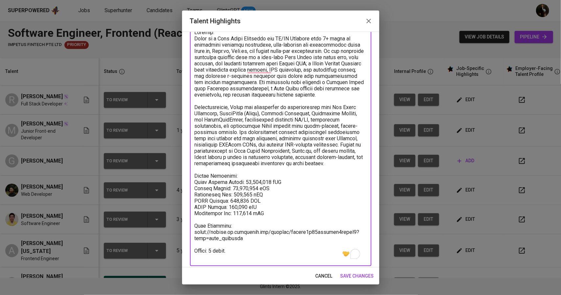
scroll to position [50, 0]
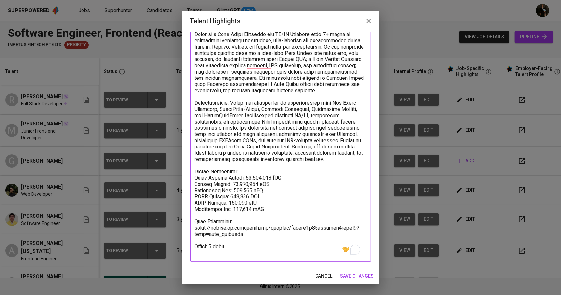
type textarea "Summary: Rizqy is a Full Stack Developer and UI/UX Designer with 2+ years of ex…"
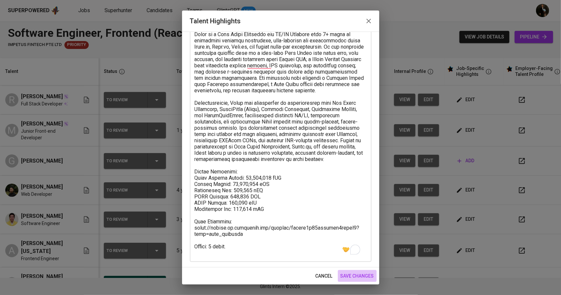
click at [354, 273] on span "save changes" at bounding box center [356, 276] width 33 height 8
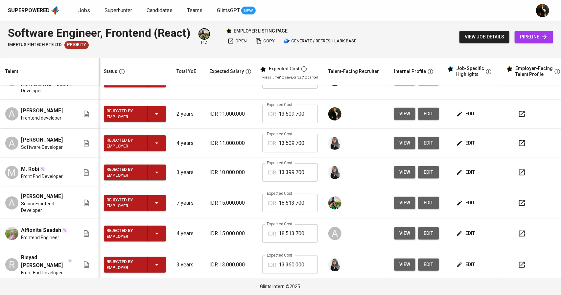
scroll to position [460, 0]
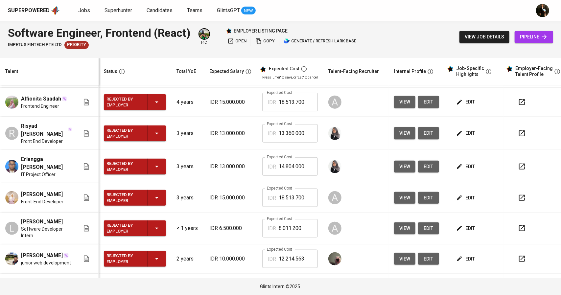
click at [469, 165] on span "edit" at bounding box center [465, 167] width 17 height 8
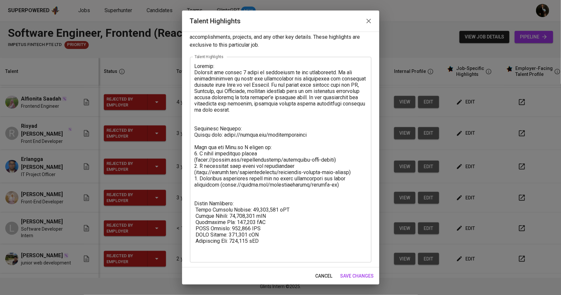
scroll to position [12, 0]
click at [368, 19] on icon "button" at bounding box center [369, 21] width 8 height 8
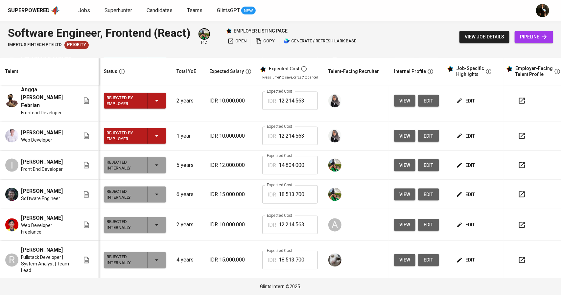
scroll to position [690, 0]
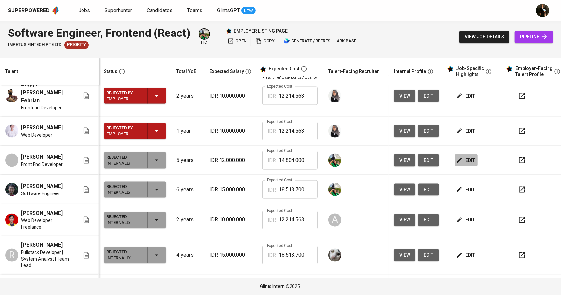
click at [458, 163] on icon "button" at bounding box center [459, 160] width 5 height 5
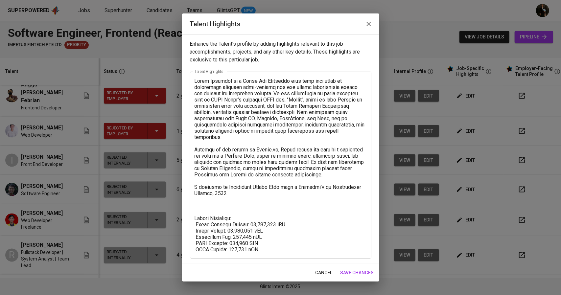
click at [368, 23] on icon "button" at bounding box center [369, 24] width 8 height 8
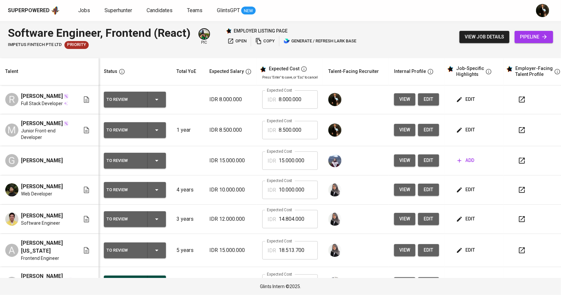
scroll to position [0, 0]
click at [461, 99] on span "edit" at bounding box center [465, 100] width 17 height 8
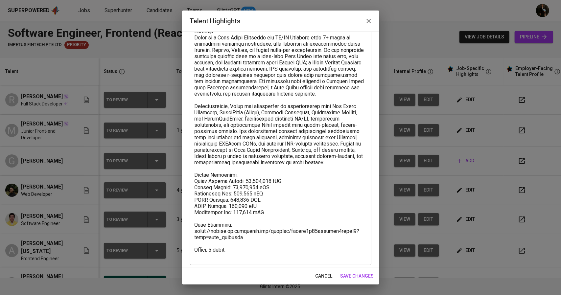
scroll to position [50, 0]
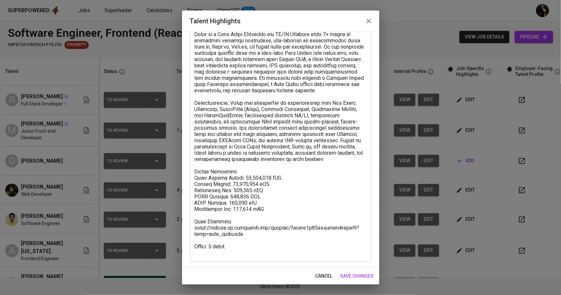
click at [368, 20] on icon "button" at bounding box center [368, 21] width 5 height 5
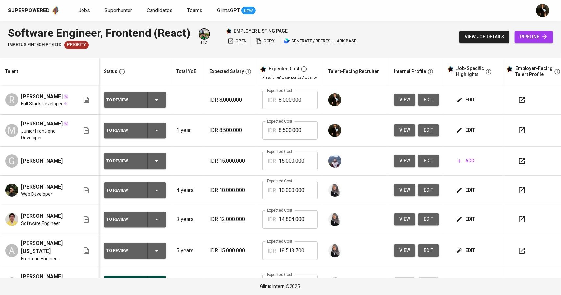
click at [464, 103] on span "edit" at bounding box center [465, 100] width 17 height 8
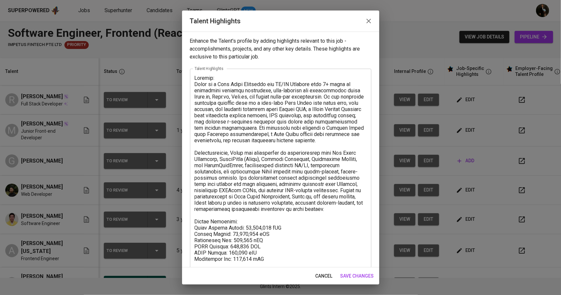
click at [372, 19] on icon "button" at bounding box center [369, 21] width 8 height 8
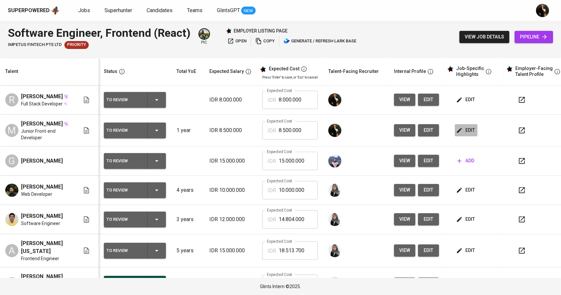
click at [466, 134] on span "edit" at bounding box center [465, 130] width 17 height 8
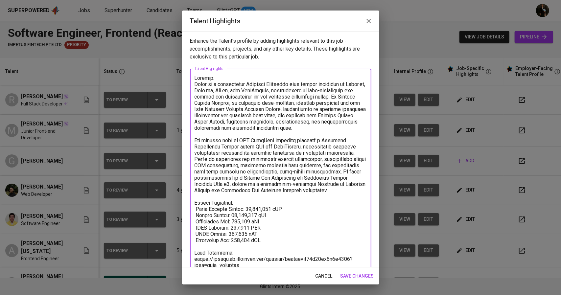
drag, startPoint x: 272, startPoint y: 213, endPoint x: 246, endPoint y: 215, distance: 25.7
click at [246, 215] on textarea "To enrich screen reader interactions, please activate Accessibility in Grammarl…" at bounding box center [280, 181] width 172 height 212
click at [368, 22] on icon "button" at bounding box center [368, 21] width 5 height 5
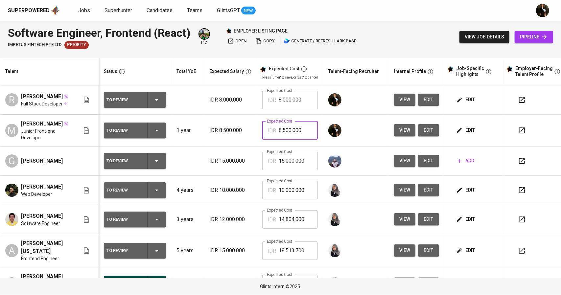
drag, startPoint x: 310, startPoint y: 138, endPoint x: 265, endPoint y: 137, distance: 44.7
click at [265, 137] on div "IDR 8.500.000 Expected Cost" at bounding box center [290, 130] width 56 height 18
paste input "14.804"
type input "14.804.000"
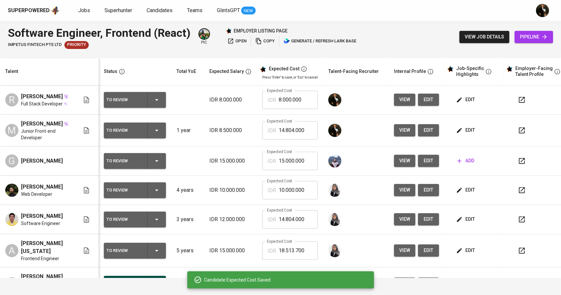
click at [427, 134] on span "edit" at bounding box center [428, 130] width 11 height 8
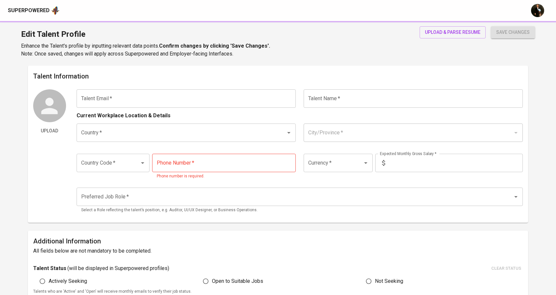
type input "[EMAIL_ADDRESS][DOMAIN_NAME]"
type input "[PERSON_NAME]"
type input "[GEOGRAPHIC_DATA]"
type input "Kab. [GEOGRAPHIC_DATA], [GEOGRAPHIC_DATA]"
type input "+62"
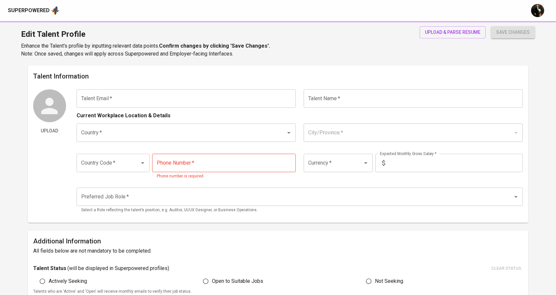
type input "[PHONE_NUMBER]"
type input "IDR"
type input "Frontend Developer"
radio input "true"
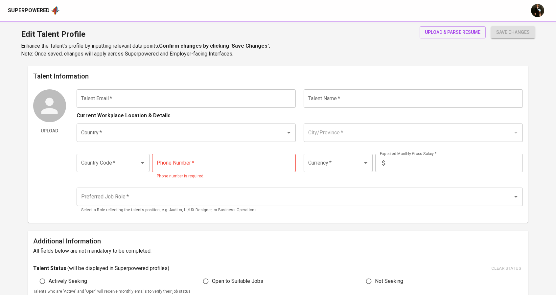
type input "1"
type input "1 Month"
type input "[URL][DOMAIN_NAME]"
type input "https://neo-portfolio-three.vercel.app"
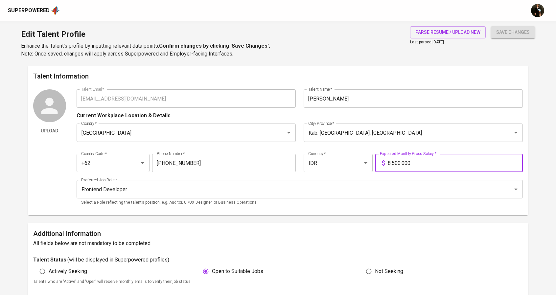
drag, startPoint x: 395, startPoint y: 162, endPoint x: 387, endPoint y: 162, distance: 7.9
click at [387, 162] on div "8.500.000 Expected Monthly Gross Salary *" at bounding box center [448, 163] width 147 height 18
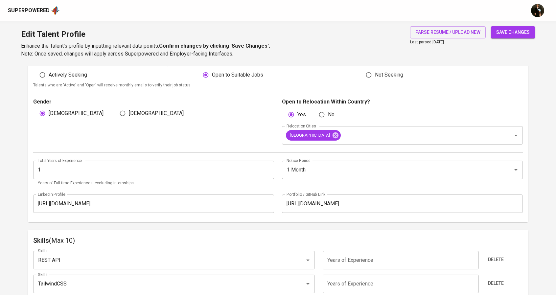
scroll to position [197, 0]
type input "12.000.000"
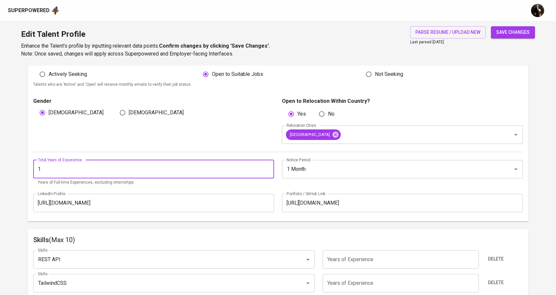
drag, startPoint x: 176, startPoint y: 171, endPoint x: 0, endPoint y: 170, distance: 176.0
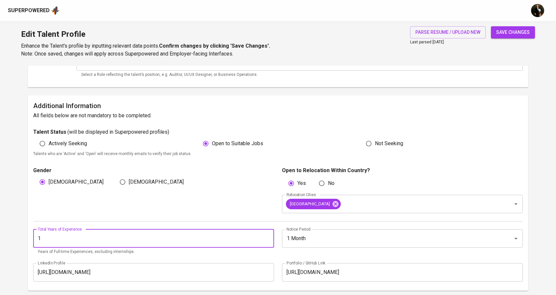
scroll to position [230, 0]
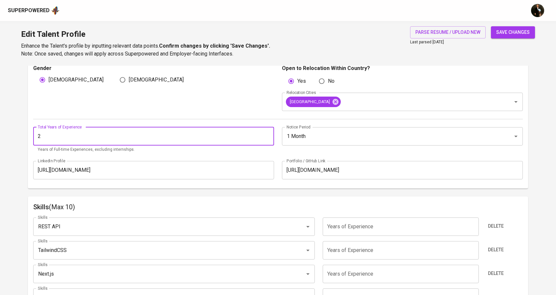
drag, startPoint x: 69, startPoint y: 135, endPoint x: 3, endPoint y: 132, distance: 66.1
type input "3"
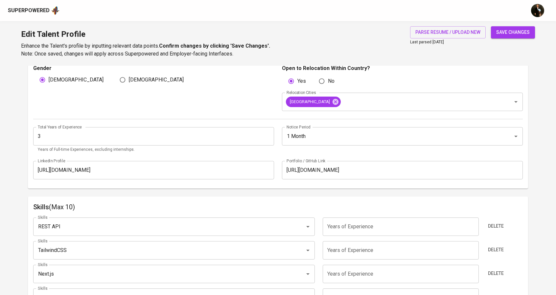
click at [162, 101] on div "Gender Male Female" at bounding box center [155, 87] width 245 height 47
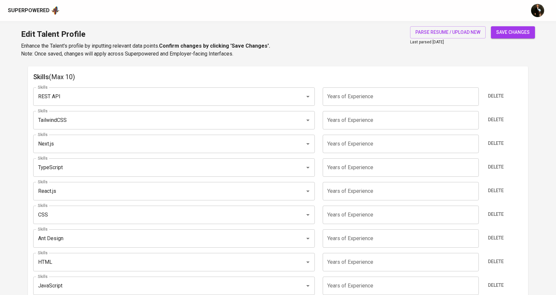
scroll to position [361, 0]
click at [340, 98] on input "number" at bounding box center [401, 95] width 156 height 18
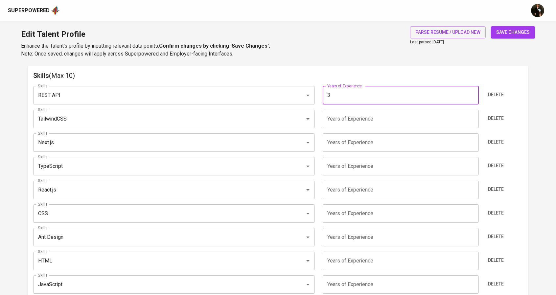
click at [349, 120] on input "number" at bounding box center [401, 119] width 156 height 18
drag, startPoint x: 334, startPoint y: 95, endPoint x: 317, endPoint y: 94, distance: 17.1
click at [316, 94] on div "Skills REST API Skills Years of Experience 3 Years of Experience Delete" at bounding box center [278, 95] width 490 height 18
type input "2"
click at [345, 119] on input "number" at bounding box center [401, 119] width 156 height 18
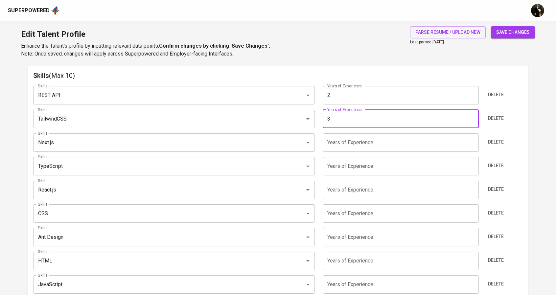
type input "3"
click at [343, 145] on input "number" at bounding box center [401, 142] width 156 height 18
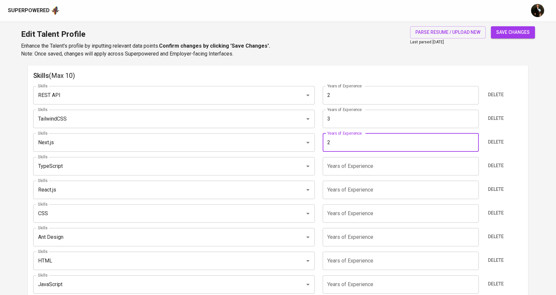
type input "2"
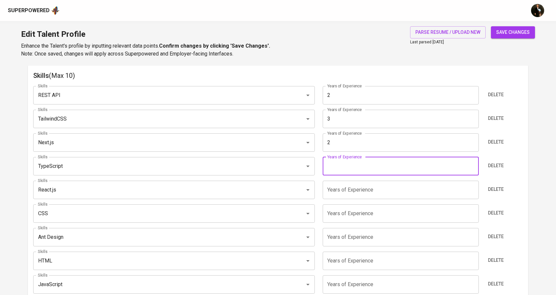
click at [341, 161] on input "number" at bounding box center [401, 166] width 156 height 18
type input "2"
click at [342, 191] on input "number" at bounding box center [401, 190] width 156 height 18
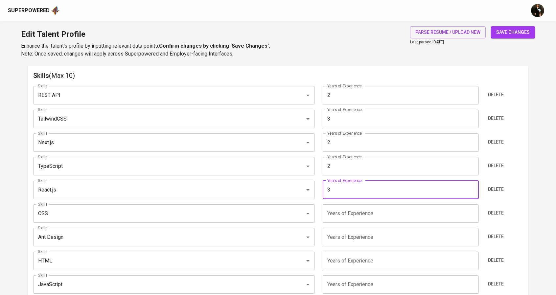
type input "3"
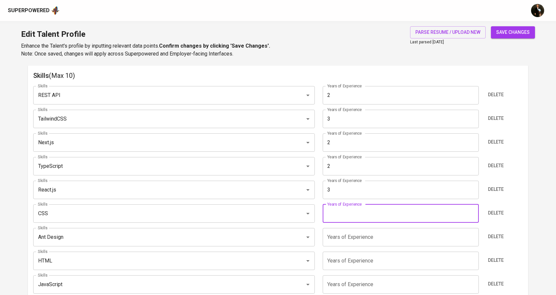
click at [344, 211] on input "number" at bounding box center [401, 213] width 156 height 18
type input "3"
click at [345, 243] on input "number" at bounding box center [401, 237] width 156 height 18
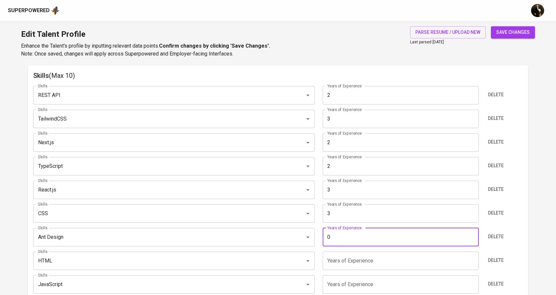
scroll to position [427, 0]
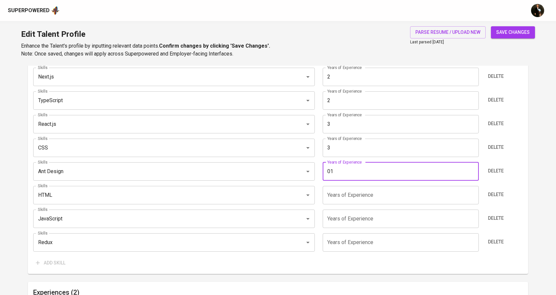
type input "1"
drag, startPoint x: 318, startPoint y: 170, endPoint x: 326, endPoint y: 181, distance: 13.9
click at [316, 170] on div "Skills Ant Design Skills Years of Experience 1 Years of Experience Delete" at bounding box center [278, 171] width 490 height 18
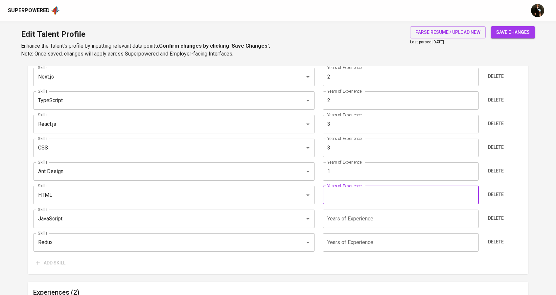
click at [336, 195] on input "number" at bounding box center [401, 195] width 156 height 18
type input "3"
click at [339, 221] on input "number" at bounding box center [401, 219] width 156 height 18
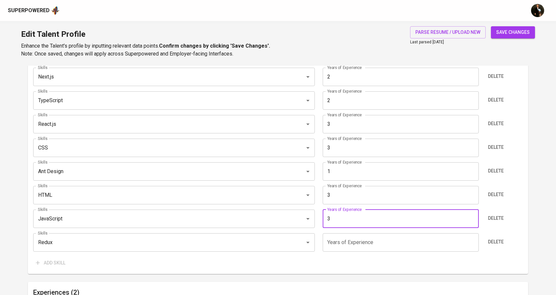
type input "3"
click at [342, 241] on input "number" at bounding box center [401, 242] width 156 height 18
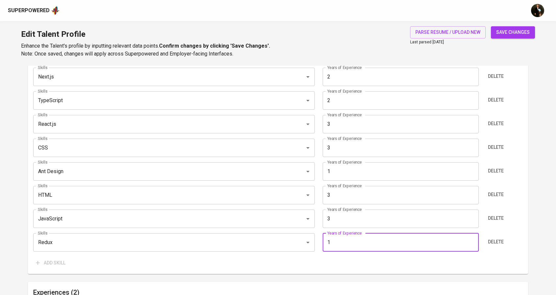
type input "1"
click at [512, 34] on span "save changes" at bounding box center [512, 32] width 33 height 8
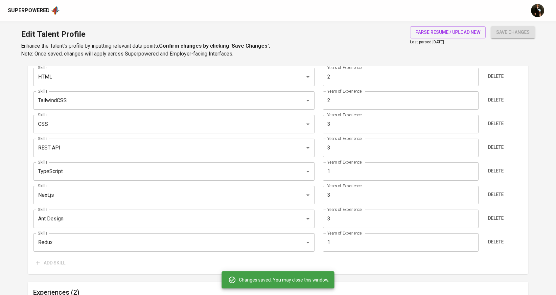
type input "React.js"
type input "3"
type input "JavaScript"
type input "HTML"
type input "3"
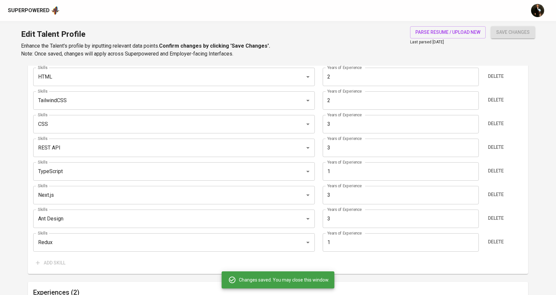
type input "TailwindCSS"
type input "3"
type input "CSS"
type input "REST API"
type input "2"
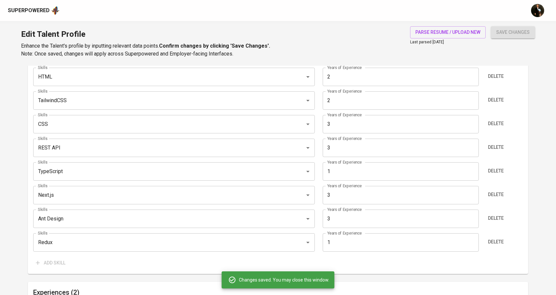
type input "TypeScript"
type input "2"
type input "Next.js"
type input "2"
type input "Ant Design"
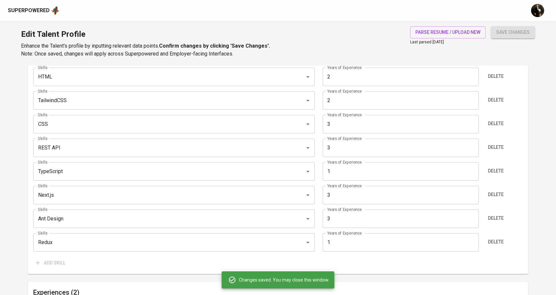
type input "1"
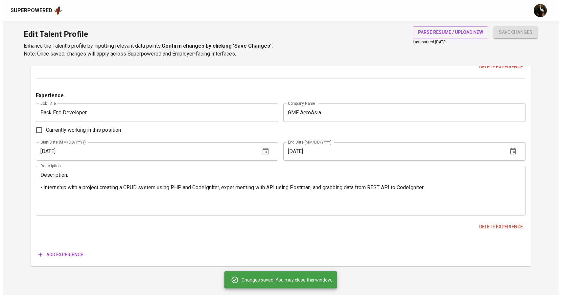
scroll to position [688, 0]
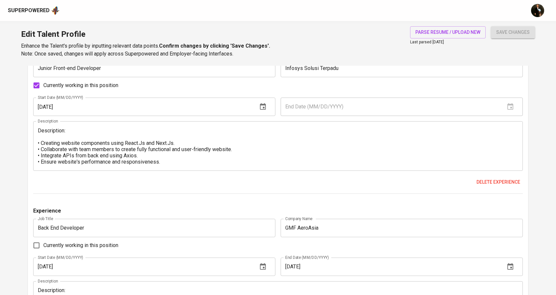
click at [473, 25] on div "Edit Talent Profile Enhance the Talent's profile by inputting relevant data poi…" at bounding box center [278, 43] width 556 height 45
click at [468, 28] on button "parse resume / upload new" at bounding box center [448, 32] width 76 height 12
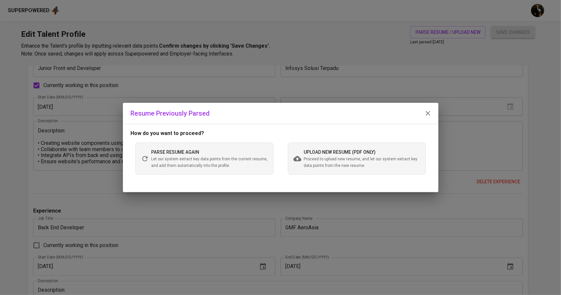
click at [319, 158] on span "Proceed to upload new resume, and let our system extract key data points from t…" at bounding box center [362, 162] width 116 height 13
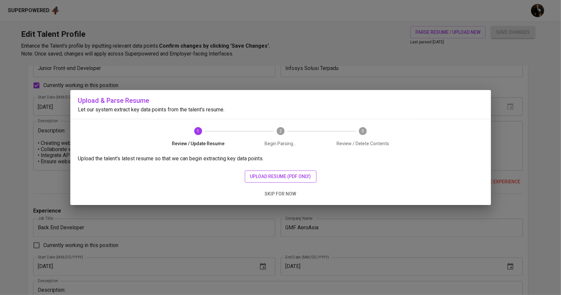
click at [311, 175] on span "upload resume (pdf only)" at bounding box center [280, 176] width 61 height 8
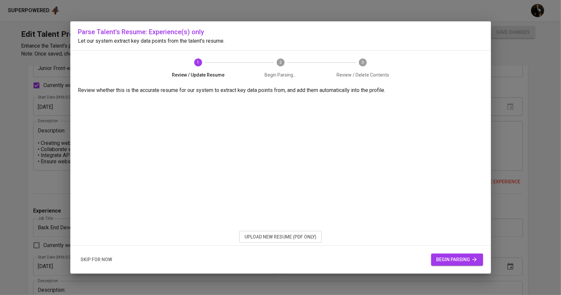
click at [439, 255] on button "begin parsing" at bounding box center [457, 260] width 52 height 12
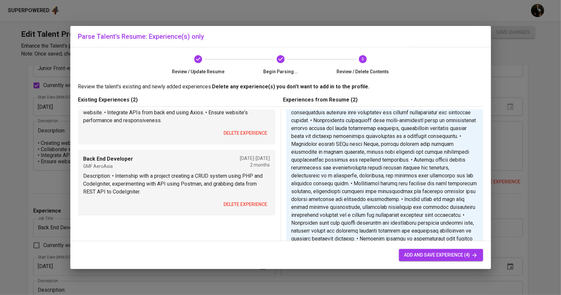
scroll to position [0, 0]
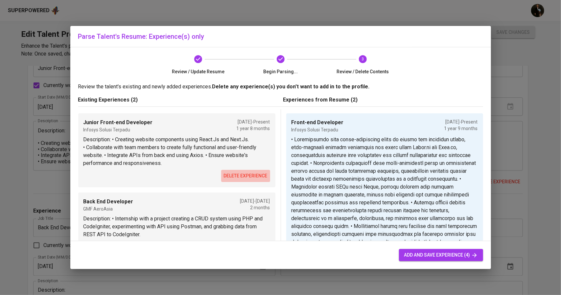
click at [248, 177] on span "delete experience" at bounding box center [246, 176] width 44 height 8
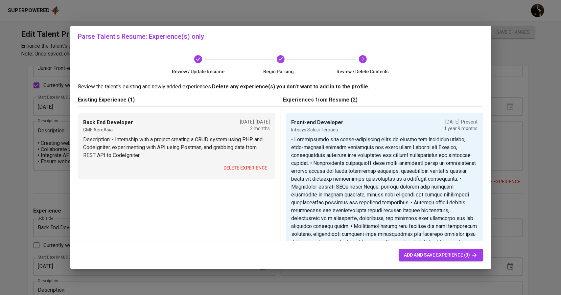
click at [243, 166] on span "delete experience" at bounding box center [246, 168] width 44 height 8
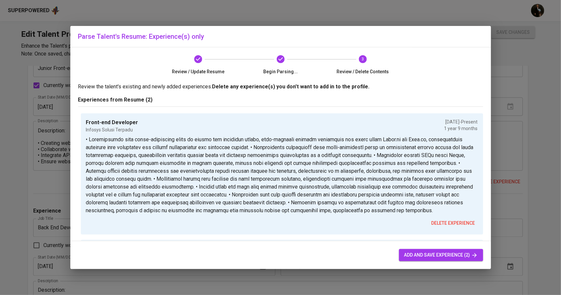
click at [424, 253] on span "add and save experience (2)" at bounding box center [441, 255] width 74 height 8
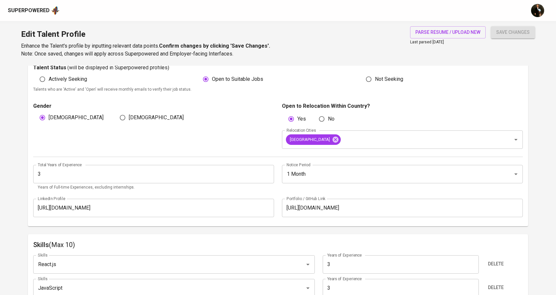
scroll to position [197, 0]
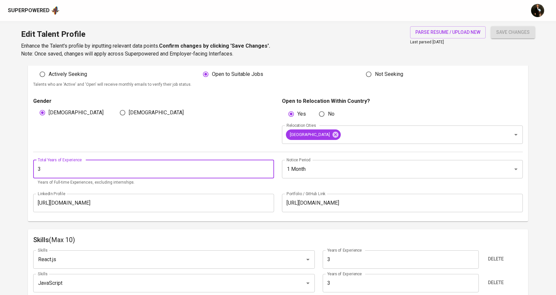
drag, startPoint x: 49, startPoint y: 174, endPoint x: 34, endPoint y: 172, distance: 14.5
click at [34, 172] on input "3" at bounding box center [153, 169] width 241 height 18
type input "2"
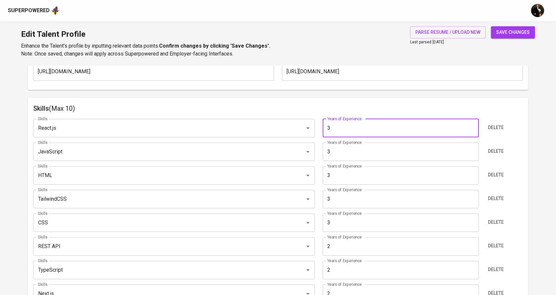
drag, startPoint x: 337, startPoint y: 124, endPoint x: 324, endPoint y: 124, distance: 13.1
click at [324, 124] on input "3" at bounding box center [401, 128] width 156 height 18
type input "2"
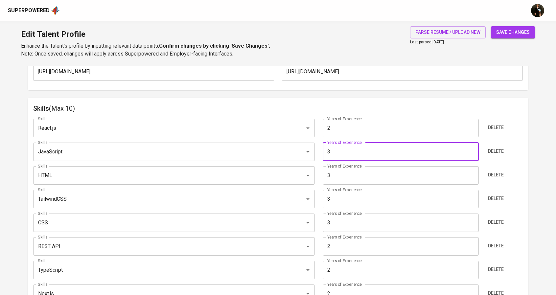
drag, startPoint x: 335, startPoint y: 153, endPoint x: 323, endPoint y: 152, distance: 12.5
click at [323, 152] on input "3" at bounding box center [401, 152] width 156 height 18
type input "2"
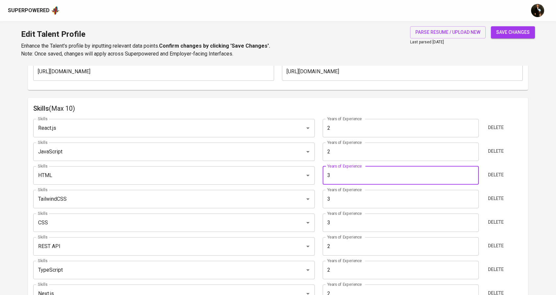
drag, startPoint x: 334, startPoint y: 174, endPoint x: 323, endPoint y: 174, distance: 10.8
click at [323, 174] on input "3" at bounding box center [401, 175] width 156 height 18
type input "2"
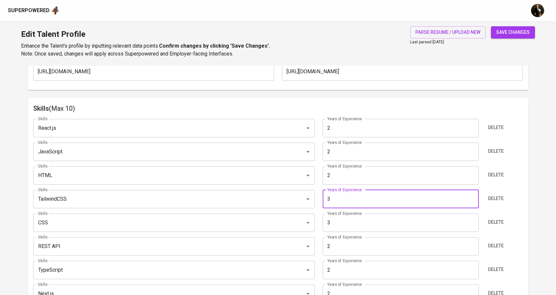
drag, startPoint x: 331, startPoint y: 199, endPoint x: 326, endPoint y: 199, distance: 4.9
click at [326, 199] on input "3" at bounding box center [401, 199] width 156 height 18
type input "2"
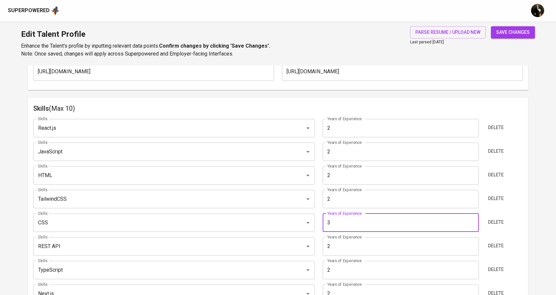
click at [324, 225] on input "3" at bounding box center [401, 222] width 156 height 18
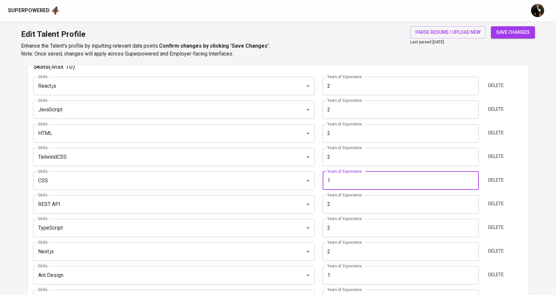
scroll to position [394, 0]
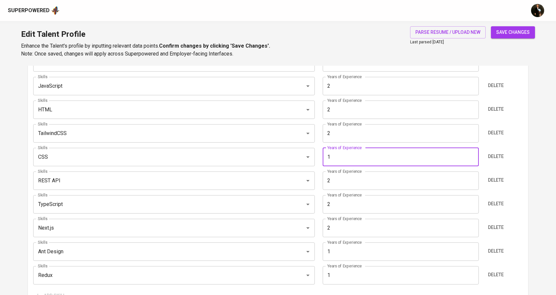
drag, startPoint x: 332, startPoint y: 160, endPoint x: 322, endPoint y: 159, distance: 10.9
click at [322, 159] on div "Years of Experience 1 Years of Experience" at bounding box center [400, 157] width 163 height 18
type input "2"
drag, startPoint x: 332, startPoint y: 175, endPoint x: 323, endPoint y: 176, distance: 8.9
click at [323, 176] on input "2" at bounding box center [401, 180] width 156 height 18
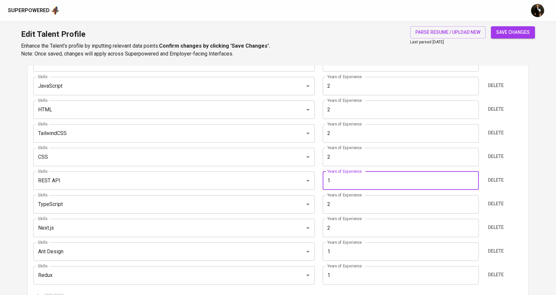
type input "1"
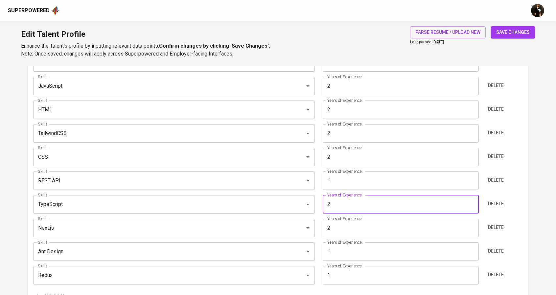
drag, startPoint x: 332, startPoint y: 199, endPoint x: 323, endPoint y: 200, distance: 8.6
click at [323, 200] on input "2" at bounding box center [401, 204] width 156 height 18
type input "1"
click at [511, 31] on span "save changes" at bounding box center [512, 32] width 33 height 8
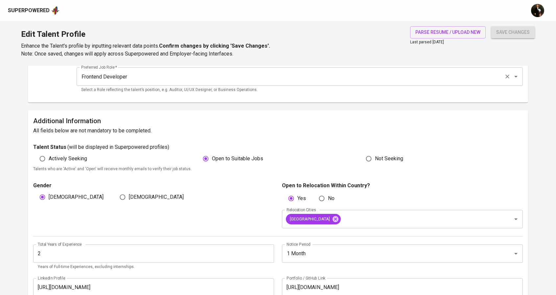
scroll to position [164, 0]
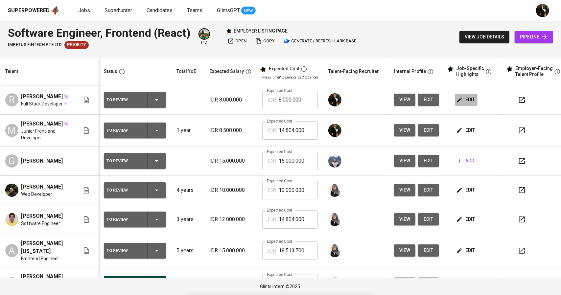
click at [464, 100] on span "edit" at bounding box center [465, 100] width 17 height 8
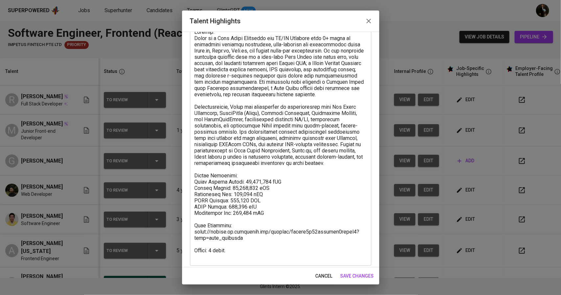
scroll to position [50, 0]
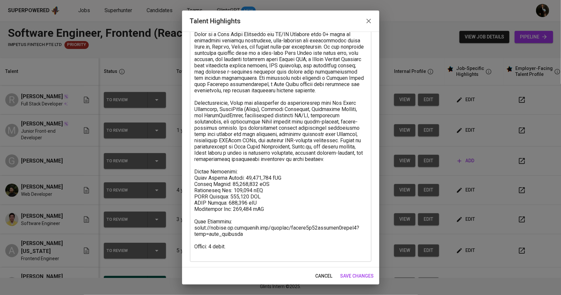
click at [370, 17] on button "button" at bounding box center [369, 21] width 16 height 16
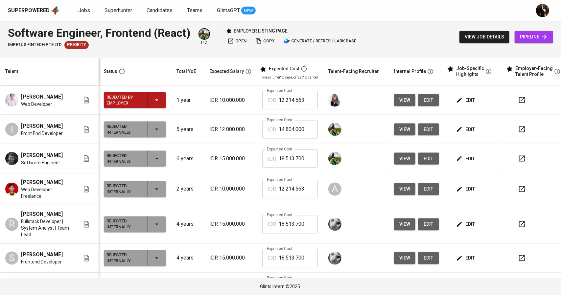
scroll to position [0, 0]
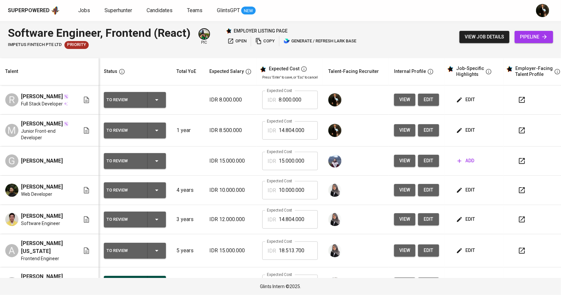
click at [466, 134] on span "edit" at bounding box center [465, 130] width 17 height 8
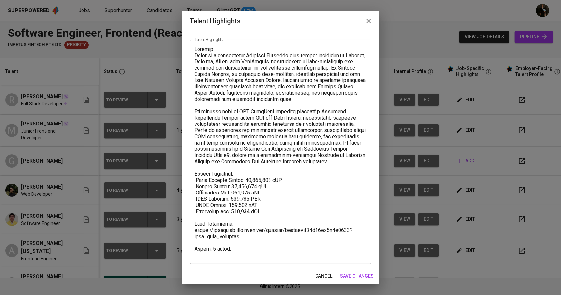
scroll to position [31, 0]
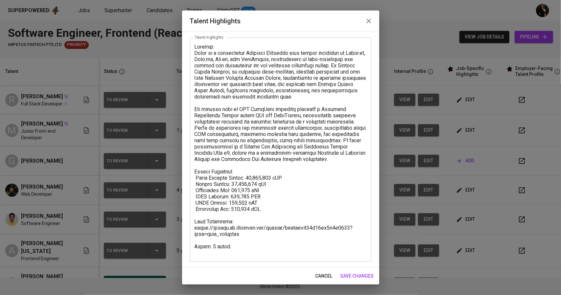
click at [367, 22] on icon "button" at bounding box center [368, 21] width 5 height 5
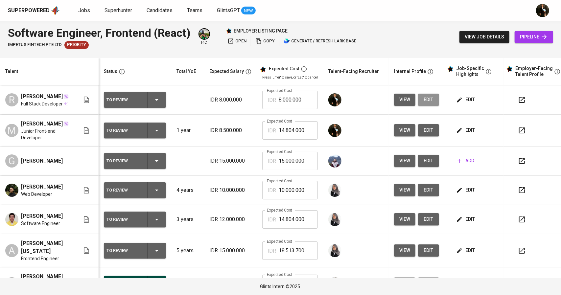
click at [430, 98] on span "edit" at bounding box center [428, 100] width 11 height 8
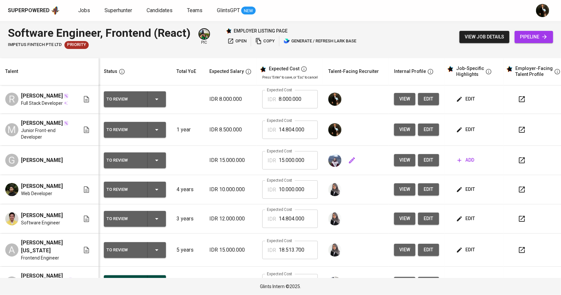
scroll to position [0, 0]
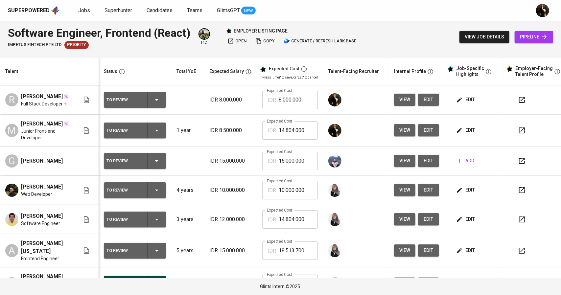
click at [463, 98] on span "edit" at bounding box center [465, 100] width 17 height 8
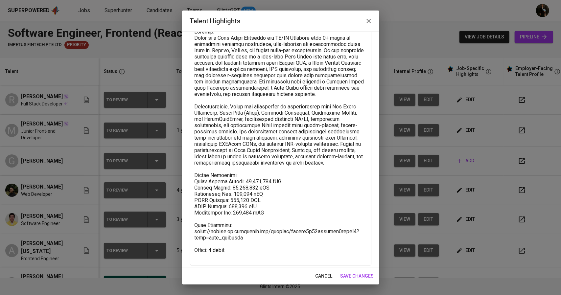
scroll to position [50, 0]
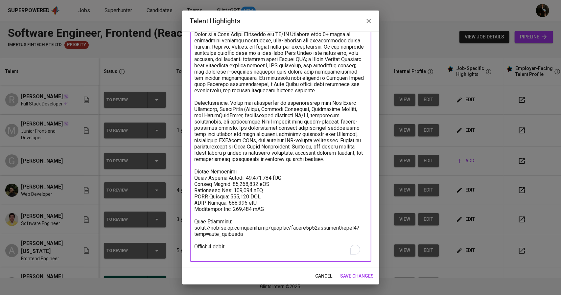
click at [231, 190] on textarea "To enrich screen reader interactions, please activate Accessibility in Grammarl…" at bounding box center [280, 140] width 172 height 231
drag, startPoint x: 243, startPoint y: 196, endPoint x: 236, endPoint y: 196, distance: 7.2
click at [236, 196] on textarea "To enrich screen reader interactions, please activate Accessibility in Grammarl…" at bounding box center [280, 140] width 172 height 231
drag, startPoint x: 256, startPoint y: 196, endPoint x: 247, endPoint y: 197, distance: 9.6
click at [247, 197] on textarea "To enrich screen reader interactions, please activate Accessibility in Grammarl…" at bounding box center [280, 140] width 172 height 231
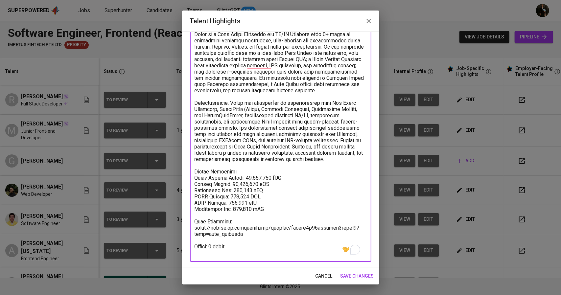
drag, startPoint x: 241, startPoint y: 203, endPoint x: 229, endPoint y: 203, distance: 12.2
click at [229, 203] on textarea "To enrich screen reader interactions, please activate Accessibility in Grammarl…" at bounding box center [280, 140] width 172 height 231
type textarea "Summary: Rizqy is a Full Stack Developer and UI/UX Designer with 2+ years of ex…"
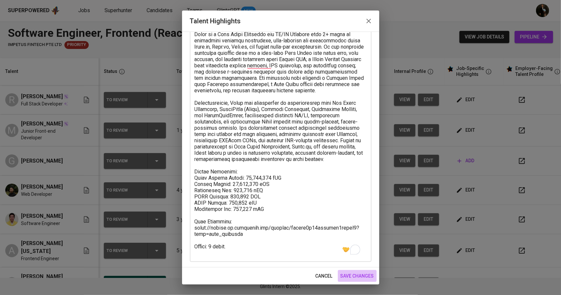
click at [350, 275] on span "save changes" at bounding box center [356, 276] width 33 height 8
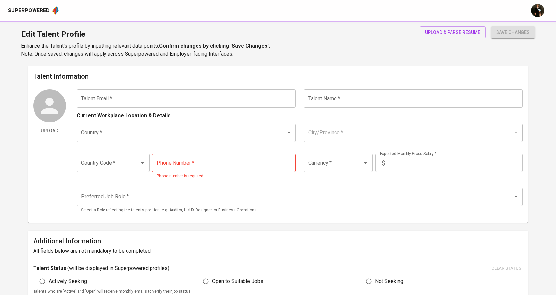
type input "[EMAIL_ADDRESS][DOMAIN_NAME]"
type input "[PERSON_NAME]"
type input "[GEOGRAPHIC_DATA]"
type input "[GEOGRAPHIC_DATA], [GEOGRAPHIC_DATA]"
type input "+62"
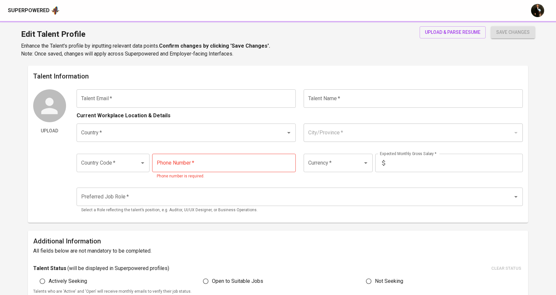
type input "IDR"
radio input "true"
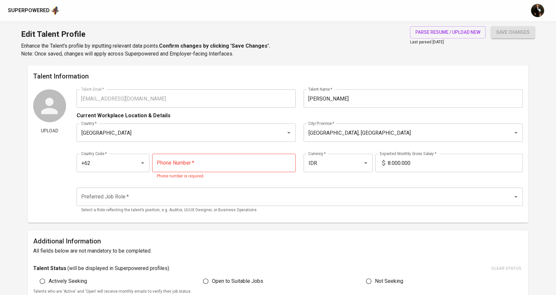
click at [16, 170] on main "Talent Information Upload Talent Email   * [EMAIL_ADDRESS][DOMAIN_NAME] Talent …" at bounding box center [278, 290] width 556 height 448
click at [191, 159] on input "tel" at bounding box center [224, 163] width 144 height 18
paste input "[PHONE_NUMBER]"
type input "[PHONE_NUMBER]"
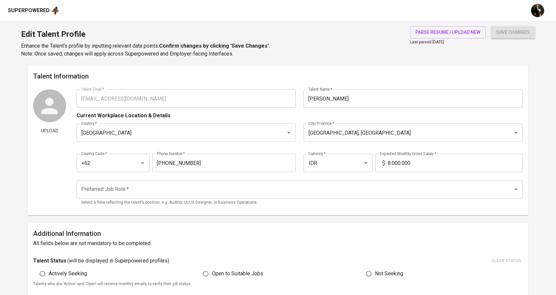
click at [237, 181] on div "Talent Email   * [EMAIL_ADDRESS][DOMAIN_NAME] Talent Email * Talent Name   * [P…" at bounding box center [300, 149] width 446 height 121
click at [235, 189] on input "Preferred Job Role   *" at bounding box center [290, 189] width 422 height 12
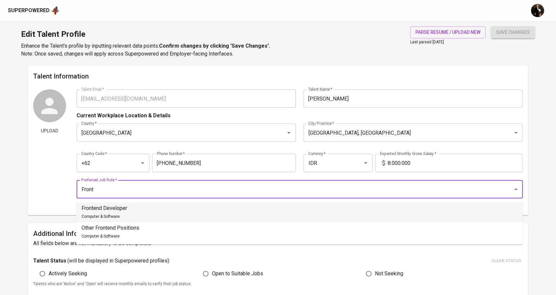
click at [208, 211] on li "Frontend Developer Computer & Software" at bounding box center [299, 212] width 446 height 20
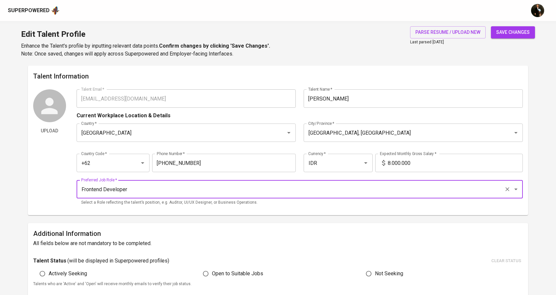
type input "Frontend Developer"
click at [29, 171] on div "Talent Information Upload Talent Email   * [EMAIL_ADDRESS][DOMAIN_NAME] Talent …" at bounding box center [278, 140] width 500 height 149
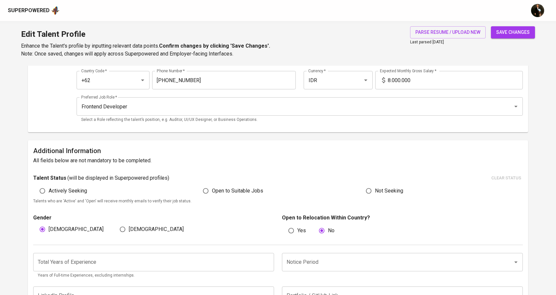
scroll to position [99, 0]
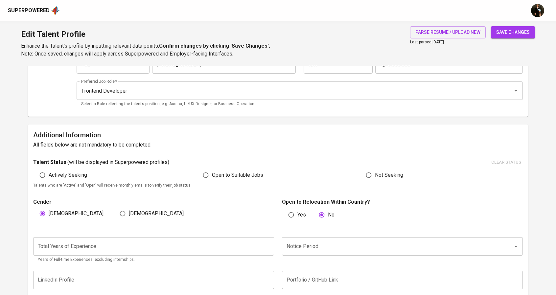
click at [205, 177] on input "Open to Suitable Jobs" at bounding box center [205, 175] width 12 height 12
radio input "true"
click at [70, 176] on span "Actively Seeking" at bounding box center [68, 175] width 38 height 8
click at [49, 176] on input "Actively Seeking" at bounding box center [42, 175] width 12 height 12
radio input "true"
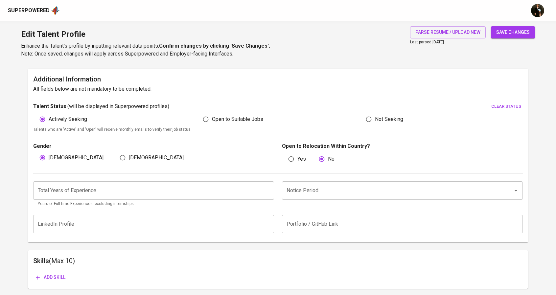
scroll to position [164, 0]
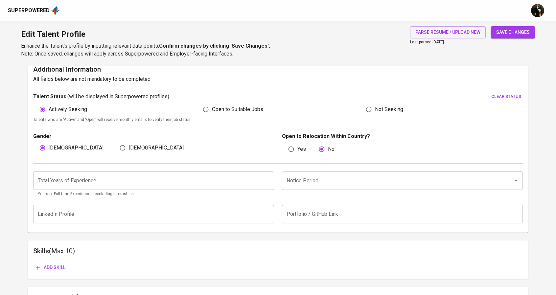
click at [180, 183] on input "number" at bounding box center [153, 180] width 241 height 18
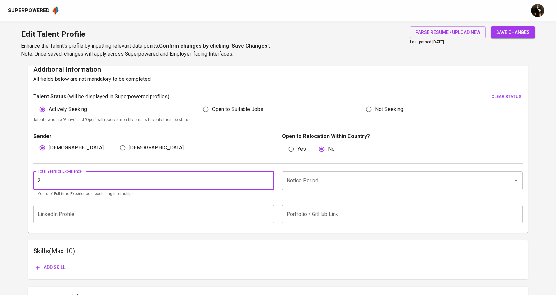
type input "2"
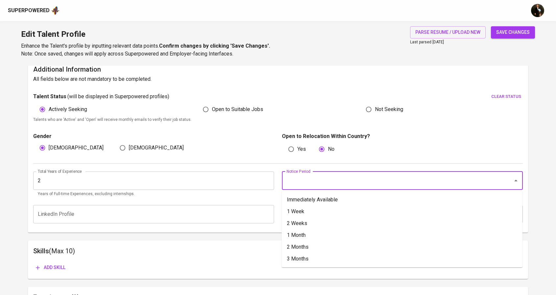
click at [311, 183] on input "Notice Period" at bounding box center [393, 180] width 216 height 12
click at [303, 235] on li "1 Month" at bounding box center [401, 235] width 241 height 12
type input "1 Month"
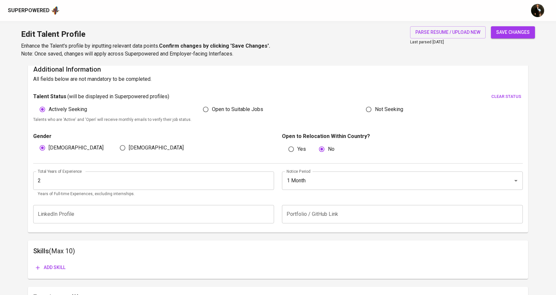
click at [304, 216] on input "text" at bounding box center [402, 214] width 241 height 18
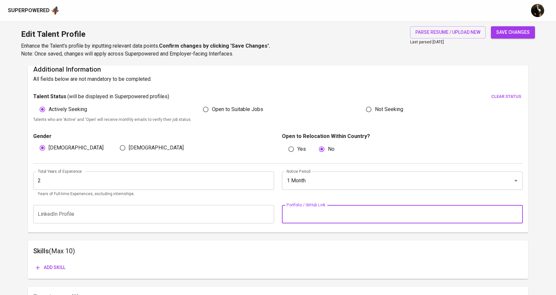
click at [545, 205] on main "Talent Information Upload Talent Email   * [EMAIL_ADDRESS][DOMAIN_NAME] Talent …" at bounding box center [278, 121] width 556 height 440
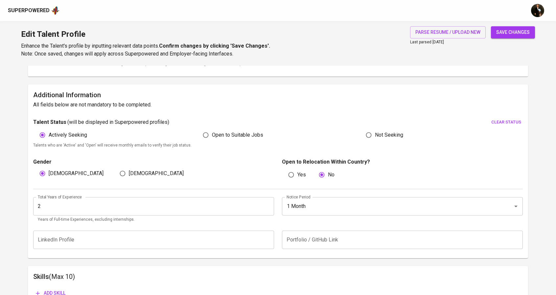
scroll to position [130, 0]
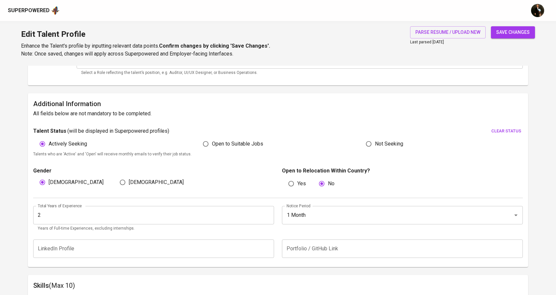
click at [524, 32] on span "save changes" at bounding box center [512, 32] width 33 height 8
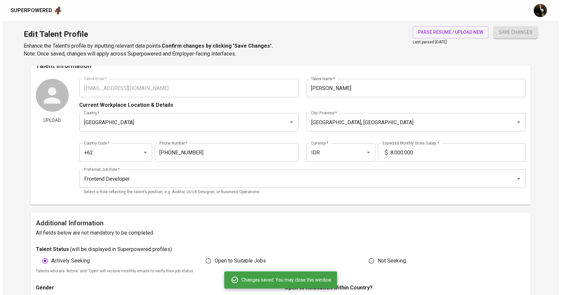
scroll to position [0, 0]
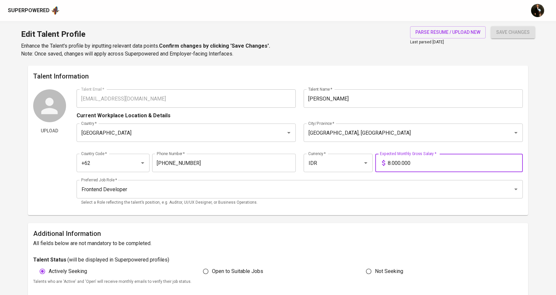
drag, startPoint x: 390, startPoint y: 166, endPoint x: 386, endPoint y: 165, distance: 4.3
click at [386, 165] on div "8.000.000 Expected Monthly Gross Salary *" at bounding box center [448, 163] width 147 height 18
click at [491, 26] on button "save changes" at bounding box center [513, 32] width 44 height 12
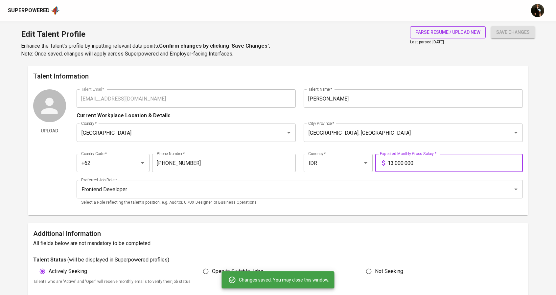
click at [444, 29] on span "parse resume / upload new" at bounding box center [447, 32] width 65 height 8
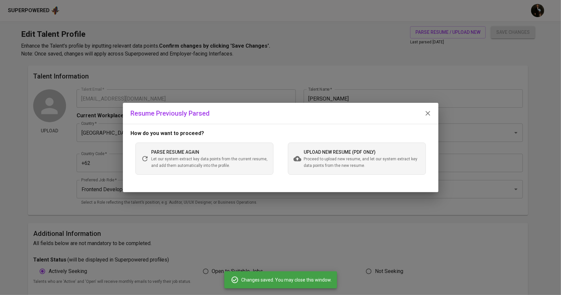
click at [312, 165] on span "Proceed to upload new resume, and let our system extract key data points from t…" at bounding box center [362, 162] width 116 height 13
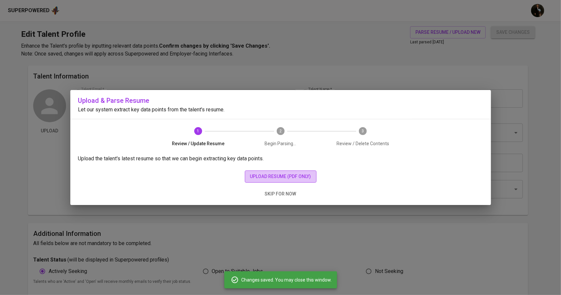
click at [280, 172] on button "upload resume (pdf only)" at bounding box center [281, 176] width 72 height 12
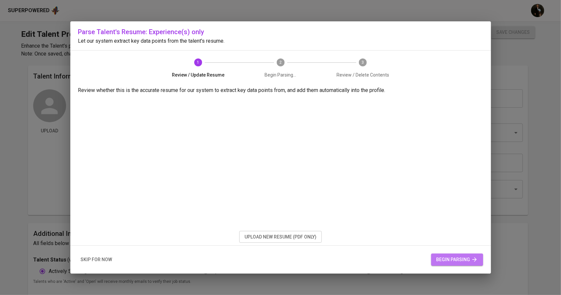
click at [443, 258] on span "begin parsing" at bounding box center [456, 260] width 41 height 8
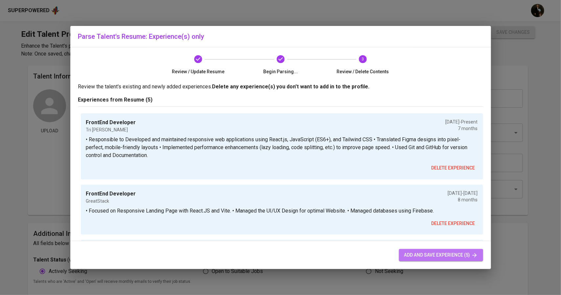
click at [417, 251] on span "add and save experience (5)" at bounding box center [441, 255] width 74 height 8
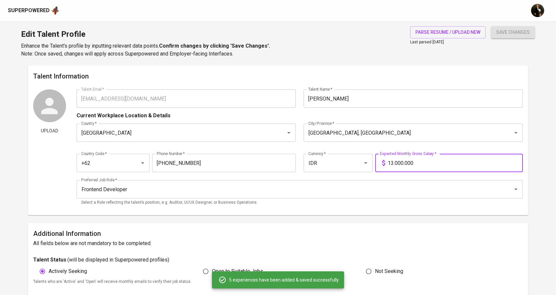
click at [393, 164] on input "13.000.000" at bounding box center [455, 163] width 135 height 18
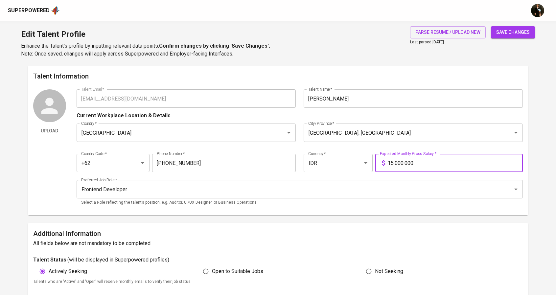
type input "15.000.000"
click at [491, 26] on button "save changes" at bounding box center [513, 32] width 44 height 12
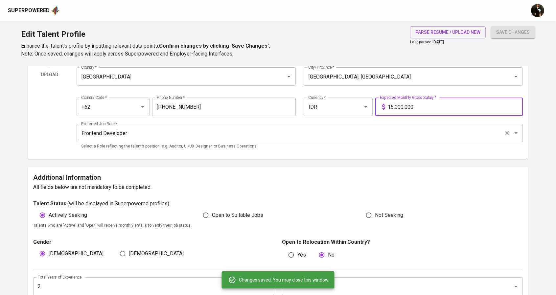
scroll to position [164, 0]
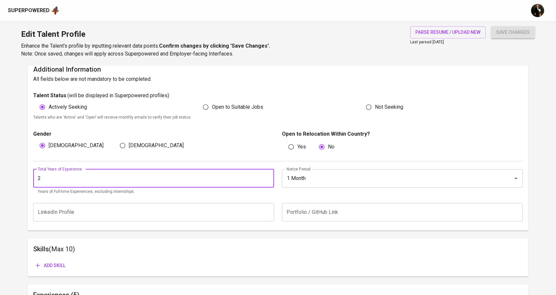
drag, startPoint x: 66, startPoint y: 178, endPoint x: 20, endPoint y: 177, distance: 46.0
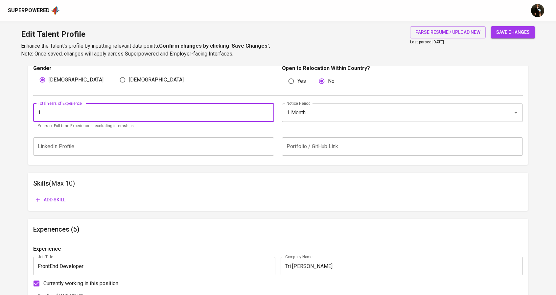
scroll to position [230, 0]
type input "3"
click at [57, 198] on span "Add skill" at bounding box center [51, 200] width 30 height 8
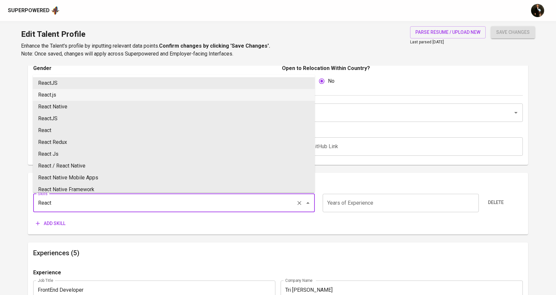
click at [54, 93] on li "React.js" at bounding box center [174, 95] width 282 height 12
type input "React.js"
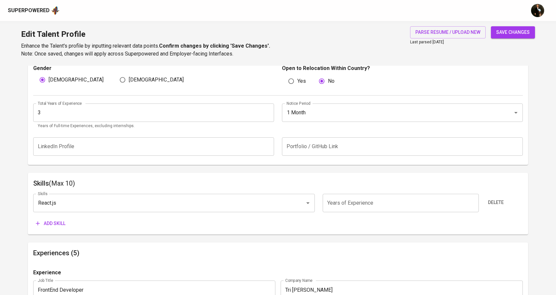
click at [62, 220] on span "Add skill" at bounding box center [51, 223] width 30 height 8
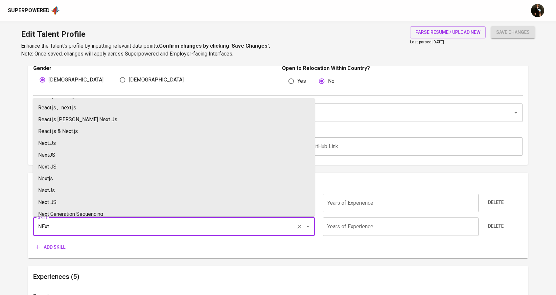
scroll to position [0, 0]
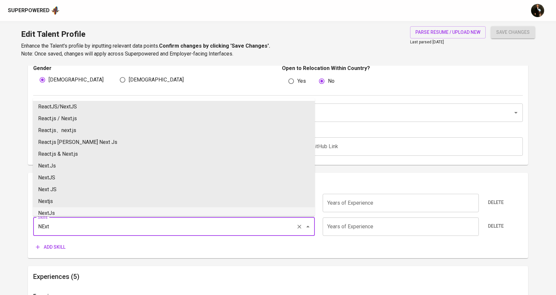
click at [51, 230] on input "NExt" at bounding box center [164, 226] width 257 height 12
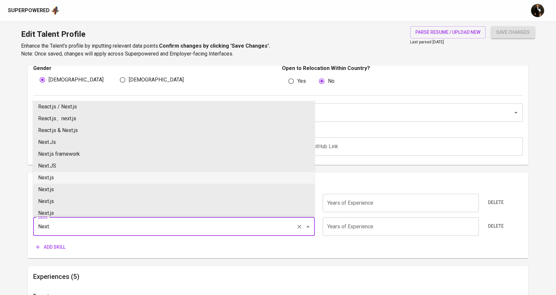
click at [62, 173] on li "Next.js" at bounding box center [174, 178] width 282 height 12
type input "Next.js"
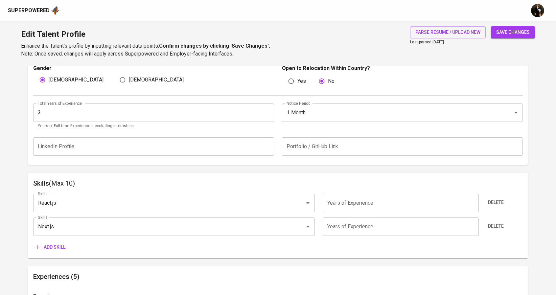
click at [52, 245] on span "Add skill" at bounding box center [51, 247] width 30 height 8
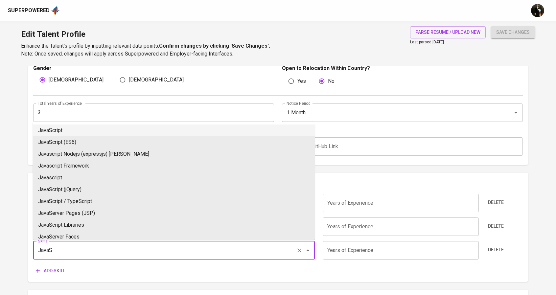
click at [57, 126] on li "JavaScript" at bounding box center [174, 130] width 282 height 12
type input "JavaScript"
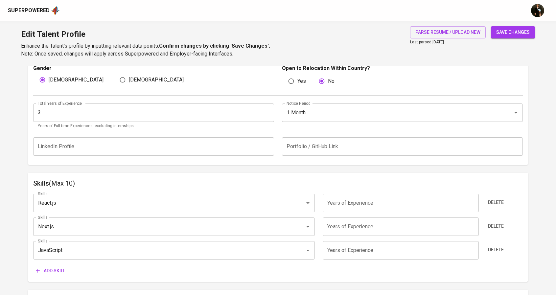
click at [53, 274] on span "Add skill" at bounding box center [51, 271] width 30 height 8
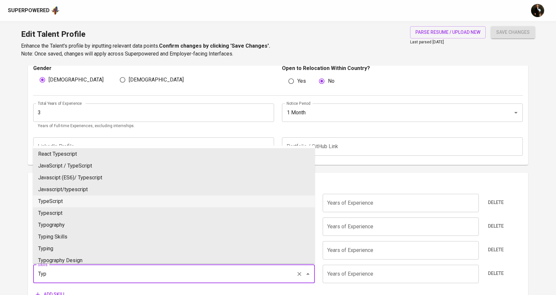
click at [61, 198] on li "TypeScript" at bounding box center [174, 201] width 282 height 12
type input "TypeScript"
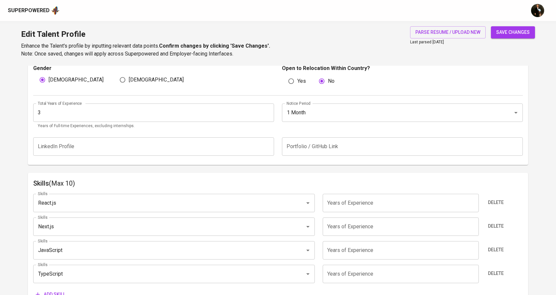
click at [49, 294] on span "Add skill" at bounding box center [51, 294] width 30 height 8
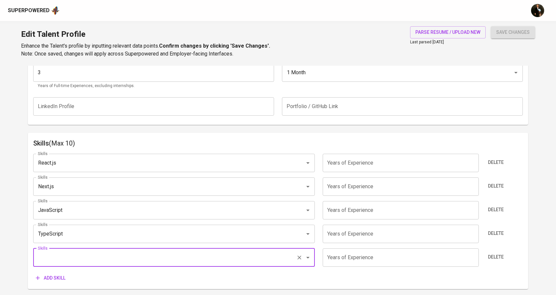
scroll to position [271, 0]
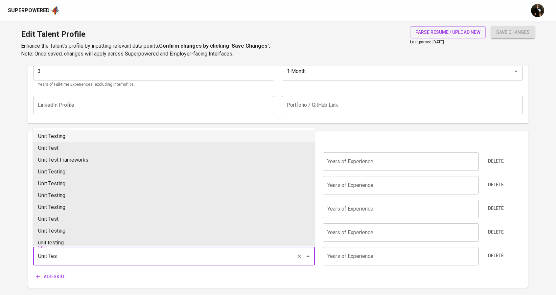
click at [60, 136] on li "Unit Testing" at bounding box center [174, 136] width 282 height 12
type input "Unit Testing"
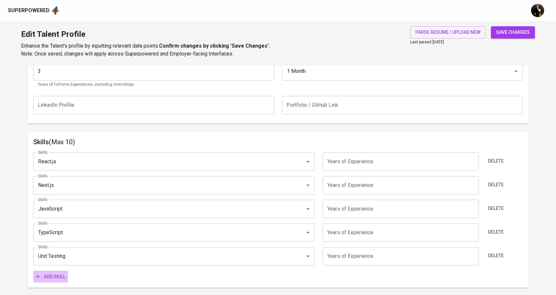
click at [60, 280] on span "Add skill" at bounding box center [51, 277] width 30 height 8
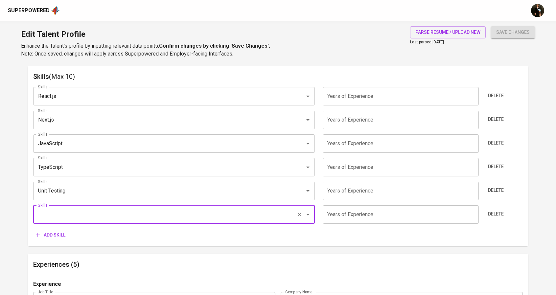
scroll to position [337, 0]
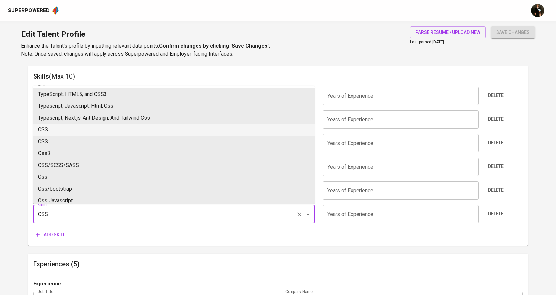
click at [50, 131] on li "CSS" at bounding box center [174, 130] width 282 height 12
type input "CSS"
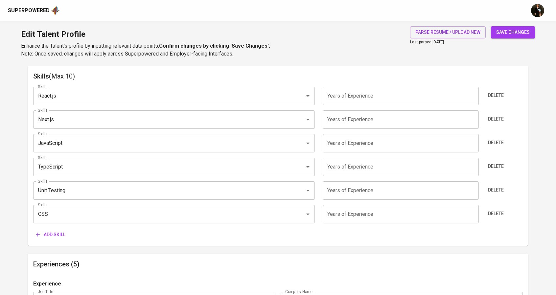
click at [49, 232] on span "Add skill" at bounding box center [51, 235] width 30 height 8
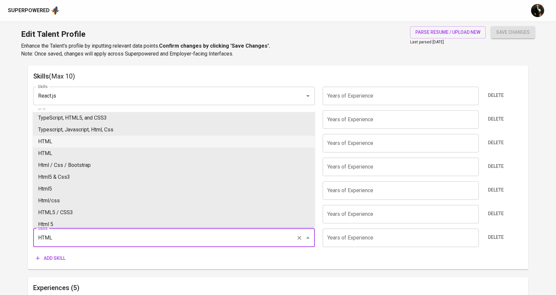
click at [56, 142] on li "HTML" at bounding box center [174, 142] width 282 height 12
type input "HTML"
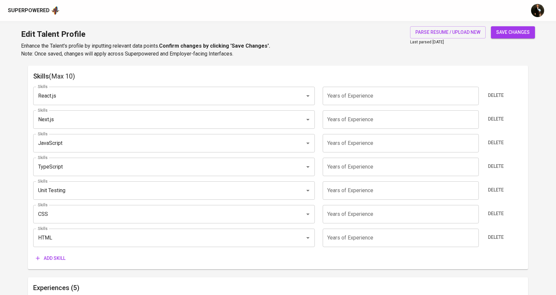
click at [54, 256] on span "Add skill" at bounding box center [51, 258] width 30 height 8
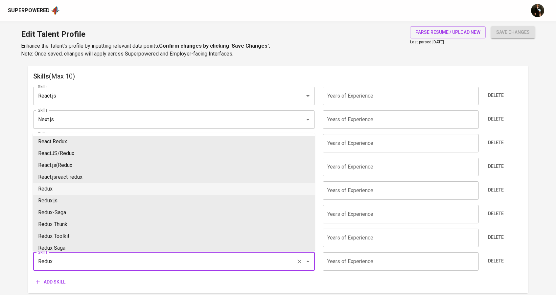
click at [56, 184] on li "Redux" at bounding box center [174, 189] width 282 height 12
type input "Redux"
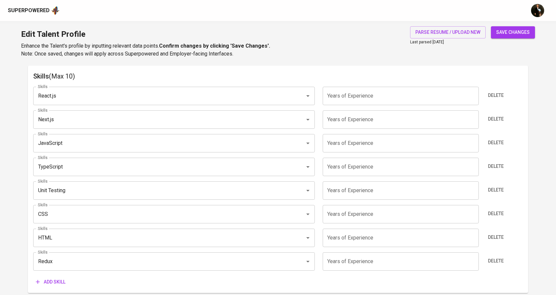
click at [359, 261] on input "number" at bounding box center [401, 261] width 156 height 18
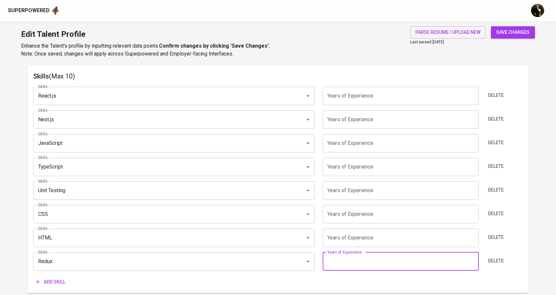
click at [340, 238] on input "number" at bounding box center [401, 238] width 156 height 18
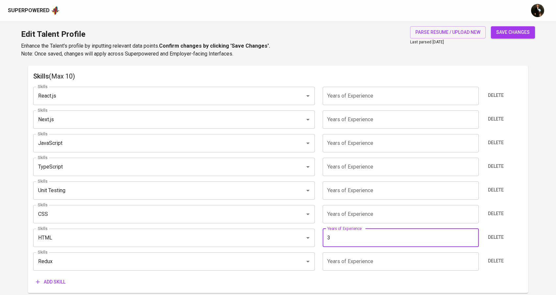
type input "3"
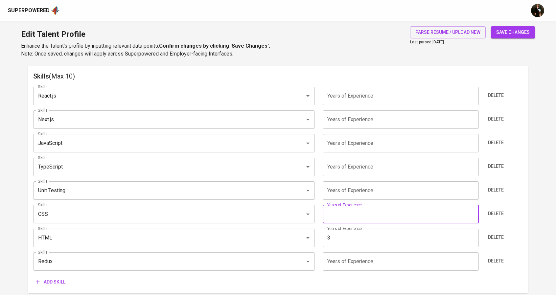
click at [339, 216] on input "number" at bounding box center [401, 214] width 156 height 18
type input "3"
click at [331, 143] on input "number" at bounding box center [401, 143] width 156 height 18
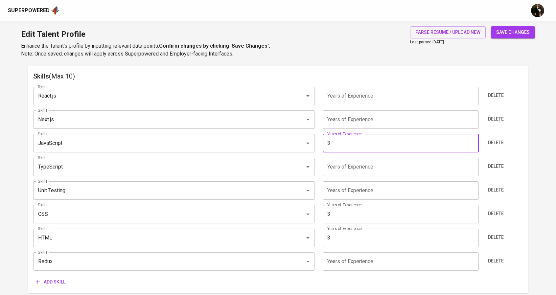
type input "3"
click at [335, 167] on input "number" at bounding box center [401, 167] width 156 height 18
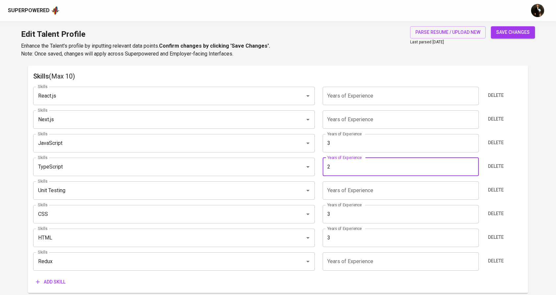
type input "2"
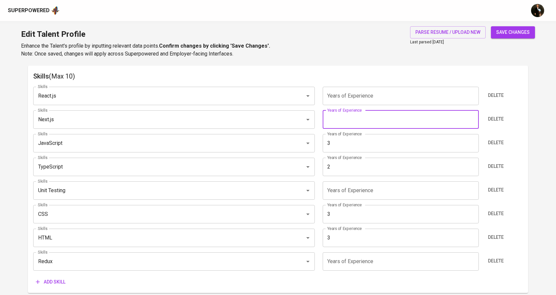
click at [340, 126] on input "number" at bounding box center [401, 119] width 156 height 18
type input "2"
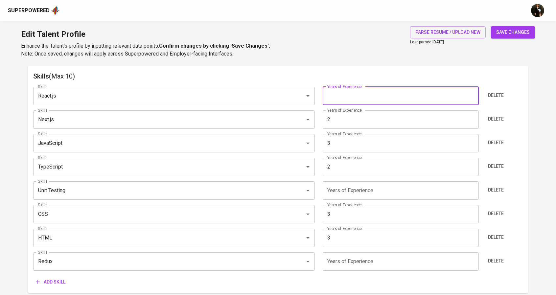
click at [341, 100] on input "number" at bounding box center [401, 96] width 156 height 18
type input "2"
click at [334, 189] on input "number" at bounding box center [401, 190] width 156 height 18
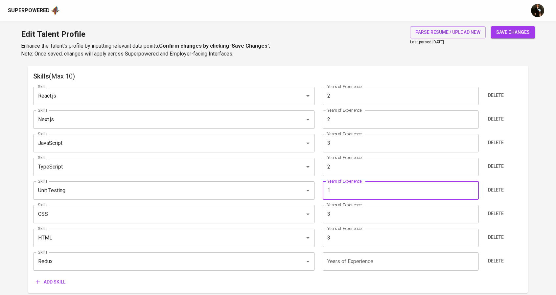
type input "1"
click at [345, 259] on input "number" at bounding box center [401, 261] width 156 height 18
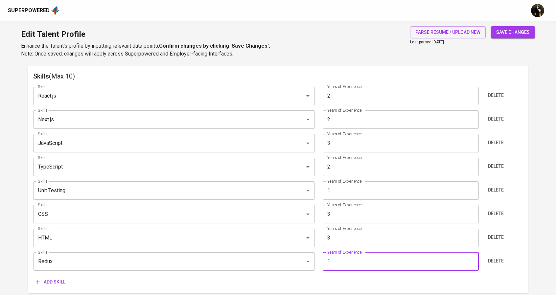
type input "1"
click at [508, 33] on span "save changes" at bounding box center [512, 32] width 33 height 8
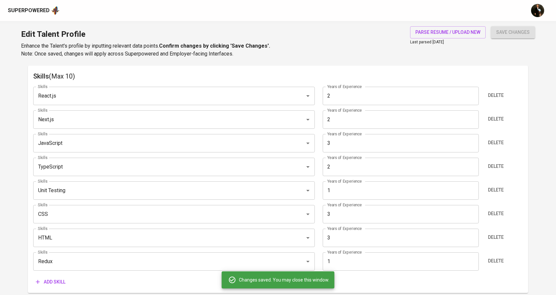
type input "JavaScript"
type input "3"
type input "HTML"
type input "3"
type input "CSS"
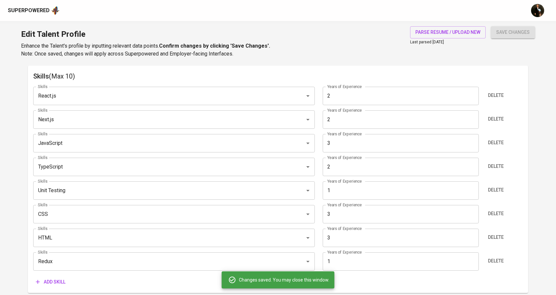
type input "React.js"
type input "TypeScript"
type input "2"
type input "Next.js"
type input "2"
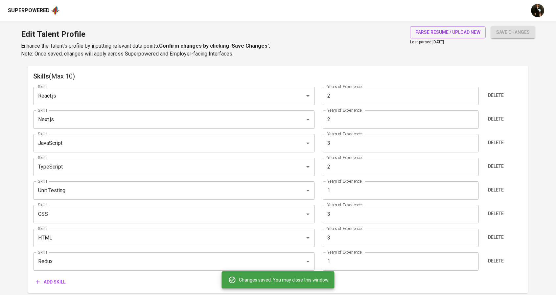
type input "Redux"
type input "1"
type input "Unit Testing"
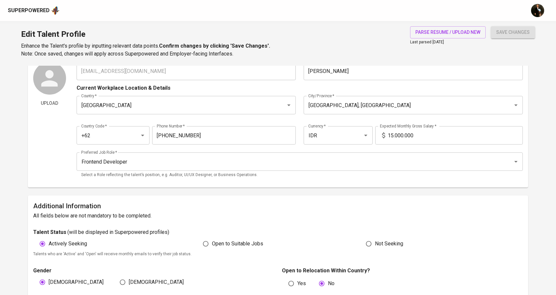
scroll to position [0, 0]
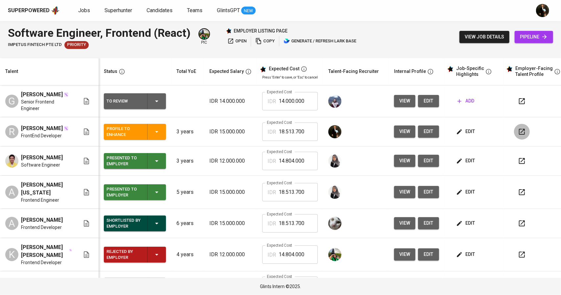
click at [518, 130] on icon "button" at bounding box center [522, 132] width 8 height 8
click at [466, 36] on span "view job details" at bounding box center [483, 37] width 39 height 8
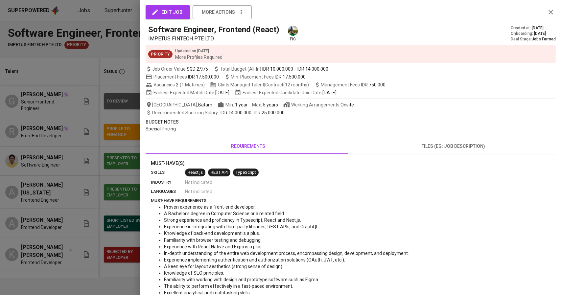
scroll to position [33, 0]
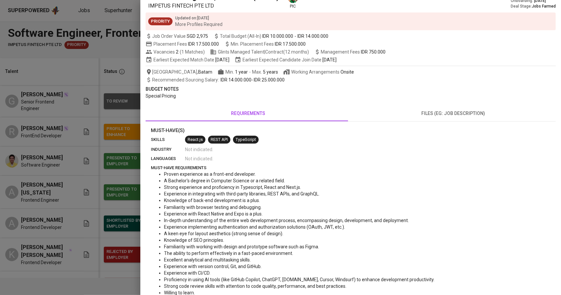
click at [96, 129] on div at bounding box center [280, 147] width 561 height 295
click at [33, 113] on div at bounding box center [280, 147] width 561 height 295
click at [542, 10] on div "Software Engineer, Frontend (React) IMPETUS FINTECH PTE LTD pic Created at : [D…" at bounding box center [350, 0] width 410 height 18
click at [543, 10] on div "Software Engineer, Frontend (React) IMPETUS FINTECH PTE LTD pic Created at : [D…" at bounding box center [350, 10] width 410 height 39
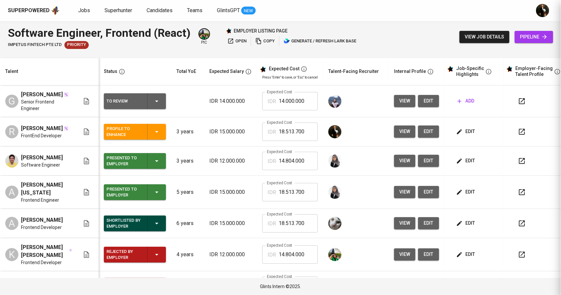
click at [424, 135] on span "edit" at bounding box center [428, 131] width 11 height 8
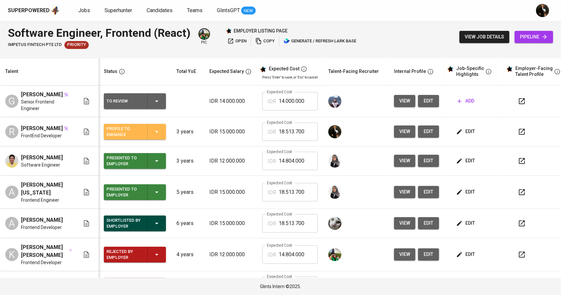
click at [158, 132] on icon "button" at bounding box center [157, 132] width 8 height 8
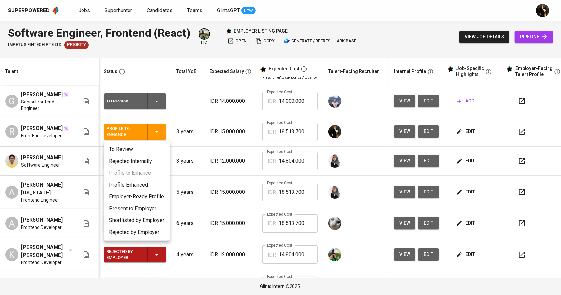
click at [135, 187] on li "Profile Enhanced" at bounding box center [137, 185] width 66 height 12
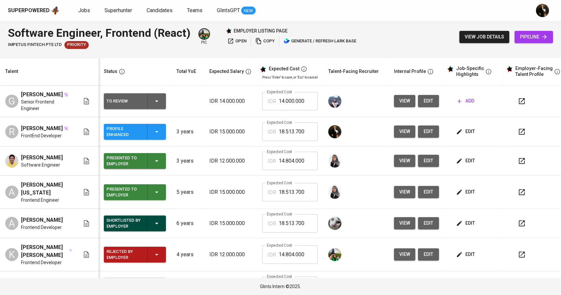
click at [534, 38] on span "pipeline" at bounding box center [534, 37] width 28 height 8
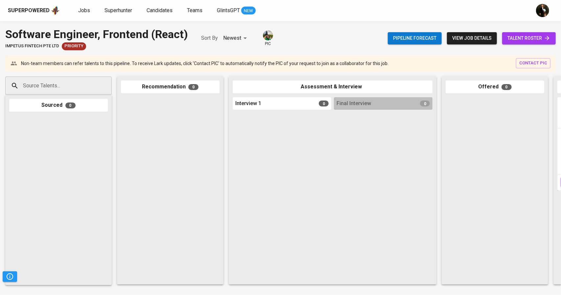
click at [534, 33] on link "talent roster" at bounding box center [529, 38] width 54 height 12
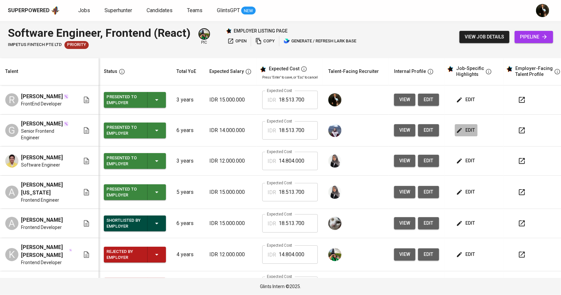
click at [466, 132] on span "edit" at bounding box center [465, 130] width 17 height 8
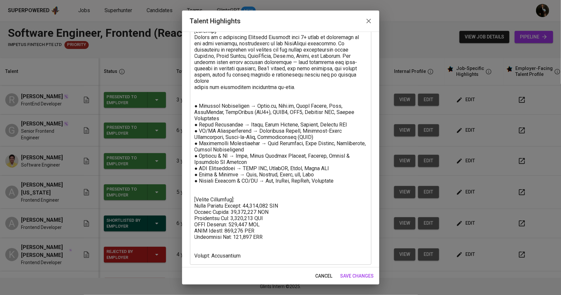
scroll to position [50, 0]
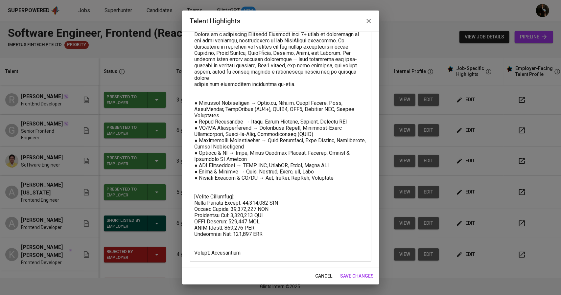
click at [370, 18] on icon "button" at bounding box center [369, 21] width 8 height 8
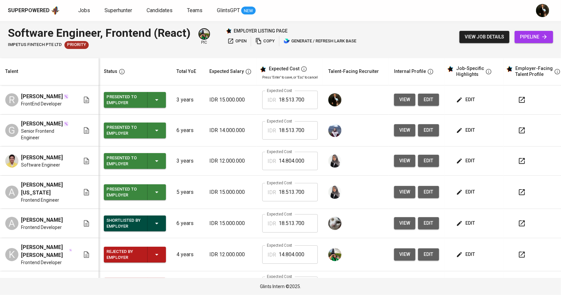
click at [462, 102] on span "edit" at bounding box center [465, 100] width 17 height 8
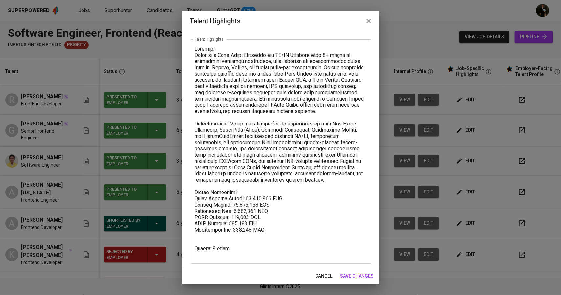
scroll to position [31, 0]
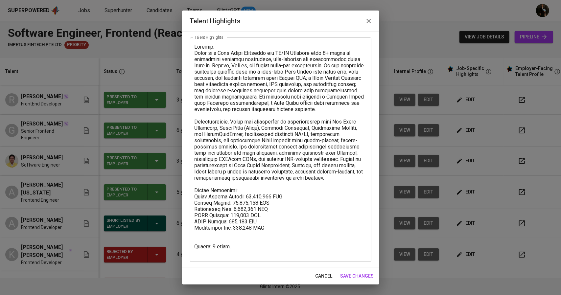
click at [368, 22] on icon "button" at bounding box center [368, 21] width 5 height 5
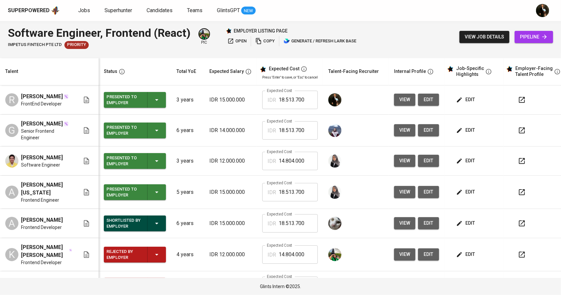
click at [402, 102] on span "view" at bounding box center [404, 100] width 11 height 8
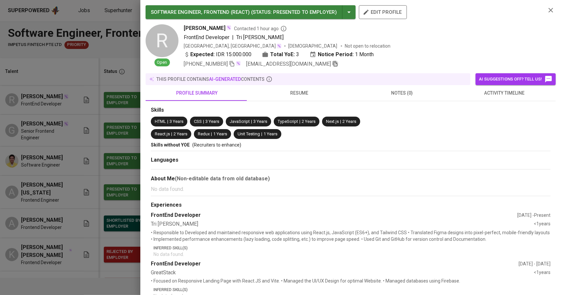
click at [333, 63] on icon "button" at bounding box center [335, 64] width 5 height 6
click at [26, 140] on div at bounding box center [280, 147] width 561 height 295
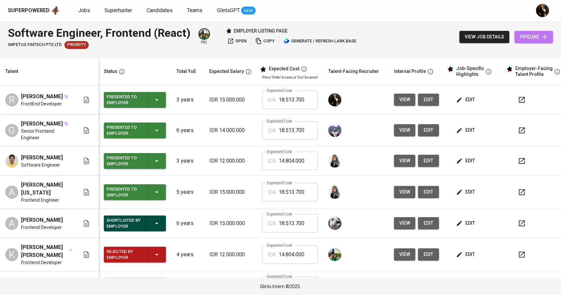
click at [543, 36] on icon at bounding box center [544, 36] width 7 height 7
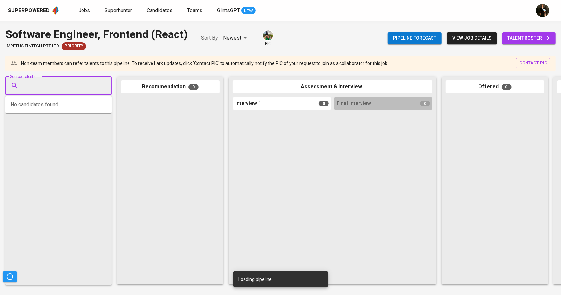
click at [56, 87] on input "Source Talents..." at bounding box center [55, 85] width 69 height 12
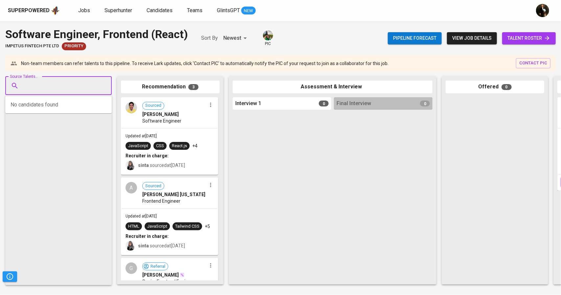
click at [58, 81] on input "Source Talents..." at bounding box center [55, 85] width 69 height 12
paste input "rizqysyahputraa@gmail.com"
type input "rizqysyahputraa@gmail.com"
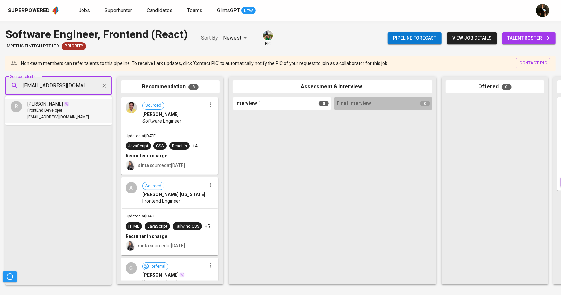
click at [45, 105] on span "Rizqy Syahputra" at bounding box center [45, 104] width 36 height 7
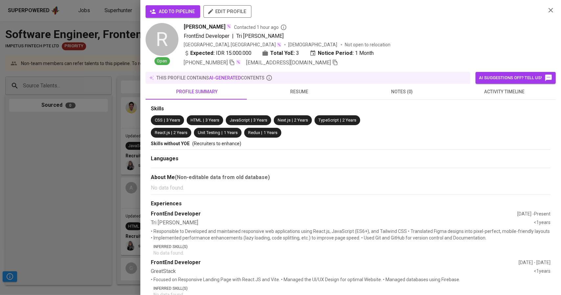
click at [165, 8] on span "add to pipeline" at bounding box center [173, 12] width 44 height 8
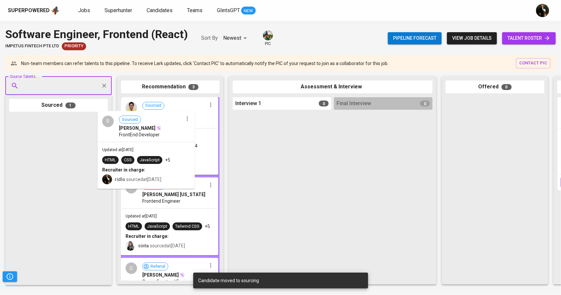
drag, startPoint x: 62, startPoint y: 155, endPoint x: 152, endPoint y: 151, distance: 90.8
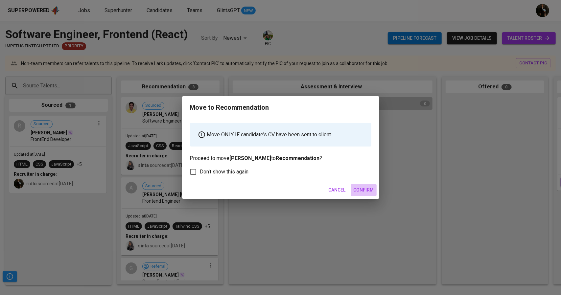
click at [361, 193] on span "Confirm" at bounding box center [363, 190] width 20 height 8
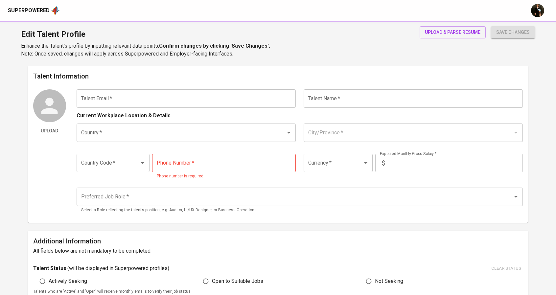
type input "[EMAIL_ADDRESS][DOMAIN_NAME]"
type input "[PERSON_NAME]"
type input "[GEOGRAPHIC_DATA]"
type input "[GEOGRAPHIC_DATA], [GEOGRAPHIC_DATA]"
type input "+62"
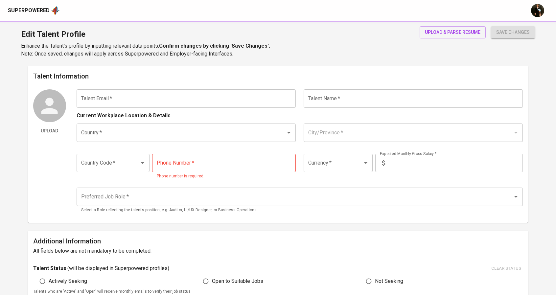
type input "[PHONE_NUMBER]"
type input "IDR"
type input "Frontend Developer"
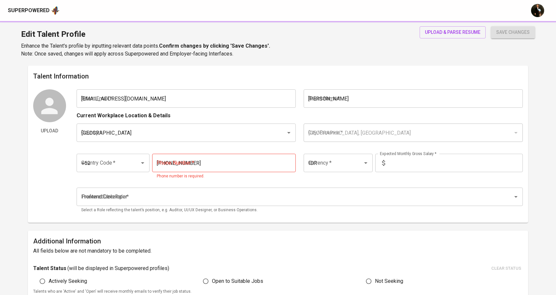
radio input "true"
type input "3"
type input "1 Month"
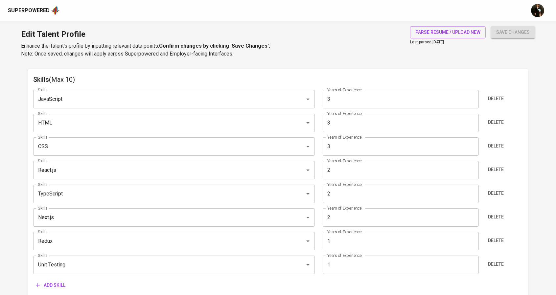
scroll to position [331, 0]
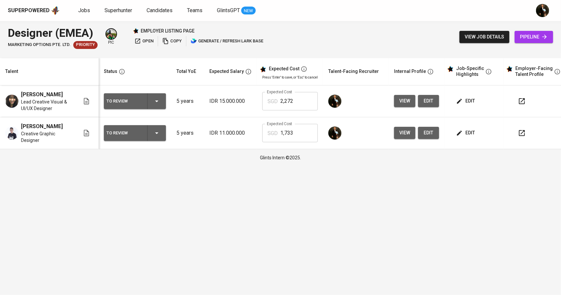
click at [404, 103] on span "view" at bounding box center [404, 101] width 11 height 8
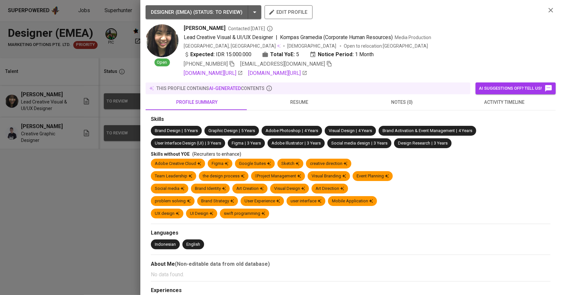
click at [326, 65] on icon "button" at bounding box center [329, 64] width 6 height 6
click at [58, 131] on div at bounding box center [280, 147] width 561 height 295
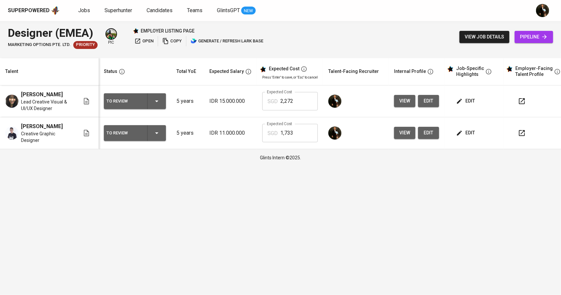
click at [525, 40] on span "pipeline" at bounding box center [534, 37] width 28 height 8
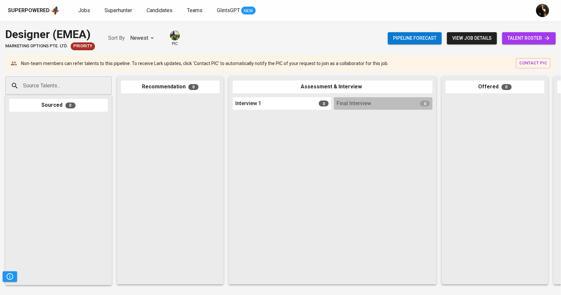
click at [59, 86] on input "Source Talents..." at bounding box center [55, 85] width 69 height 12
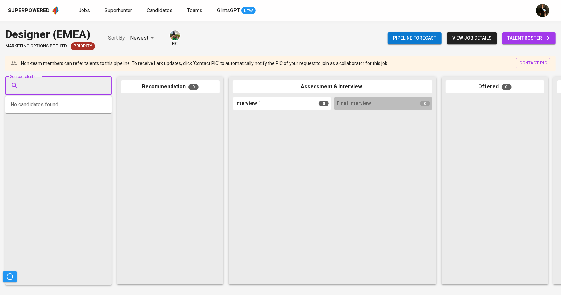
paste input "[EMAIL_ADDRESS][DOMAIN_NAME]"
type input "[EMAIL_ADDRESS][DOMAIN_NAME]"
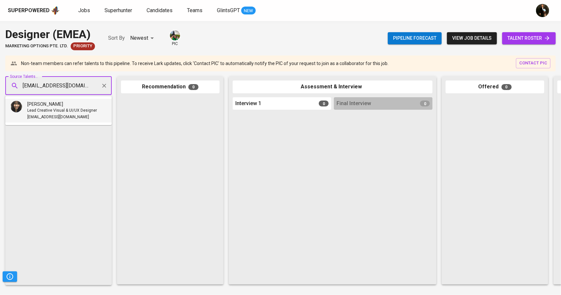
click at [62, 107] on div "[PERSON_NAME]" at bounding box center [62, 104] width 70 height 7
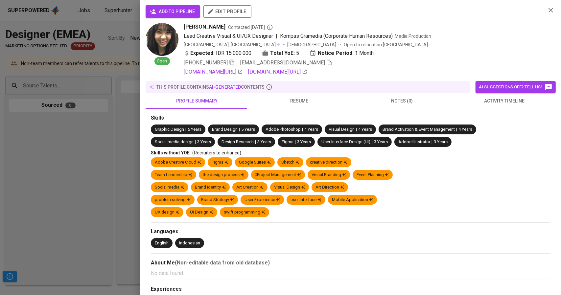
click at [179, 8] on span "add to pipeline" at bounding box center [173, 12] width 44 height 8
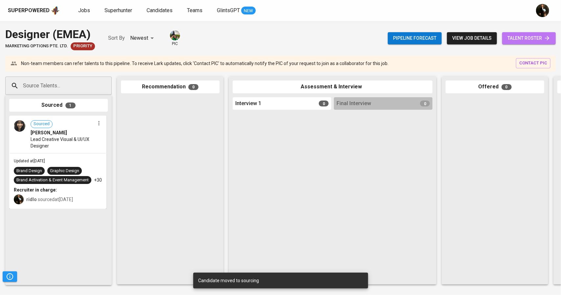
click at [521, 35] on span "talent roster" at bounding box center [528, 38] width 43 height 8
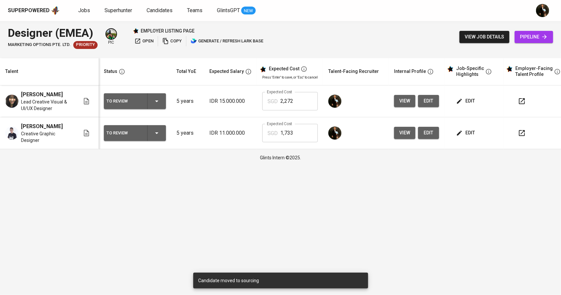
click at [401, 137] on span "view" at bounding box center [404, 133] width 11 height 8
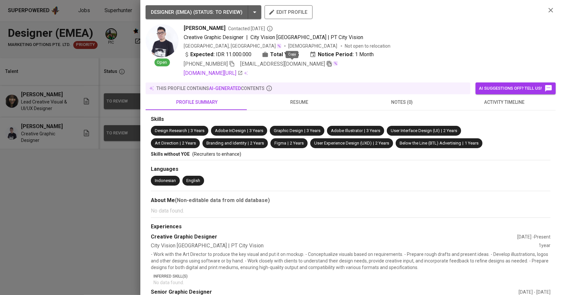
click at [327, 65] on icon "button" at bounding box center [329, 64] width 5 height 6
click at [55, 133] on div at bounding box center [280, 147] width 561 height 295
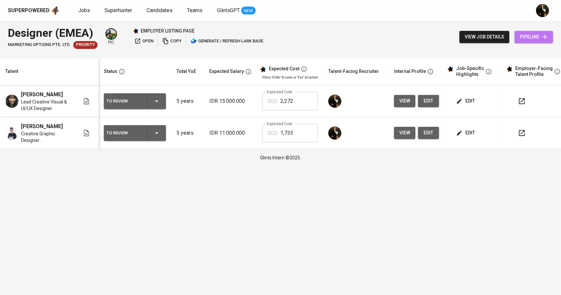
click at [526, 34] on span "pipeline" at bounding box center [534, 37] width 28 height 8
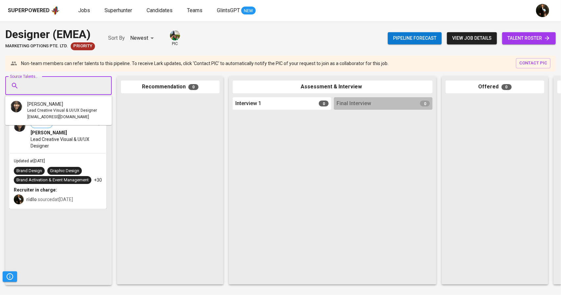
click at [71, 81] on input "Source Talents..." at bounding box center [55, 85] width 69 height 12
paste input "[EMAIL_ADDRESS][DOMAIN_NAME]"
type input "[EMAIL_ADDRESS][DOMAIN_NAME]"
click at [49, 108] on span "Creative Graphic Designer" at bounding box center [50, 110] width 47 height 7
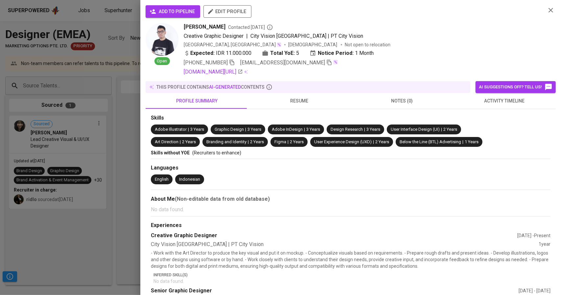
click at [178, 9] on span "add to pipeline" at bounding box center [173, 12] width 44 height 8
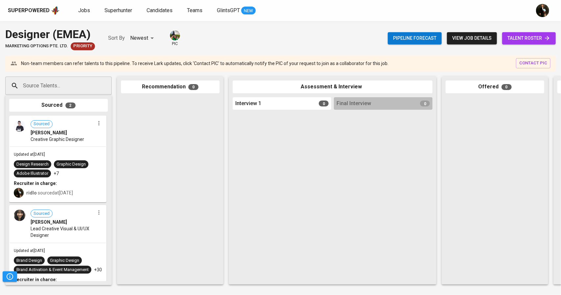
click at [211, 191] on div at bounding box center [170, 189] width 99 height 184
